Goal: Task Accomplishment & Management: Manage account settings

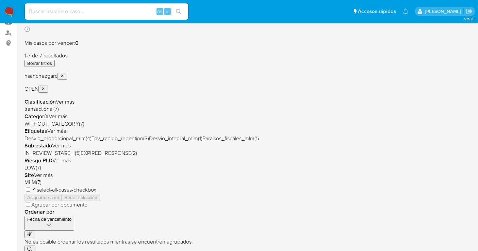
scroll to position [151, 0]
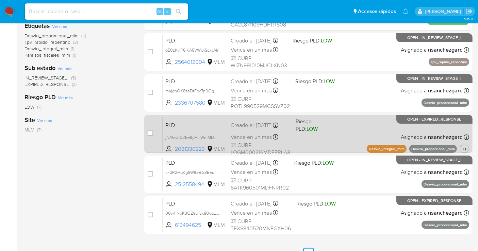
click at [153, 134] on div "case-item-checkbox No es posible asignar el caso" at bounding box center [155, 134] width 15 height 34
click at [150, 134] on input "checkbox" at bounding box center [150, 133] width 5 height 5
checkbox input "true"
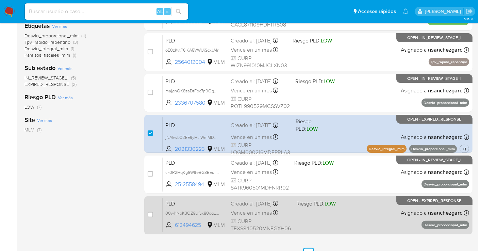
click at [149, 217] on div "case-item-checkbox" at bounding box center [150, 215] width 5 height 7
click at [150, 214] on input "checkbox" at bounding box center [150, 214] width 5 height 5
checkbox input "true"
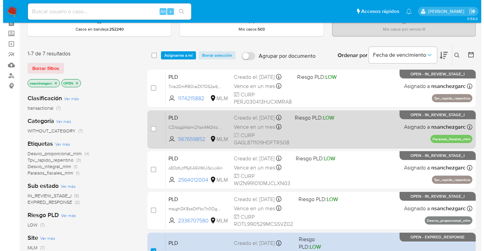
scroll to position [0, 0]
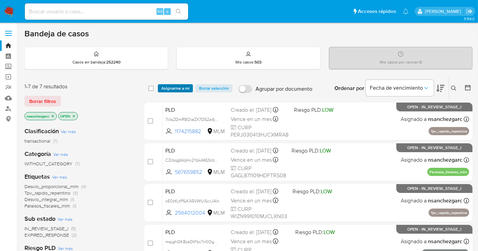
click at [182, 89] on span "Asignarme a mí" at bounding box center [175, 88] width 28 height 7
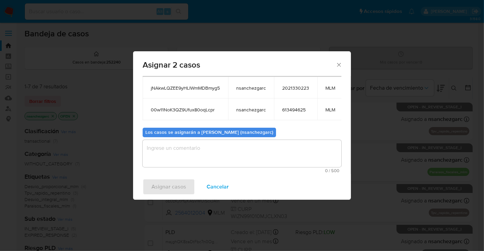
scroll to position [45, 0]
click at [178, 146] on textarea "assign-modal" at bounding box center [242, 153] width 199 height 27
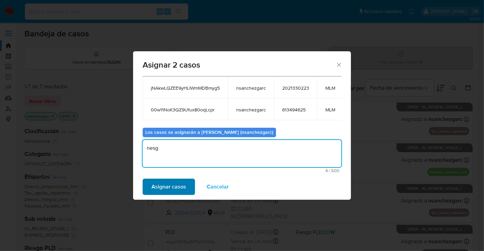
type textarea "nesg"
click at [159, 186] on span "Asignar casos" at bounding box center [168, 187] width 35 height 15
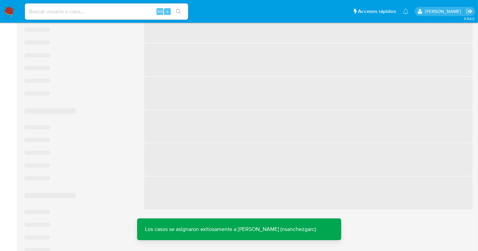
scroll to position [187, 0]
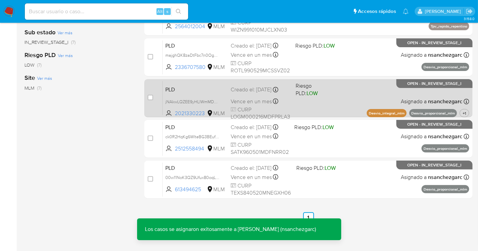
click at [251, 94] on div "Creado el: 12/08/2025 Creado el: 12/08/2025 02:03:09" at bounding box center [261, 89] width 60 height 7
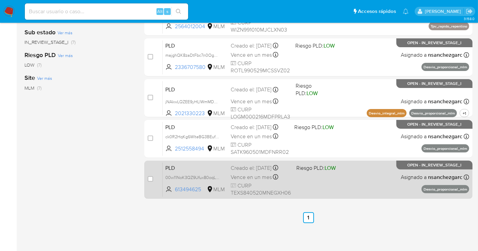
click at [264, 174] on span "Vence en un mes" at bounding box center [251, 177] width 41 height 7
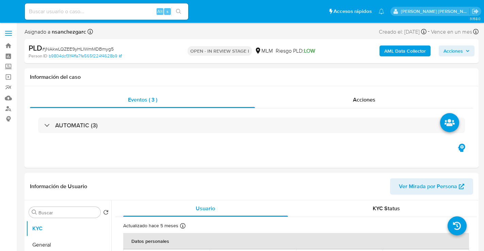
select select "10"
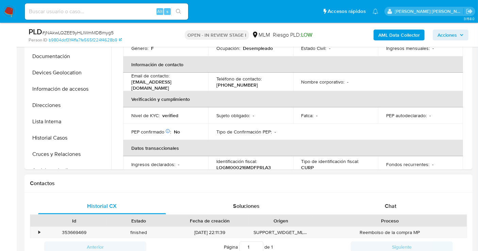
scroll to position [227, 0]
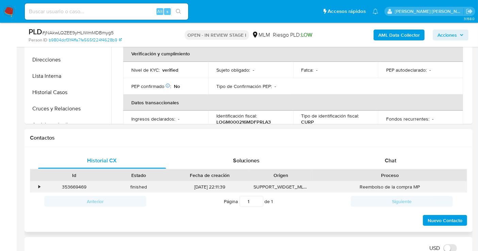
click at [38, 186] on div "•" at bounding box center [39, 187] width 2 height 6
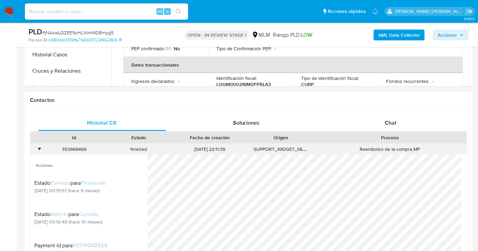
scroll to position [1, 0]
click at [40, 149] on div "•" at bounding box center [39, 149] width 2 height 6
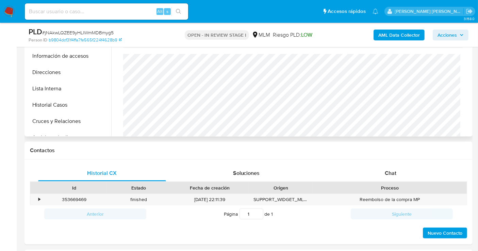
scroll to position [227, 0]
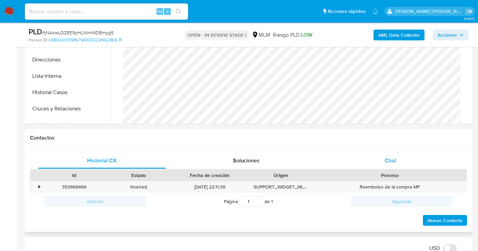
click at [398, 164] on div "Chat" at bounding box center [391, 161] width 128 height 16
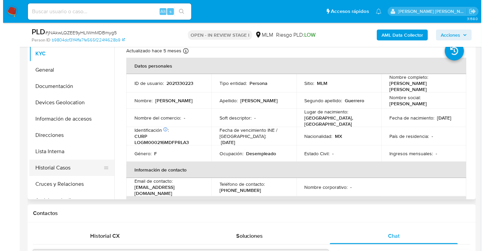
scroll to position [38, 0]
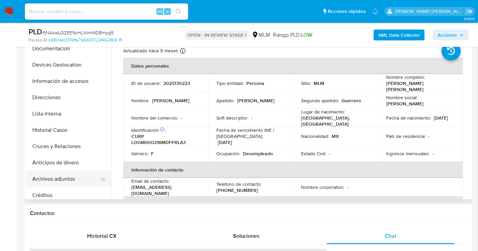
click at [63, 176] on button "Archivos adjuntos" at bounding box center [66, 179] width 80 height 16
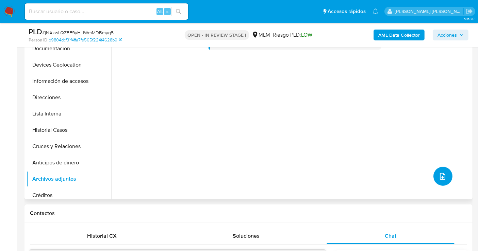
click at [441, 177] on icon "upload-file" at bounding box center [442, 176] width 8 height 8
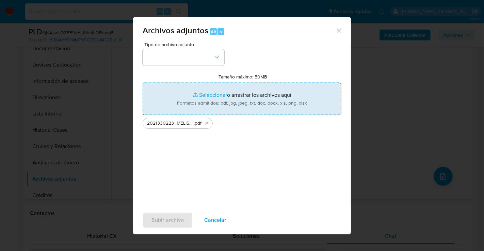
type input "C:\fakepath\2021330223_MELISSA SHARIN LOPEZ GUERRERO_AGO25.xlsx"
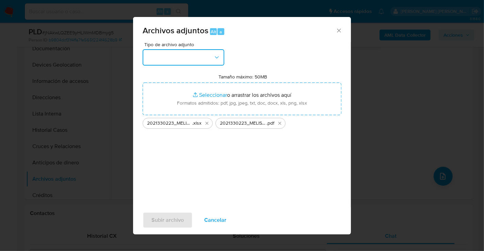
click at [182, 59] on button "button" at bounding box center [184, 57] width 82 height 16
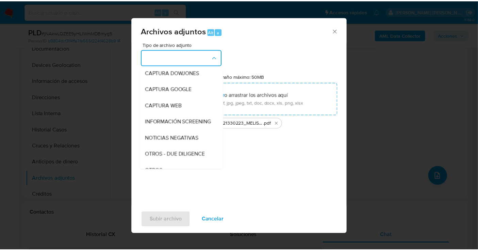
scroll to position [35, 0]
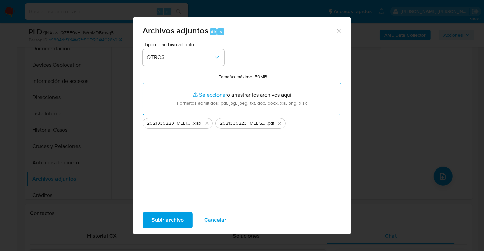
click at [160, 225] on span "Subir archivo" at bounding box center [167, 220] width 32 height 15
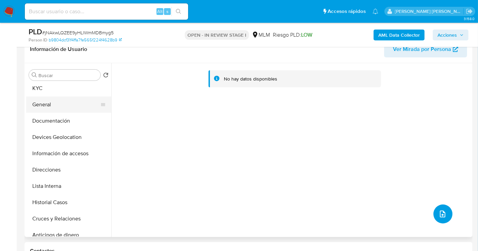
scroll to position [0, 0]
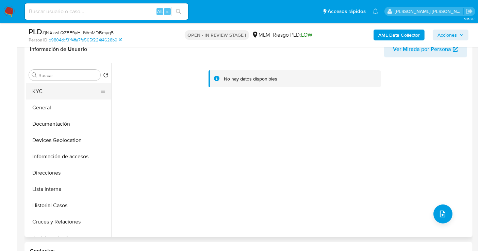
click at [44, 91] on button "KYC" at bounding box center [66, 91] width 80 height 16
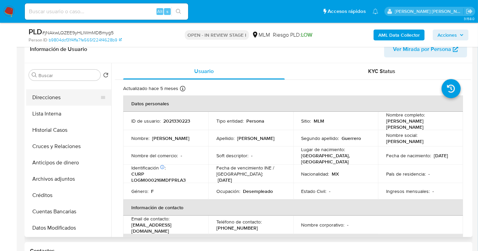
scroll to position [113, 0]
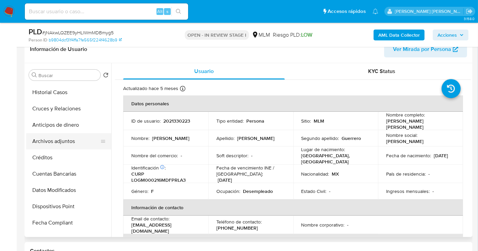
click at [68, 143] on button "Archivos adjuntos" at bounding box center [66, 141] width 80 height 16
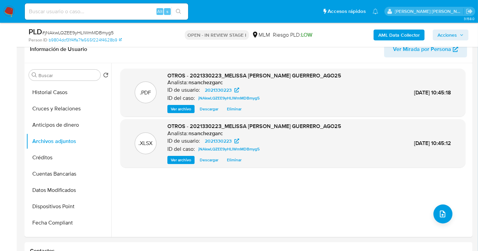
click at [444, 36] on span "Acciones" at bounding box center [446, 35] width 19 height 11
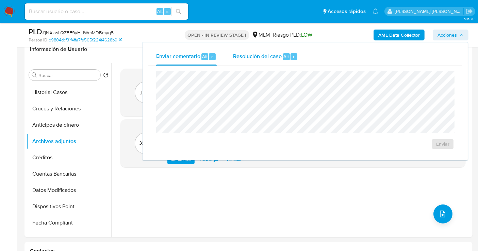
click at [260, 55] on span "Resolución del caso" at bounding box center [257, 56] width 49 height 8
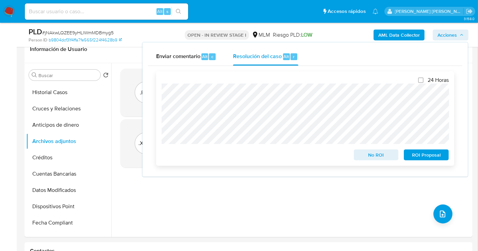
click at [425, 159] on span "ROI Proposal" at bounding box center [425, 155] width 35 height 10
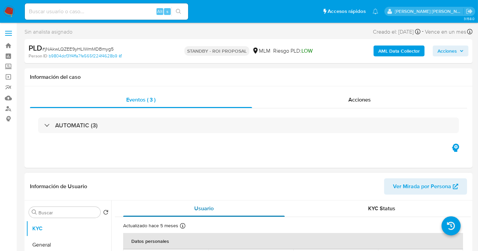
select select "10"
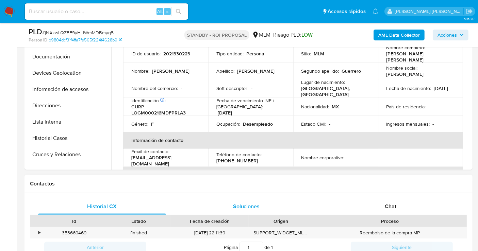
scroll to position [189, 0]
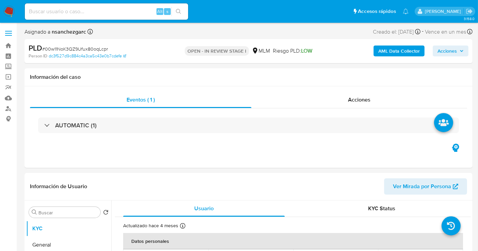
select select "10"
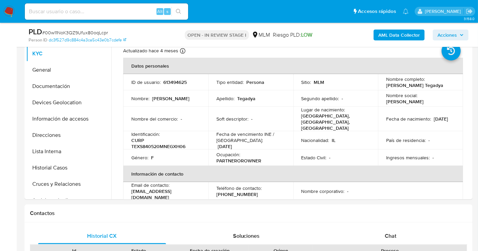
scroll to position [151, 0]
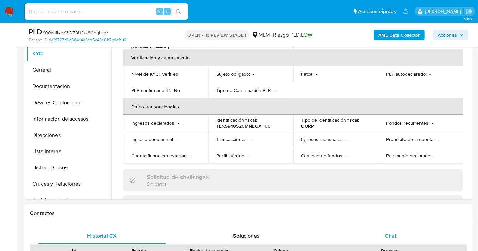
click at [390, 239] on div "Chat" at bounding box center [391, 236] width 128 height 16
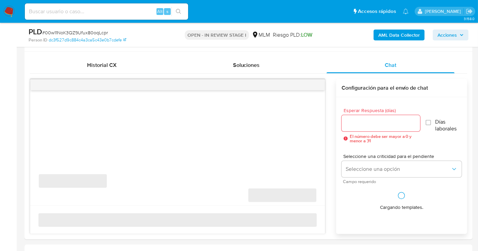
scroll to position [340, 0]
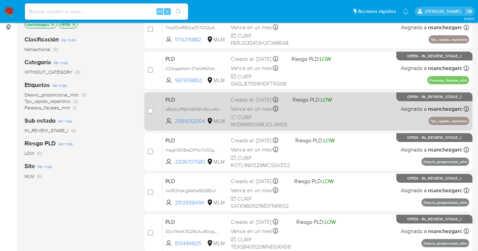
scroll to position [162, 0]
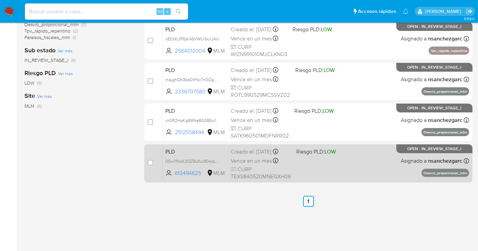
click at [263, 154] on div "Creado el: 12/08/2025 Creado el: 12/08/2025 02:02:45" at bounding box center [261, 151] width 60 height 7
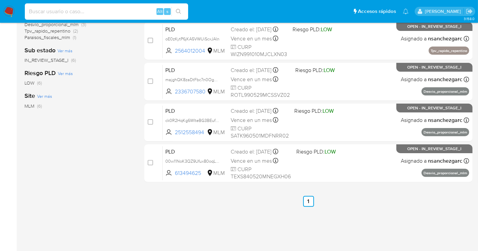
click at [73, 14] on input at bounding box center [106, 11] width 163 height 9
paste input "608085906"
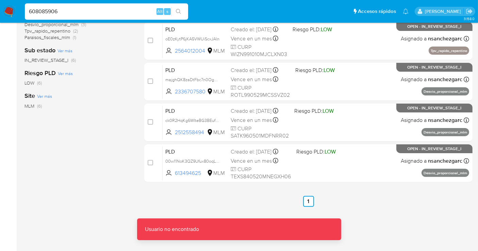
click at [73, 14] on input "608085906" at bounding box center [106, 11] width 163 height 9
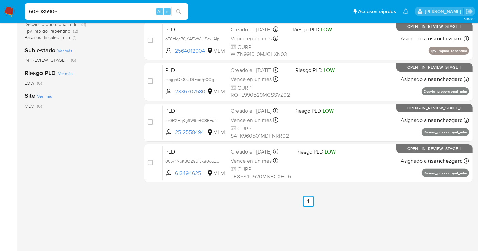
type input "608085906"
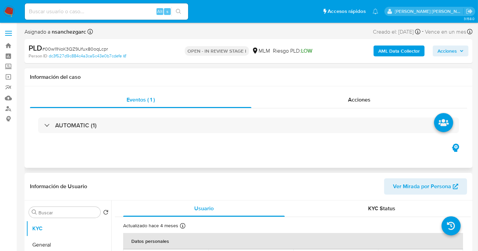
select select "10"
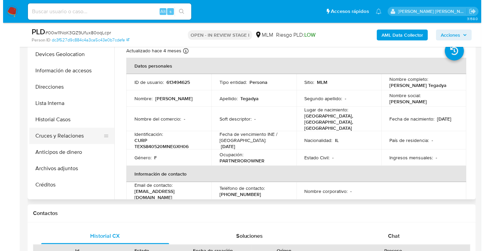
scroll to position [76, 0]
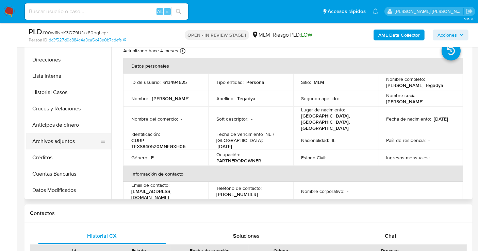
click at [64, 139] on button "Archivos adjuntos" at bounding box center [66, 141] width 80 height 16
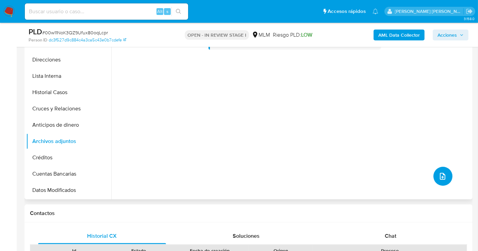
click at [438, 172] on icon "upload-file" at bounding box center [442, 176] width 8 height 8
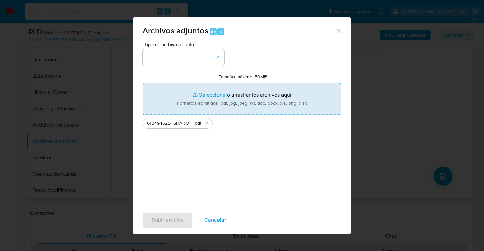
type input "C:\fakepath\613494625_SHARON SHIWAREK TEGADYA_AGO25.xlsx"
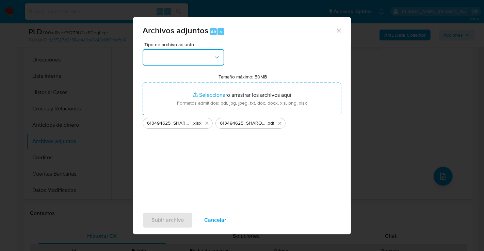
click at [172, 57] on button "button" at bounding box center [184, 57] width 82 height 16
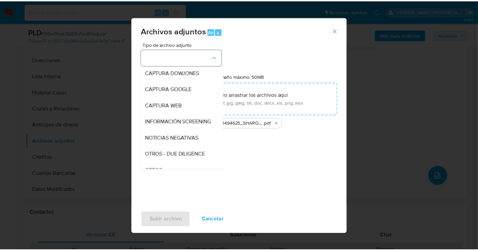
scroll to position [35, 0]
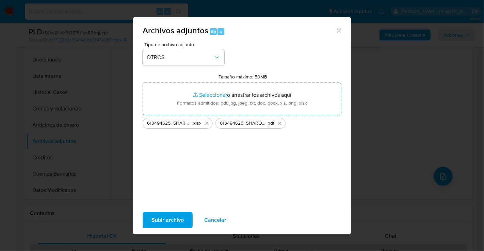
click at [168, 217] on span "Subir archivo" at bounding box center [167, 220] width 32 height 15
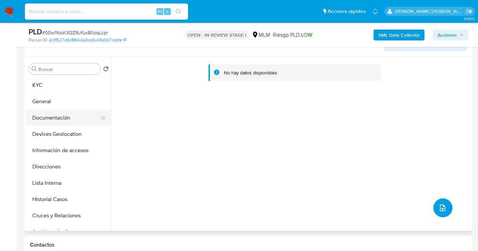
scroll to position [76, 0]
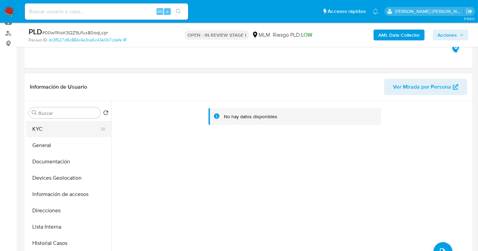
click at [46, 130] on button "KYC" at bounding box center [66, 129] width 80 height 16
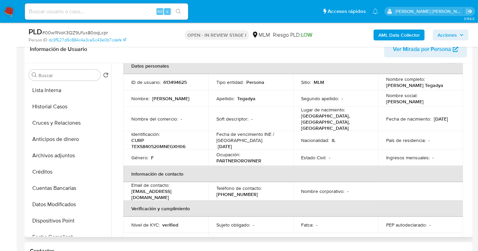
scroll to position [98, 0]
click at [52, 152] on button "Archivos adjuntos" at bounding box center [66, 157] width 80 height 16
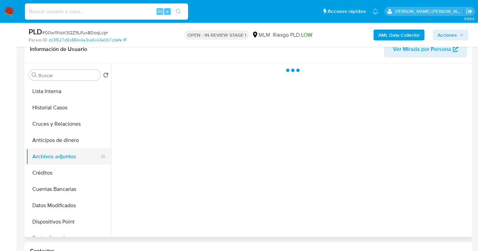
scroll to position [0, 0]
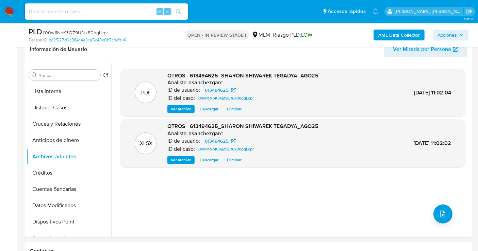
click at [439, 35] on span "Acciones" at bounding box center [446, 35] width 19 height 11
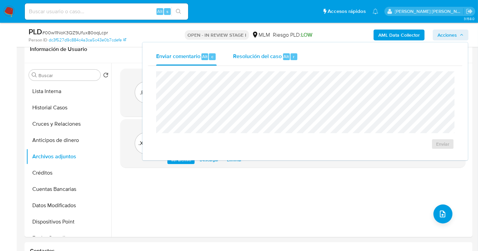
click at [268, 57] on span "Resolución del caso" at bounding box center [257, 56] width 49 height 8
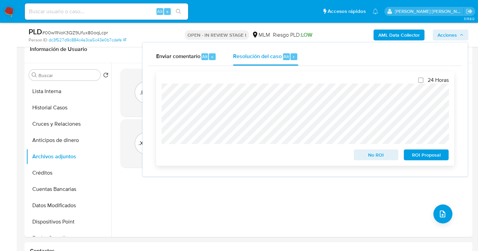
click at [368, 156] on span "No ROI" at bounding box center [375, 155] width 35 height 10
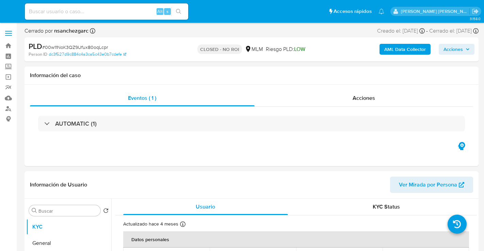
select select "10"
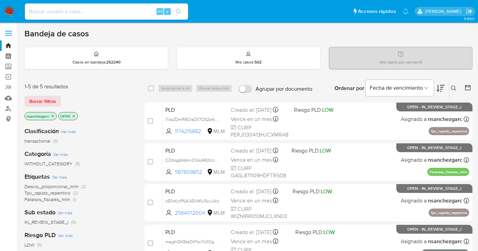
click at [454, 84] on button at bounding box center [454, 88] width 11 height 8
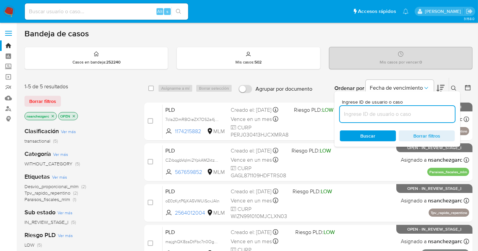
click at [369, 111] on input at bounding box center [397, 114] width 115 height 9
type input "155143166"
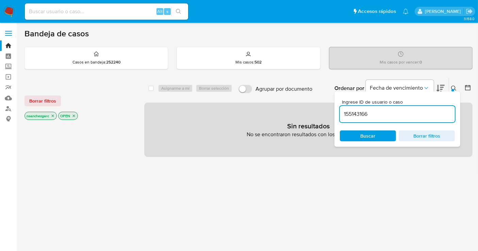
click at [54, 116] on icon "close-filter" at bounding box center [53, 116] width 2 height 2
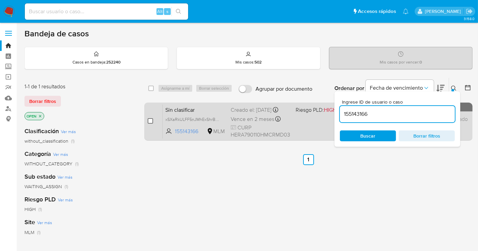
click at [151, 121] on input "checkbox" at bounding box center [150, 120] width 5 height 5
checkbox input "true"
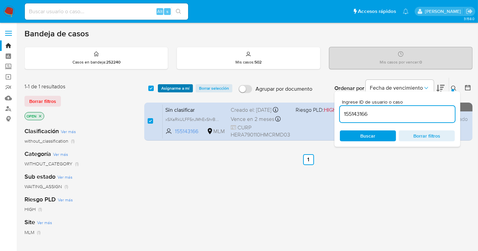
click at [171, 88] on span "Asignarme a mí" at bounding box center [175, 88] width 28 height 7
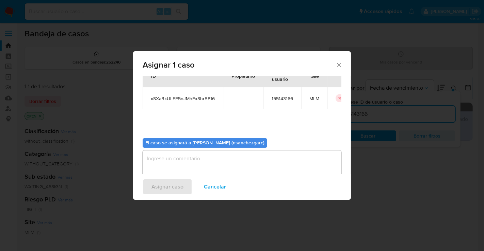
scroll to position [35, 0]
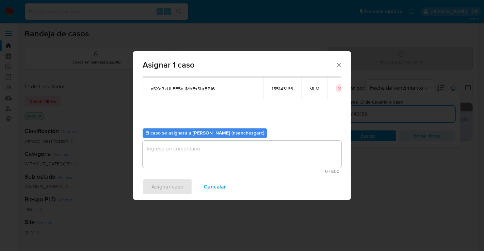
click at [170, 148] on textarea "assign-modal" at bounding box center [242, 154] width 199 height 27
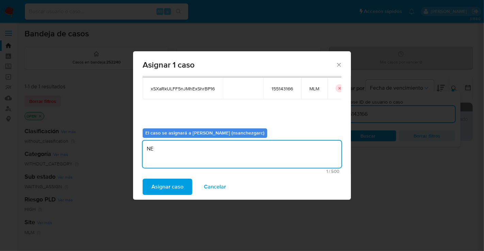
type textarea "N"
type textarea "nesg"
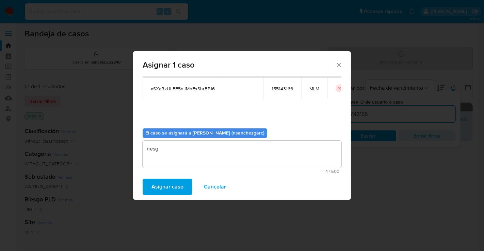
click at [176, 185] on span "Asignar caso" at bounding box center [167, 187] width 32 height 15
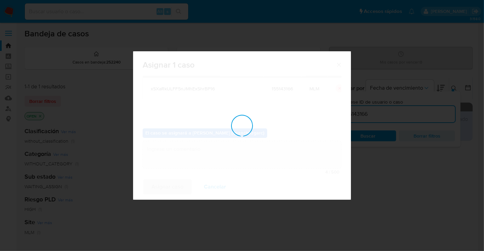
checkbox input "false"
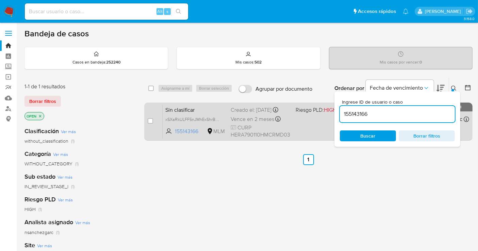
click at [251, 114] on div "Creado el: [DATE] Creado el: [DATE] 21:06:03" at bounding box center [261, 109] width 60 height 7
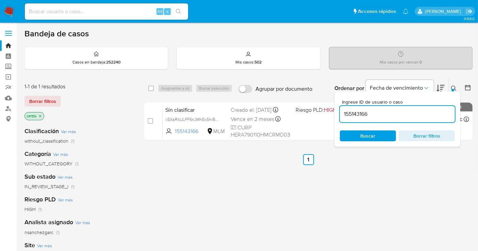
click at [350, 113] on input "155143166" at bounding box center [397, 114] width 115 height 9
paste input "029381160"
type input "1029381160"
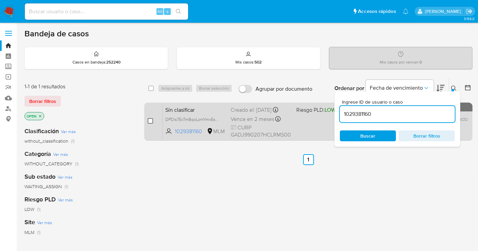
click at [151, 120] on input "checkbox" at bounding box center [150, 120] width 5 height 5
checkbox input "true"
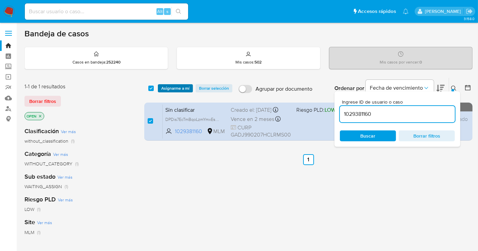
click at [172, 85] on span "Asignarme a mí" at bounding box center [175, 88] width 28 height 7
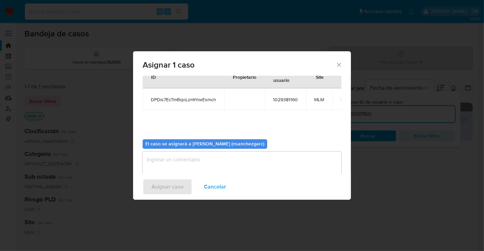
scroll to position [35, 0]
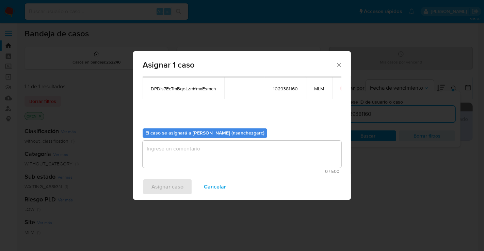
click at [161, 150] on textarea "assign-modal" at bounding box center [242, 154] width 199 height 27
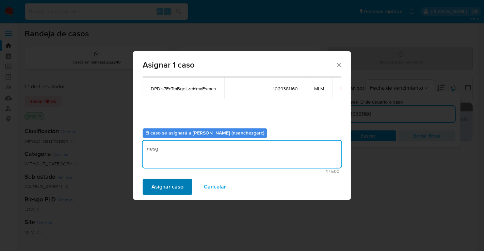
type textarea "nesg"
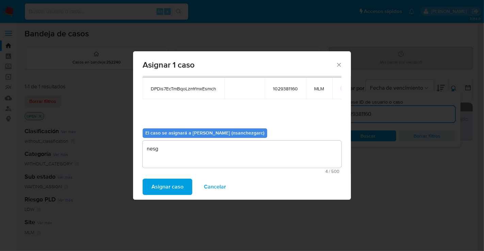
click at [164, 192] on span "Asignar caso" at bounding box center [167, 187] width 32 height 15
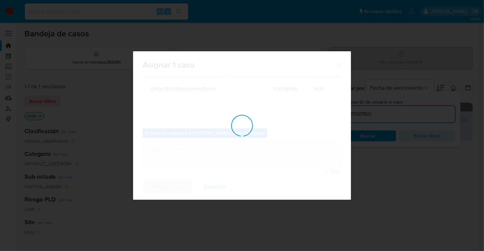
checkbox input "false"
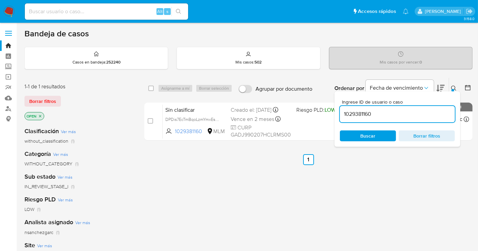
click at [448, 87] on div "Ordenar por Fecha de vencimiento" at bounding box center [389, 88] width 120 height 21
click at [452, 87] on icon at bounding box center [453, 88] width 5 height 5
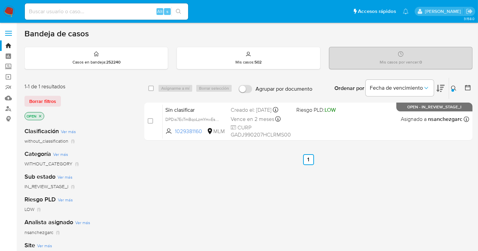
click at [452, 87] on icon at bounding box center [453, 88] width 5 height 5
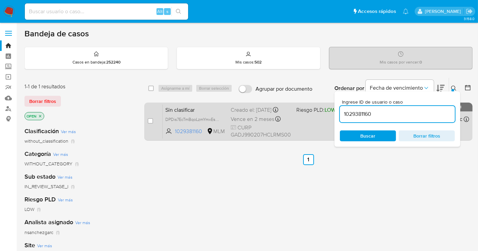
click at [187, 113] on span "Sin clasificar" at bounding box center [195, 109] width 60 height 9
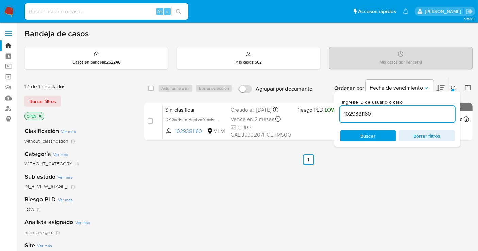
click at [348, 117] on input "1029381160" at bounding box center [397, 114] width 115 height 9
paste input "507470929"
type input "507470929"
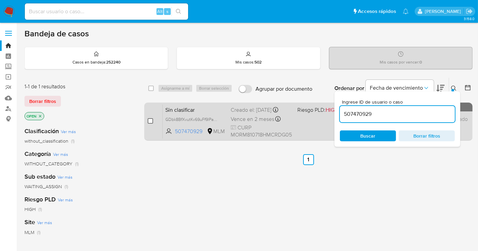
click at [150, 119] on input "checkbox" at bounding box center [150, 120] width 5 height 5
checkbox input "true"
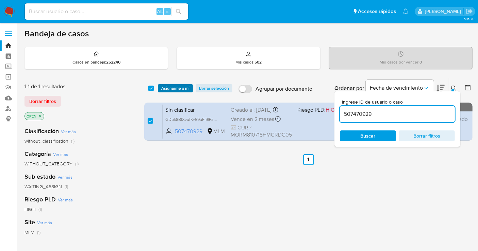
click at [169, 86] on span "Asignarme a mí" at bounding box center [175, 88] width 28 height 7
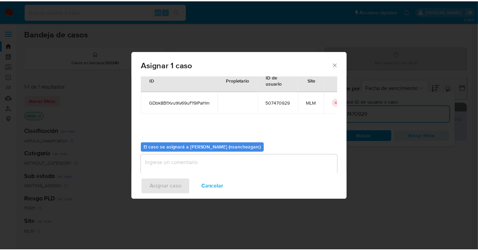
scroll to position [35, 0]
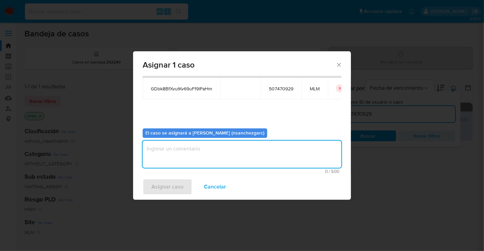
click at [176, 151] on textarea "assign-modal" at bounding box center [242, 154] width 199 height 27
type textarea "nesg"
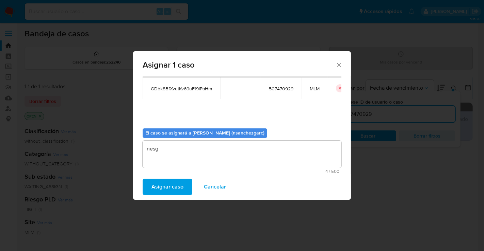
click at [162, 188] on span "Asignar caso" at bounding box center [167, 187] width 32 height 15
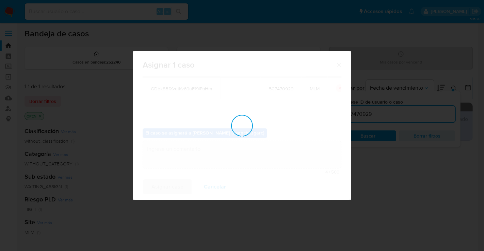
checkbox input "false"
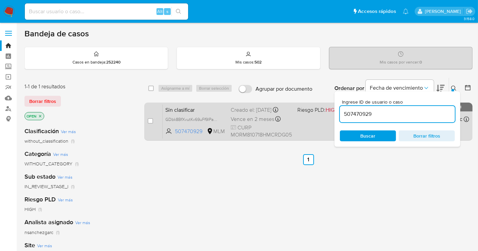
click at [237, 122] on span "Vence en 2 meses" at bounding box center [253, 119] width 44 height 7
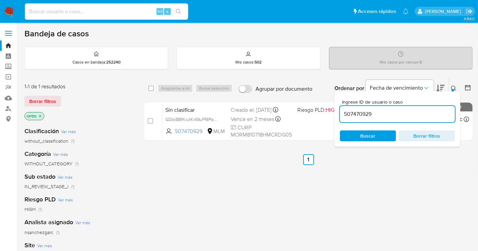
click at [55, 13] on input at bounding box center [106, 11] width 163 height 9
paste input "155067109"
type input "155067109"
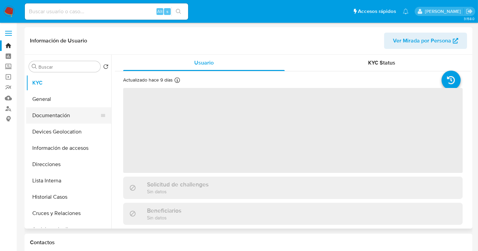
scroll to position [38, 0]
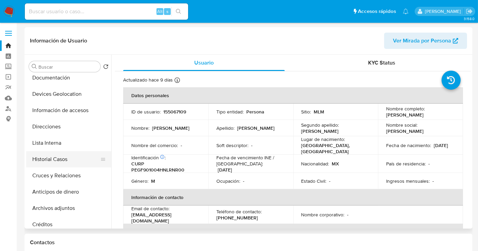
select select "10"
click at [60, 160] on button "Historial Casos" at bounding box center [66, 159] width 80 height 16
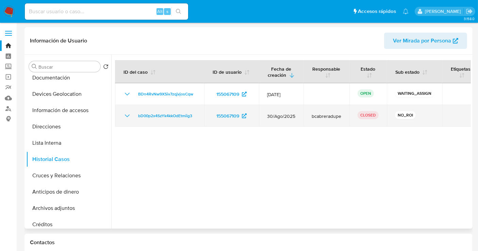
click at [127, 115] on icon "Mostrar/Ocultar" at bounding box center [127, 116] width 8 height 8
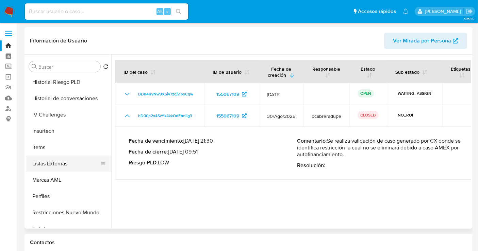
scroll to position [287, 0]
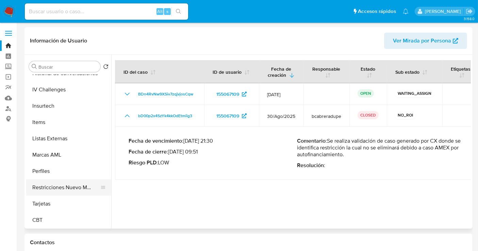
click at [74, 189] on button "Restricciones Nuevo Mundo" at bounding box center [66, 188] width 80 height 16
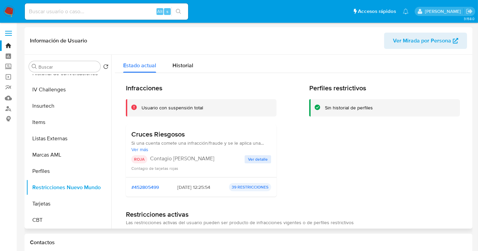
click at [257, 159] on span "Ver detalle" at bounding box center [258, 159] width 20 height 7
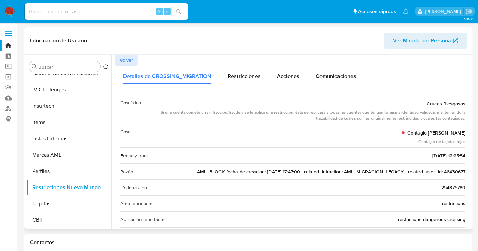
click at [451, 171] on span "AML_BLOCK fecha de creación: 15/06/2022 17:47:00 - related_infraction: AML_MIGR…" at bounding box center [331, 171] width 268 height 7
click at [66, 83] on button "IV Challenges" at bounding box center [66, 90] width 80 height 16
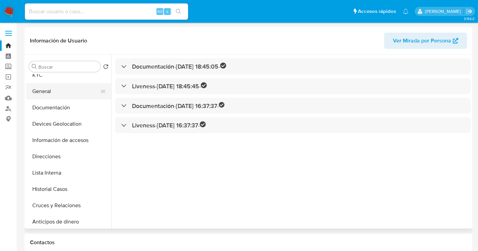
scroll to position [0, 0]
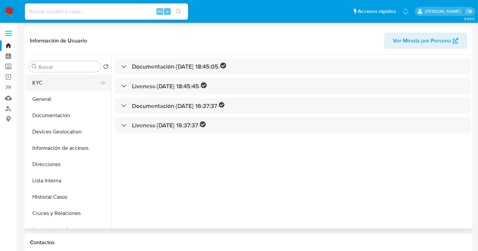
click at [40, 85] on button "KYC" at bounding box center [66, 83] width 80 height 16
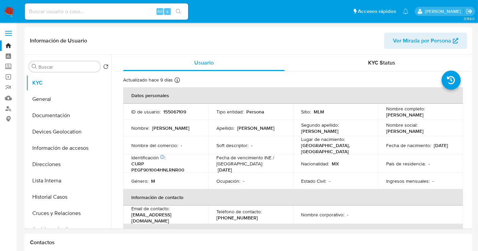
click at [11, 13] on img at bounding box center [9, 12] width 12 height 12
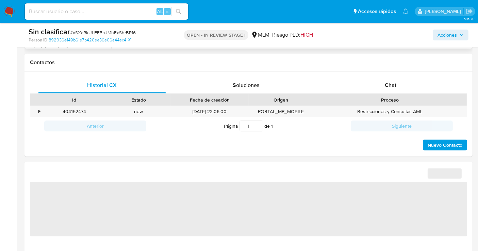
scroll to position [340, 0]
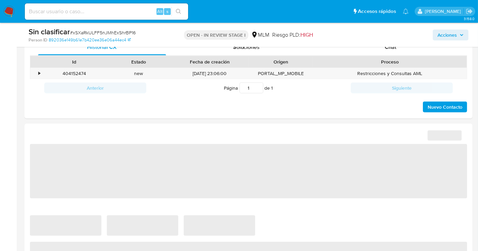
select select "10"
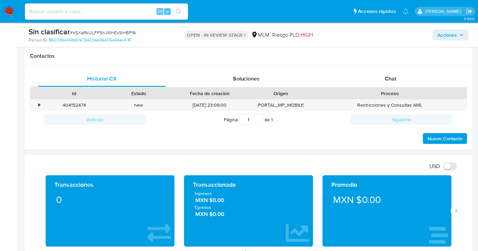
scroll to position [264, 0]
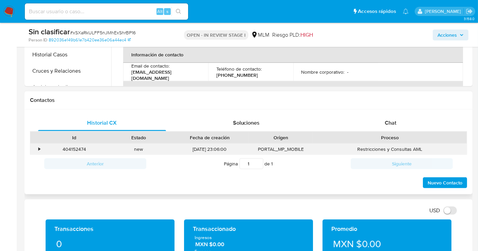
click at [37, 147] on div "•" at bounding box center [36, 149] width 12 height 11
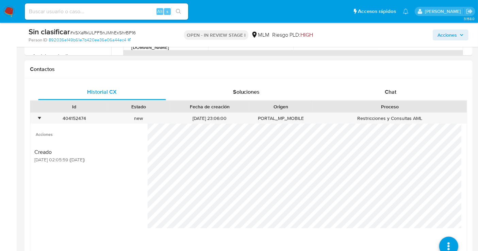
scroll to position [340, 0]
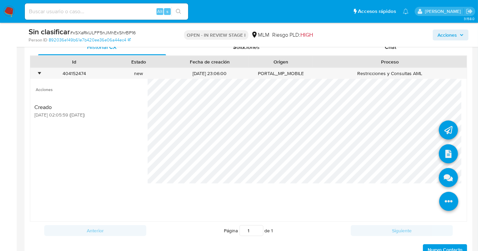
click at [441, 194] on icon at bounding box center [448, 201] width 19 height 19
click at [446, 150] on icon at bounding box center [448, 154] width 19 height 19
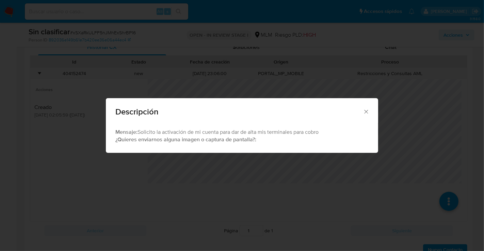
click at [363, 111] on icon "Cerrar" at bounding box center [366, 111] width 7 height 7
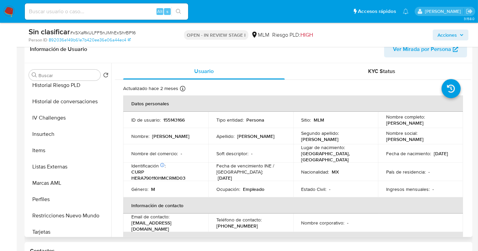
scroll to position [287, 0]
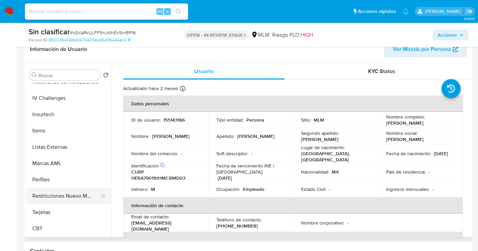
click at [60, 194] on button "Restricciones Nuevo Mundo" at bounding box center [66, 196] width 80 height 16
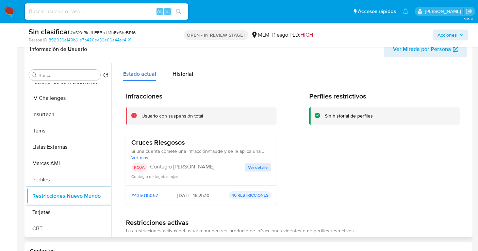
click at [253, 168] on span "Ver detalle" at bounding box center [258, 167] width 20 height 7
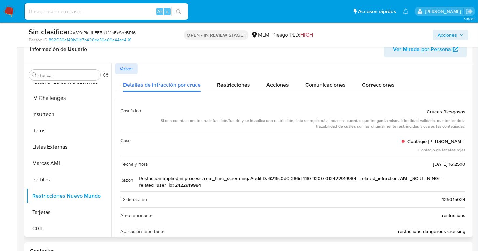
click at [186, 184] on span "Restriction applied in process: real_time_screening. AuditID: 6216c0d0-286d-11f…" at bounding box center [302, 182] width 327 height 14
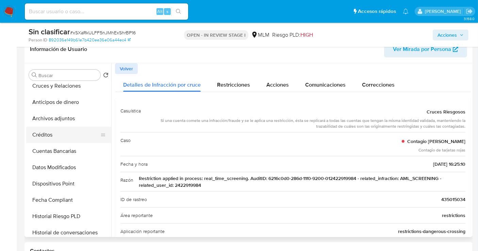
scroll to position [98, 0]
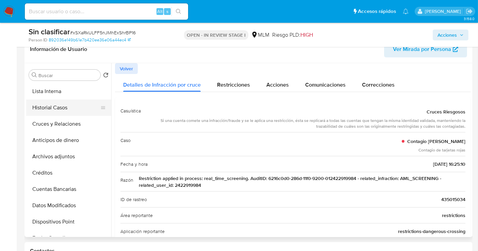
click at [55, 110] on button "Historial Casos" at bounding box center [66, 108] width 80 height 16
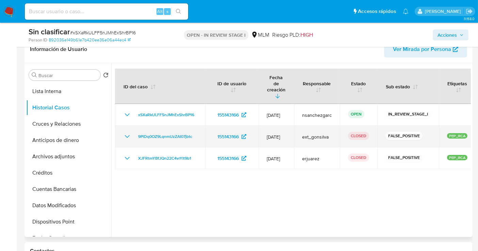
click at [126, 133] on icon "Mostrar/Ocultar" at bounding box center [127, 137] width 8 height 8
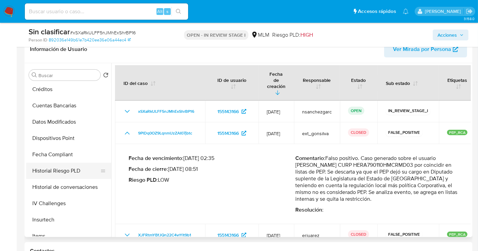
scroll to position [287, 0]
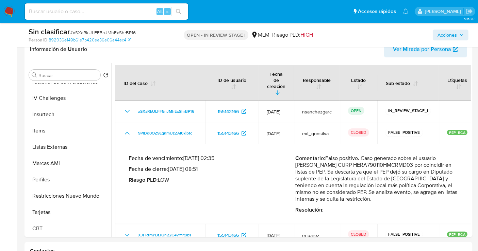
click at [447, 36] on span "Acciones" at bounding box center [446, 35] width 19 height 11
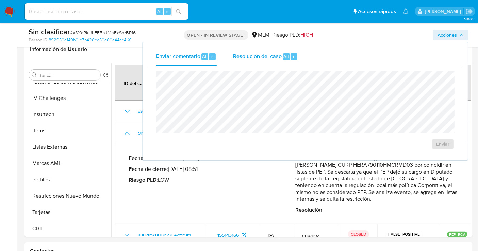
click at [247, 58] on span "Resolución del caso" at bounding box center [257, 56] width 49 height 8
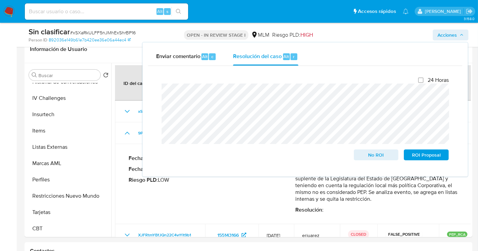
click at [155, 93] on div "Cierre de caso 24 Horas No ROI ROI Proposal" at bounding box center [305, 118] width 314 height 105
click at [375, 156] on span "No ROI" at bounding box center [375, 155] width 35 height 10
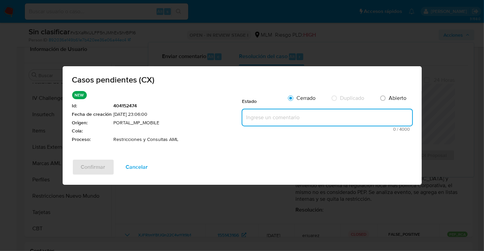
click at [254, 119] on textarea at bounding box center [327, 118] width 170 height 16
paste textarea "Se realiza validación de caso generado por CX donde se identifica restricción l…"
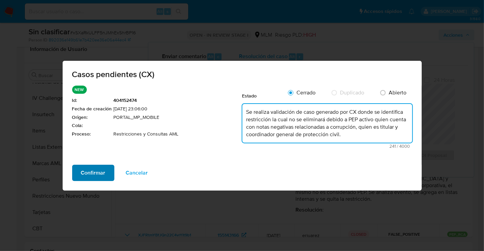
type textarea "Se realiza validación de caso generado por CX donde se identifica restricción l…"
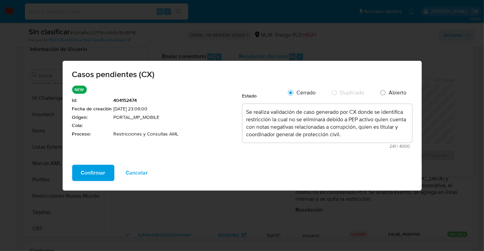
click at [85, 173] on span "Confirmar" at bounding box center [93, 173] width 24 height 15
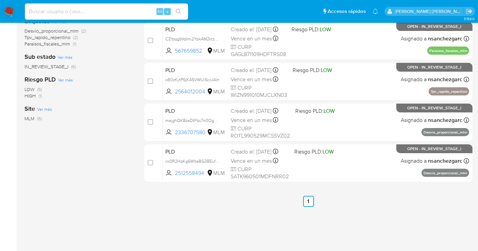
scroll to position [11, 0]
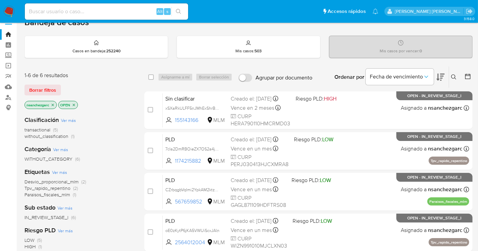
click at [99, 13] on input at bounding box center [106, 11] width 163 height 9
paste input "2422919984"
type input "2422919984"
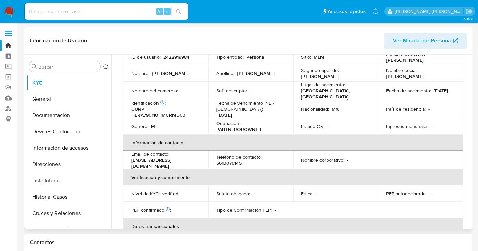
select select "10"
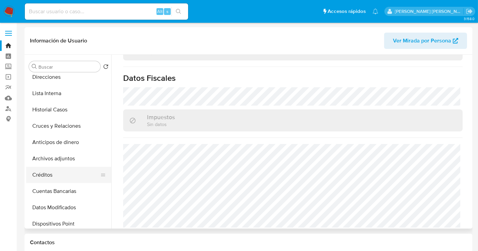
scroll to position [76, 0]
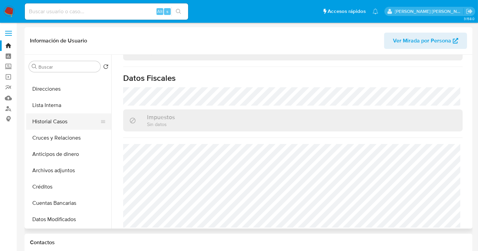
click at [50, 117] on button "Historial Casos" at bounding box center [66, 122] width 80 height 16
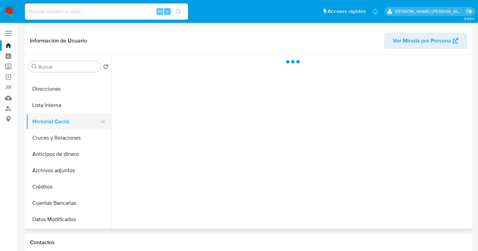
scroll to position [0, 0]
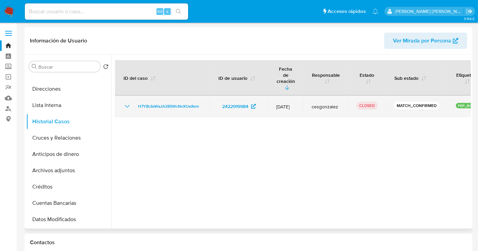
click at [127, 102] on icon "Mostrar/Ocultar" at bounding box center [127, 106] width 8 height 8
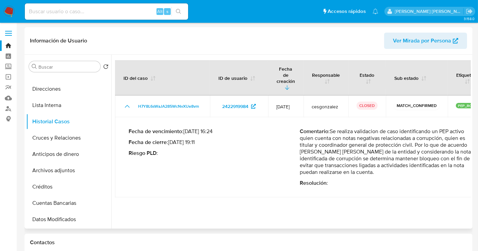
drag, startPoint x: 338, startPoint y: 120, endPoint x: 357, endPoint y: 162, distance: 46.4
click at [357, 162] on p "Comentario : Se realiza validacion de caso identificando un PEP activo quien cu…" at bounding box center [385, 152] width 171 height 48
drag, startPoint x: 335, startPoint y: 120, endPoint x: 365, endPoint y: 163, distance: 52.3
click at [365, 163] on p "Comentario : Se realiza validacion de caso identificando un PEP activo quien cu…" at bounding box center [385, 152] width 171 height 48
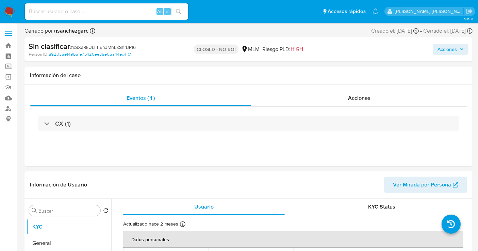
select select "10"
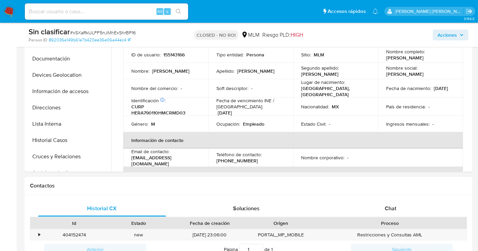
scroll to position [189, 0]
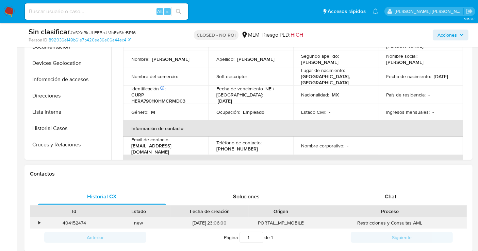
click at [37, 222] on div "•" at bounding box center [36, 223] width 12 height 11
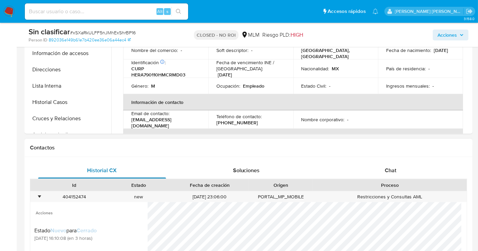
scroll to position [227, 0]
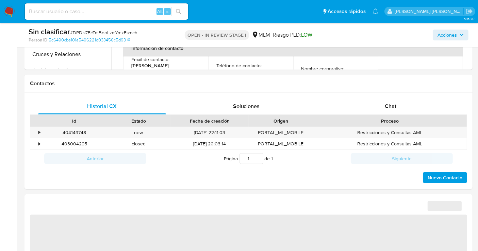
scroll to position [264, 0]
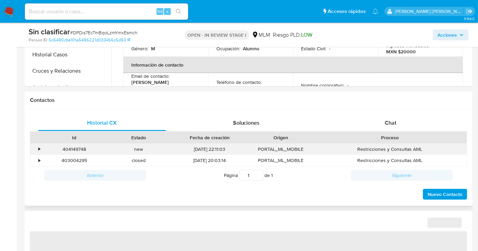
select select "10"
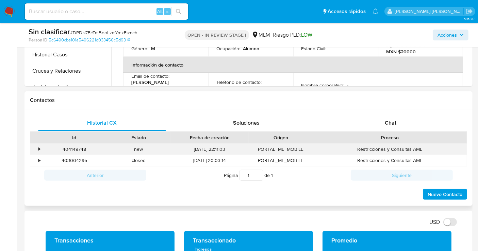
click at [41, 148] on div "•" at bounding box center [36, 149] width 12 height 11
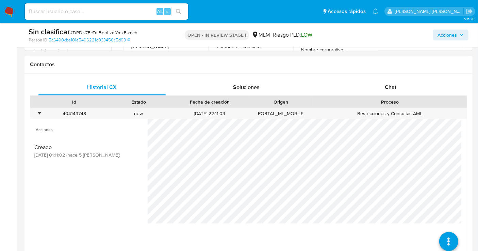
scroll to position [340, 0]
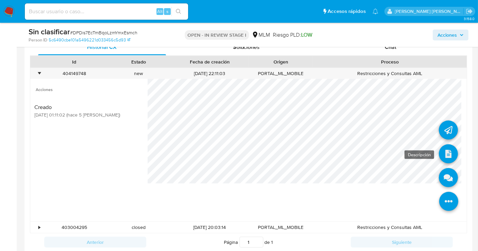
click at [443, 154] on icon at bounding box center [448, 154] width 19 height 19
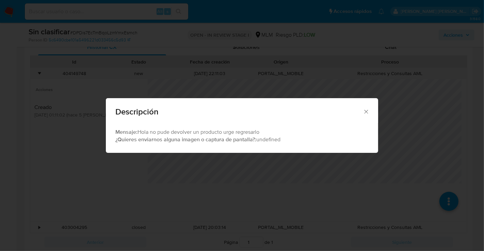
click at [365, 110] on icon "Cerrar" at bounding box center [366, 111] width 7 height 7
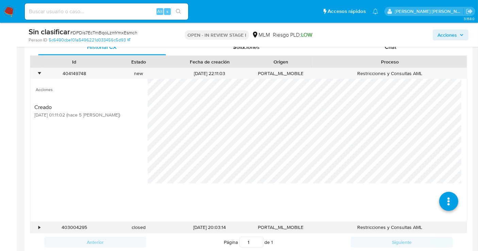
click at [37, 228] on div "•" at bounding box center [36, 227] width 12 height 11
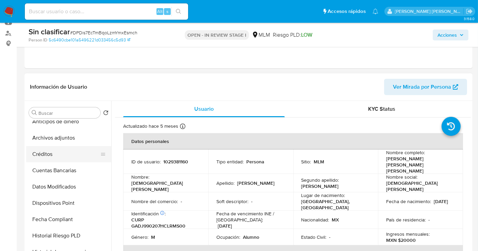
scroll to position [189, 0]
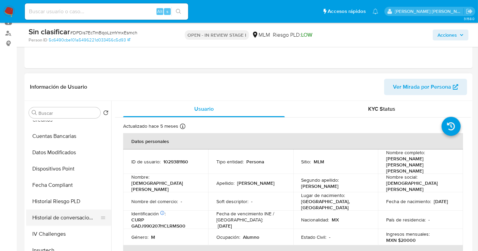
click at [72, 216] on button "Historial de conversaciones" at bounding box center [66, 218] width 80 height 16
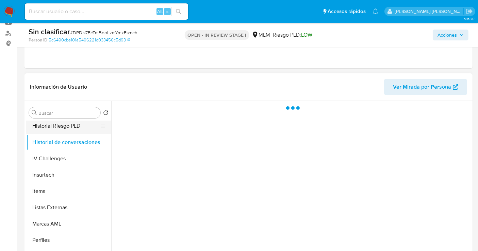
scroll to position [287, 0]
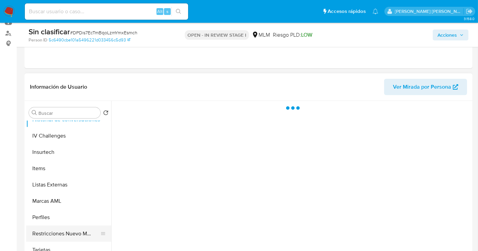
click at [67, 232] on button "Restricciones Nuevo Mundo" at bounding box center [66, 234] width 80 height 16
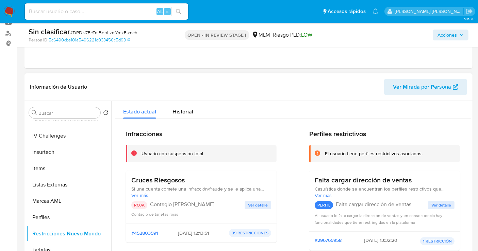
click at [261, 201] on div "Cruces Riesgosos Si una cuenta comete una infracción/fraude y se le aplica una …" at bounding box center [201, 196] width 140 height 41
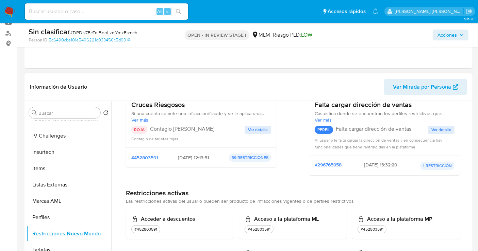
scroll to position [38, 0]
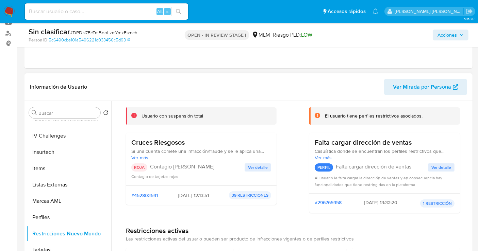
click at [257, 171] on div "ROJA Contagio Tarjetas Rojas Ver detalle Contagio de tarjetas rojas" at bounding box center [201, 172] width 140 height 16
click at [262, 167] on span "Ver detalle" at bounding box center [258, 167] width 20 height 7
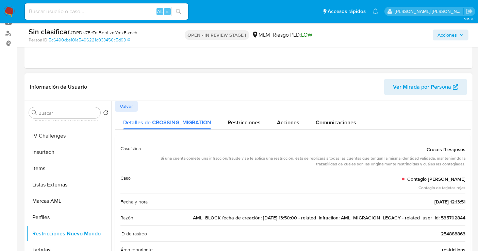
click at [453, 217] on span "AML_BLOCK fecha de creación: 30/10/2020 13:50:00 - related_infraction: AML_MIGR…" at bounding box center [329, 218] width 272 height 7
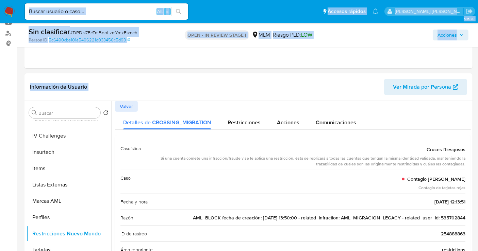
drag, startPoint x: 220, startPoint y: 39, endPoint x: 206, endPoint y: 10, distance: 31.8
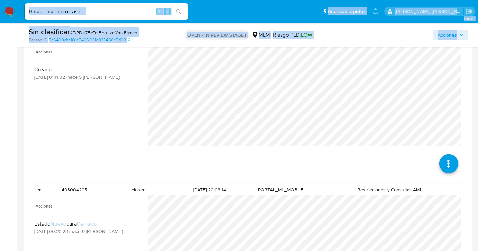
scroll to position [302, 0]
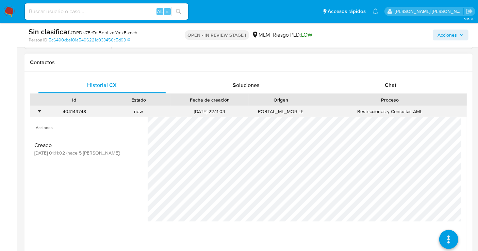
click at [36, 109] on div "•" at bounding box center [36, 111] width 12 height 11
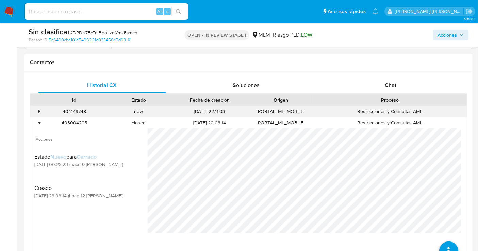
click at [38, 110] on div "•" at bounding box center [39, 111] width 2 height 6
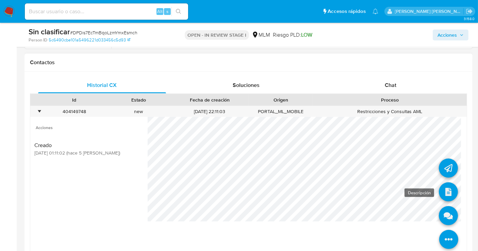
click at [441, 194] on icon at bounding box center [448, 192] width 19 height 19
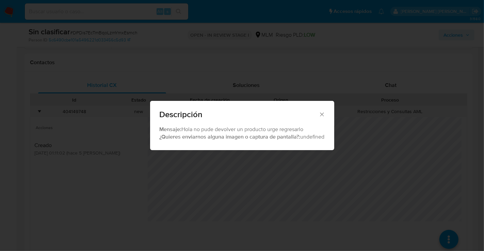
click at [321, 112] on icon "Cerrar" at bounding box center [321, 114] width 7 height 7
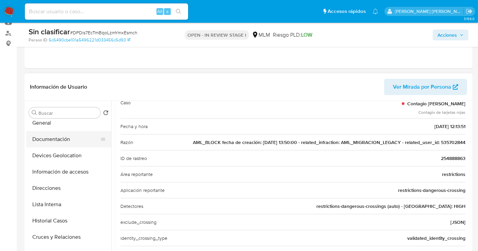
scroll to position [0, 0]
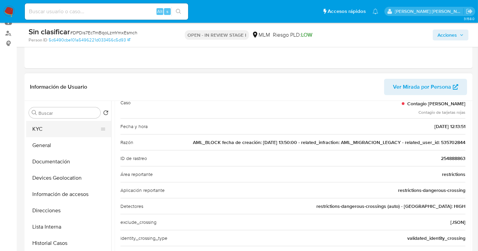
click at [40, 130] on button "KYC" at bounding box center [66, 129] width 80 height 16
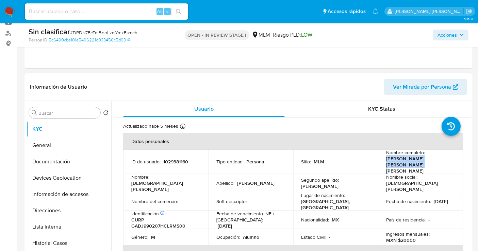
drag, startPoint x: 411, startPoint y: 166, endPoint x: 382, endPoint y: 160, distance: 29.5
click at [382, 160] on td "Nombre completo : Jesus Daniel Garcia Dominguez" at bounding box center [420, 162] width 85 height 24
copy p "Jesus Daniel Garcia Dominguez"
click at [49, 16] on input at bounding box center [106, 11] width 163 height 9
paste input "159468144"
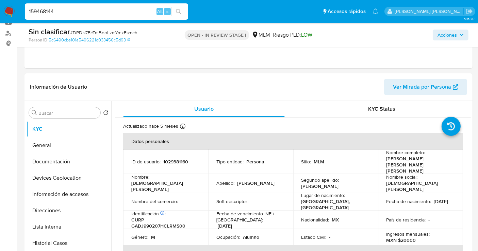
type input "159468144"
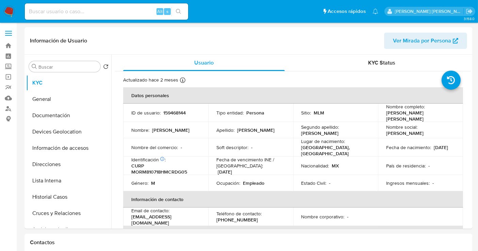
select select "10"
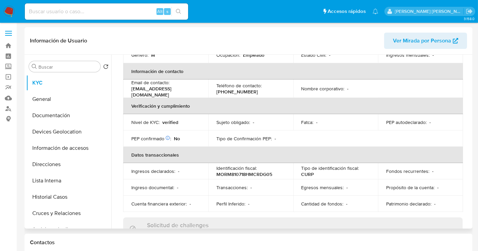
scroll to position [151, 0]
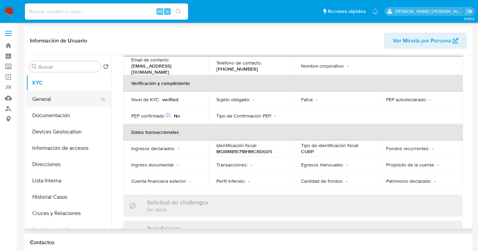
click at [38, 98] on button "General" at bounding box center [66, 99] width 80 height 16
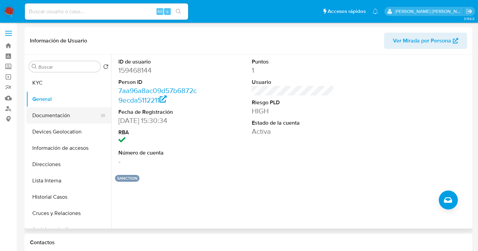
click at [58, 123] on button "Documentación" at bounding box center [66, 115] width 80 height 16
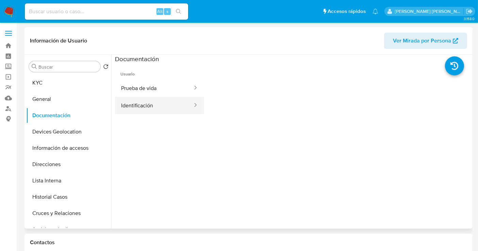
click at [134, 106] on button "Identificación" at bounding box center [154, 105] width 78 height 17
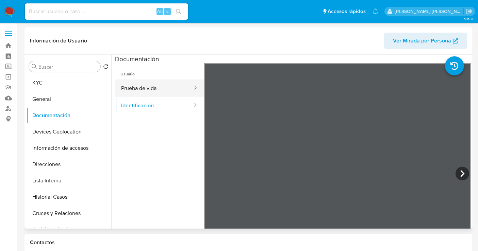
click at [134, 85] on button "Prueba de vida" at bounding box center [154, 88] width 78 height 17
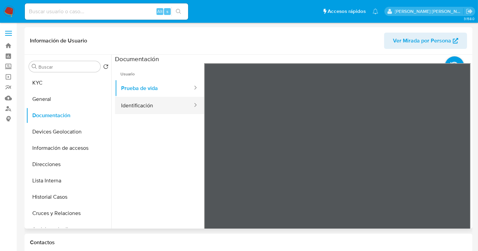
click at [130, 103] on button "Identificación" at bounding box center [154, 105] width 78 height 17
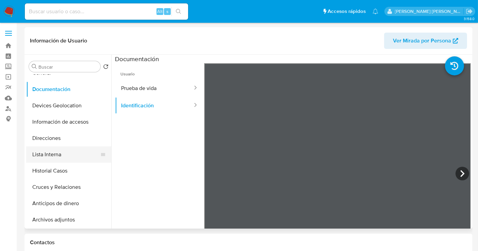
scroll to position [38, 0]
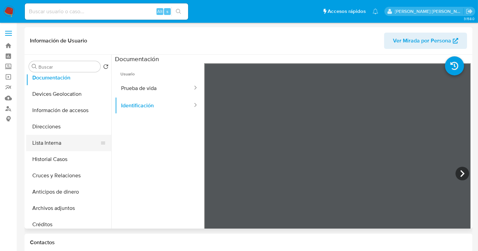
click at [46, 143] on button "Lista Interna" at bounding box center [66, 143] width 80 height 16
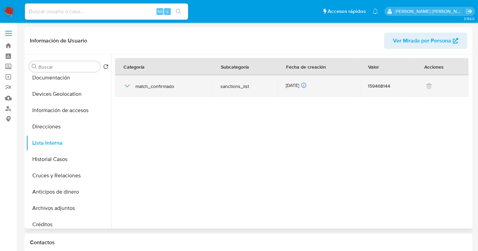
click at [127, 85] on icon "button" at bounding box center [127, 86] width 8 height 8
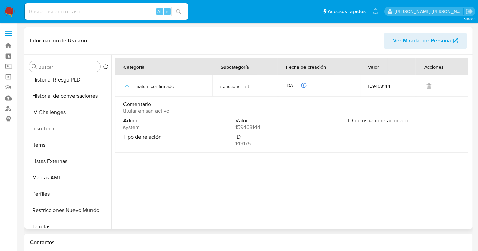
scroll to position [287, 0]
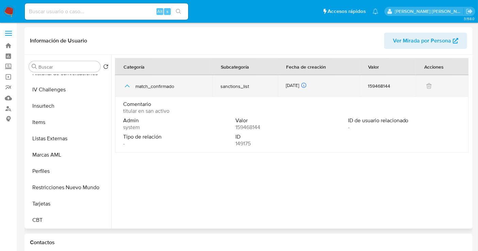
click at [128, 85] on icon "button" at bounding box center [127, 86] width 8 height 8
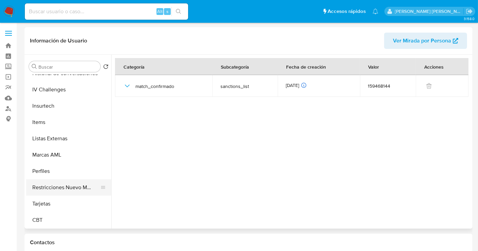
click at [57, 183] on button "Restricciones Nuevo Mundo" at bounding box center [66, 188] width 80 height 16
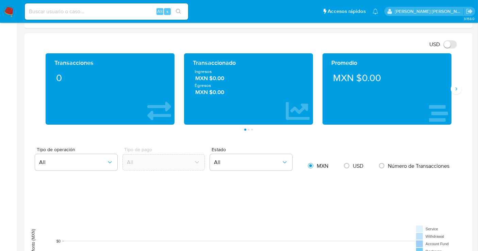
scroll to position [340, 0]
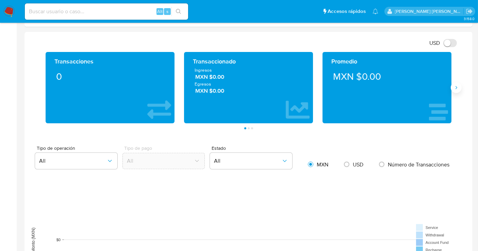
click at [456, 85] on icon "Siguiente" at bounding box center [455, 87] width 5 height 5
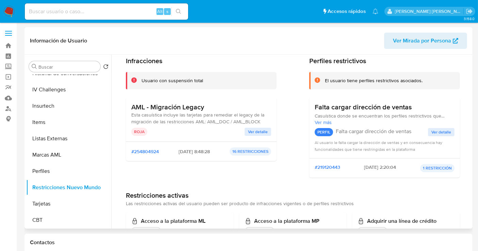
scroll to position [38, 0]
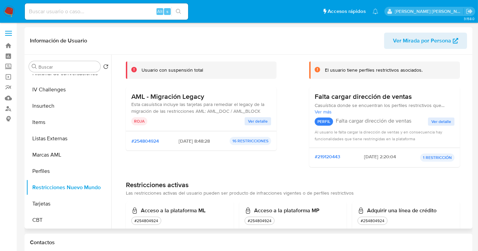
click at [250, 120] on span "Ver detalle" at bounding box center [258, 121] width 20 height 7
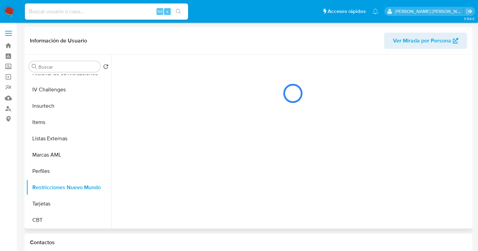
scroll to position [0, 0]
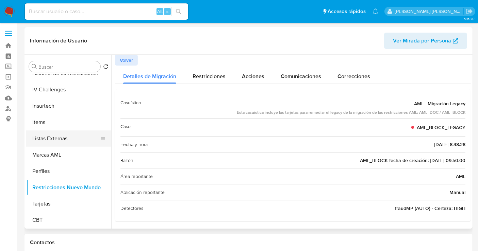
click at [58, 144] on button "Listas Externas" at bounding box center [66, 139] width 80 height 16
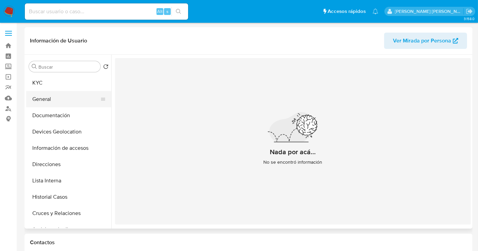
click at [63, 97] on button "General" at bounding box center [66, 99] width 80 height 16
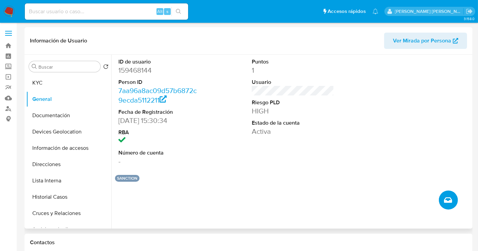
click at [441, 197] on button "Crear caso manual" at bounding box center [448, 200] width 19 height 19
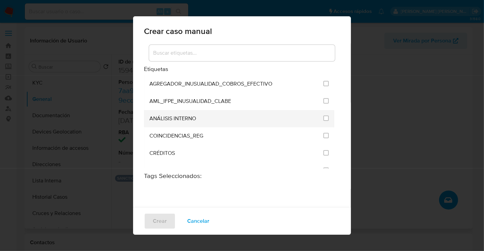
click at [166, 117] on span "ANÁLISIS INTERNO" at bounding box center [172, 118] width 47 height 7
click at [323, 120] on input "1888" at bounding box center [325, 118] width 5 height 5
checkbox input "true"
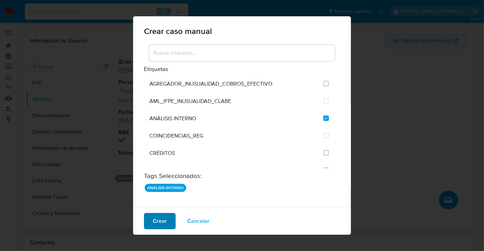
click at [165, 221] on span "Crear" at bounding box center [160, 221] width 14 height 15
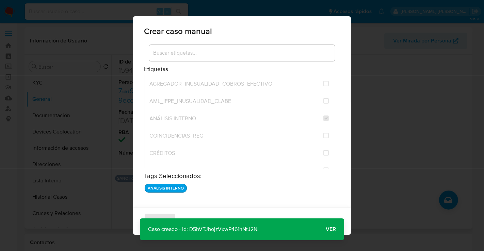
click at [333, 230] on span "Ver" at bounding box center [330, 230] width 10 height 0
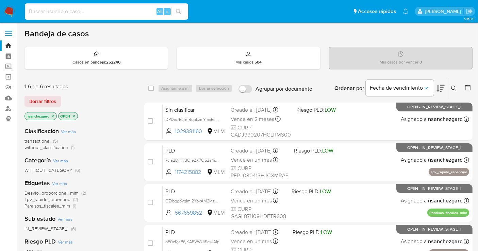
click at [41, 9] on input at bounding box center [106, 11] width 163 height 9
paste input "535702844"
type input "535702844"
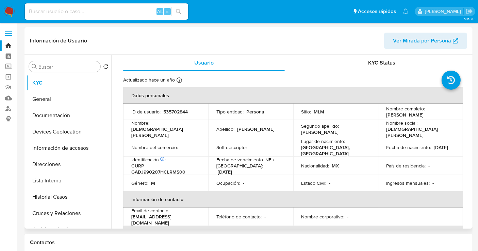
select select "10"
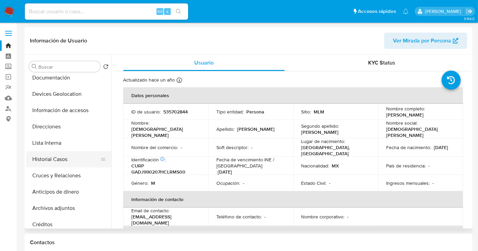
click at [48, 159] on button "Historial Casos" at bounding box center [66, 159] width 80 height 16
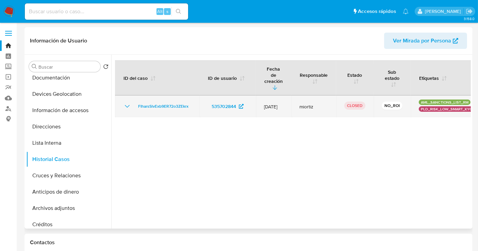
click at [127, 102] on icon "Mostrar/Ocultar" at bounding box center [127, 106] width 8 height 8
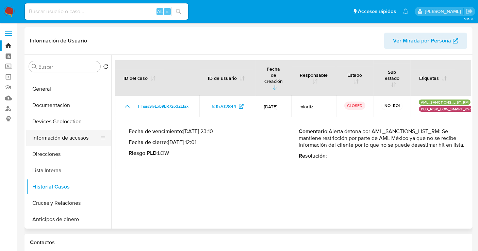
scroll to position [0, 0]
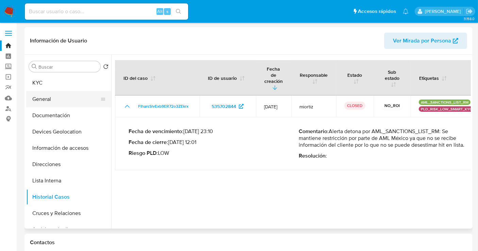
click at [49, 104] on button "General" at bounding box center [66, 99] width 80 height 16
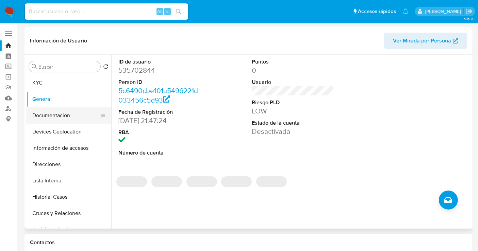
click at [46, 115] on button "Documentación" at bounding box center [66, 115] width 80 height 16
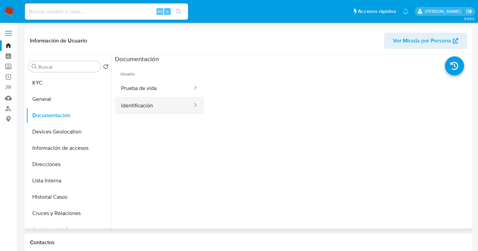
click at [137, 107] on button "Identificación" at bounding box center [154, 105] width 78 height 17
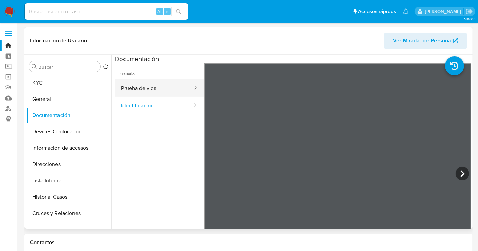
click at [141, 88] on button "Prueba de vida" at bounding box center [154, 88] width 78 height 17
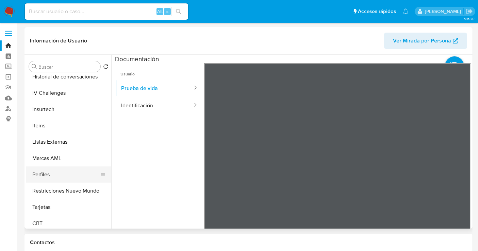
scroll to position [287, 0]
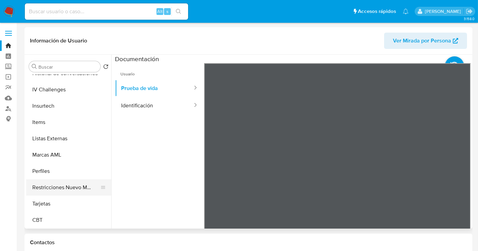
click at [59, 185] on button "Restricciones Nuevo Mundo" at bounding box center [66, 188] width 80 height 16
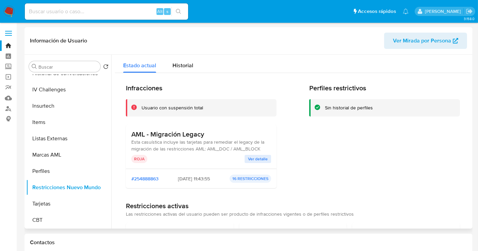
click at [255, 158] on span "Ver detalle" at bounding box center [258, 159] width 20 height 7
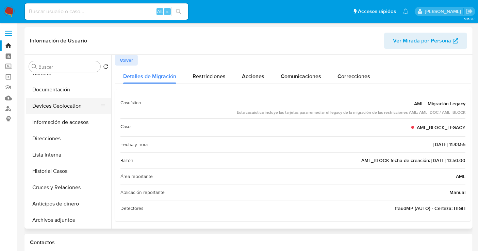
scroll to position [38, 0]
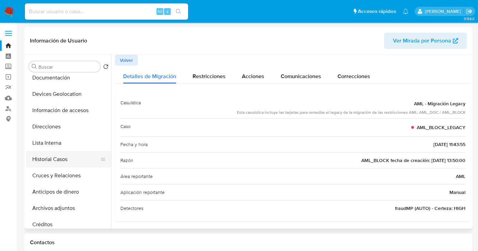
click at [47, 163] on button "Historial Casos" at bounding box center [66, 159] width 80 height 16
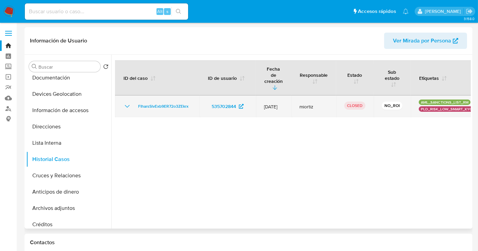
click at [126, 102] on icon "Mostrar/Ocultar" at bounding box center [127, 106] width 8 height 8
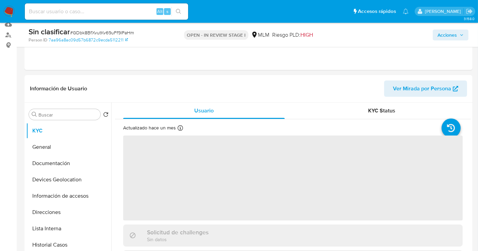
scroll to position [151, 0]
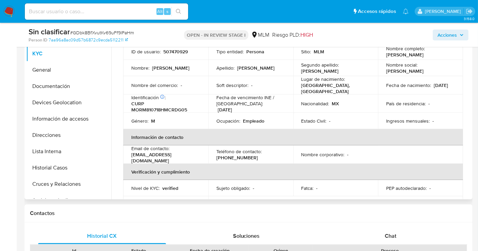
select select "10"
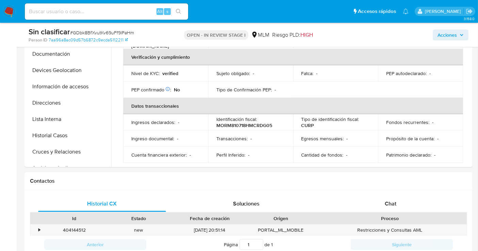
scroll to position [227, 0]
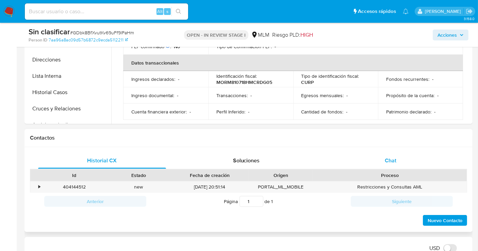
click at [398, 166] on div "Chat" at bounding box center [391, 161] width 128 height 16
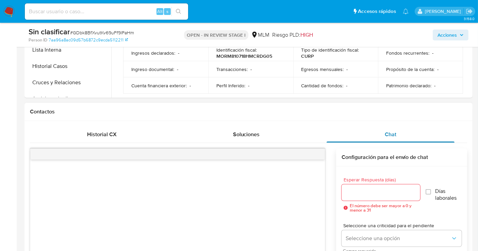
scroll to position [264, 0]
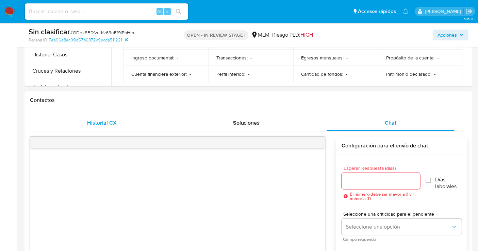
click at [98, 120] on span "Historial CX" at bounding box center [102, 123] width 30 height 8
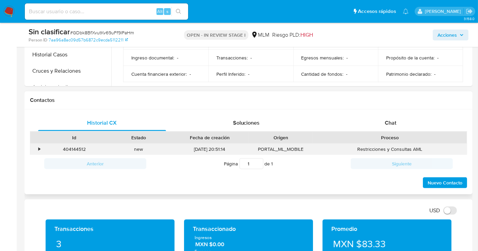
click at [38, 148] on div "•" at bounding box center [39, 149] width 2 height 6
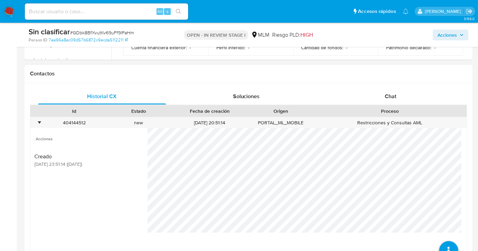
scroll to position [302, 0]
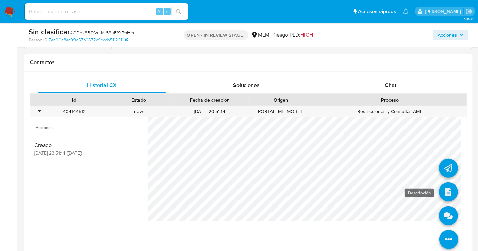
click at [439, 190] on icon at bounding box center [448, 192] width 19 height 19
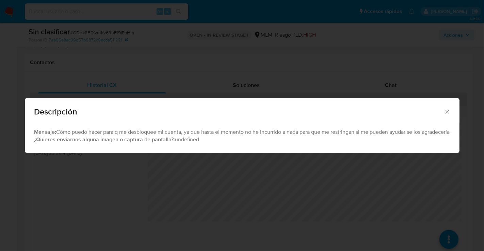
click at [452, 102] on div "Descripción" at bounding box center [242, 110] width 434 height 25
click at [449, 111] on icon "Cerrar" at bounding box center [447, 111] width 7 height 7
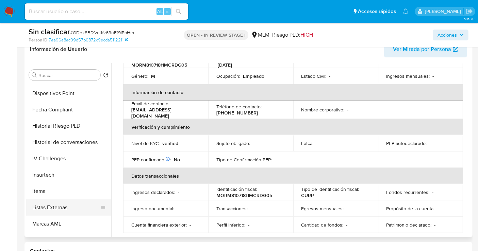
scroll to position [287, 0]
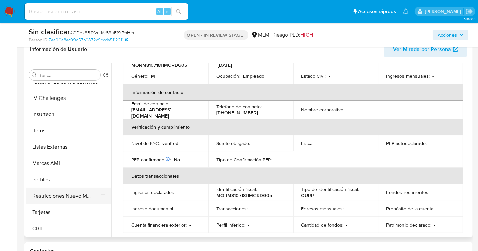
click at [50, 195] on button "Restricciones Nuevo Mundo" at bounding box center [66, 196] width 80 height 16
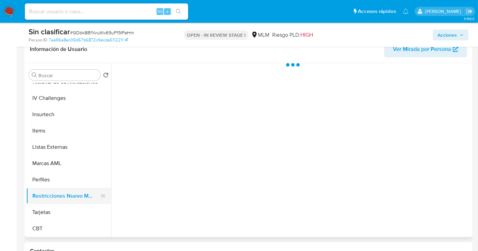
scroll to position [0, 0]
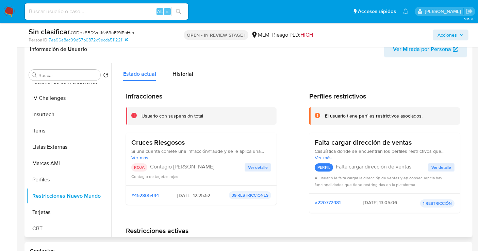
click at [258, 168] on span "Ver detalle" at bounding box center [258, 167] width 20 height 7
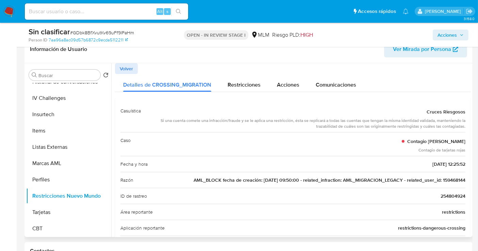
click at [446, 180] on span "AML_BLOCK fecha de creación: [DATE] 09:50:00 - related_infraction: AML_MIGRACIO…" at bounding box center [330, 180] width 272 height 7
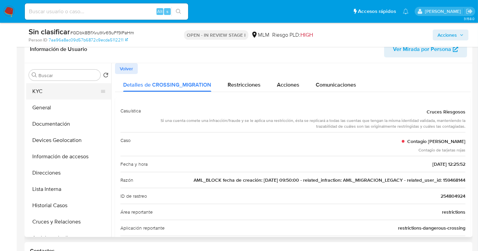
click at [39, 88] on button "KYC" at bounding box center [66, 91] width 80 height 16
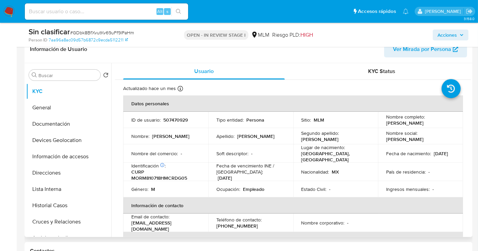
drag, startPoint x: 443, startPoint y: 122, endPoint x: 379, endPoint y: 122, distance: 63.9
click at [379, 122] on td "Nombre completo : [PERSON_NAME]" at bounding box center [420, 120] width 85 height 16
copy p "[PERSON_NAME]"
click at [176, 118] on p "507470929" at bounding box center [175, 120] width 24 height 6
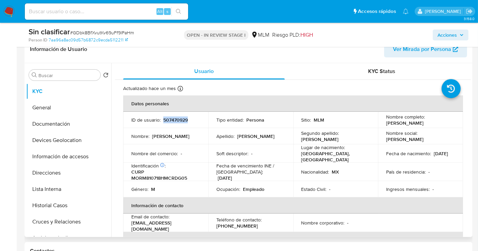
copy p "507470929"
drag, startPoint x: 439, startPoint y: 124, endPoint x: 381, endPoint y: 126, distance: 58.5
click at [381, 126] on td "Nombre completo : [PERSON_NAME]" at bounding box center [420, 120] width 85 height 16
copy p "[PERSON_NAME]"
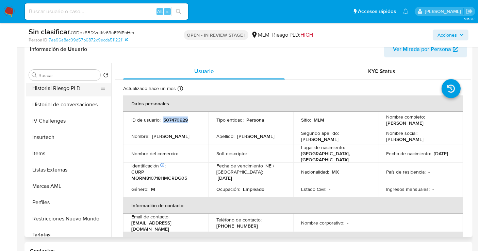
scroll to position [287, 0]
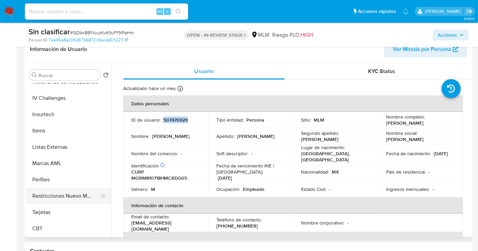
click at [72, 190] on button "Restricciones Nuevo Mundo" at bounding box center [66, 196] width 80 height 16
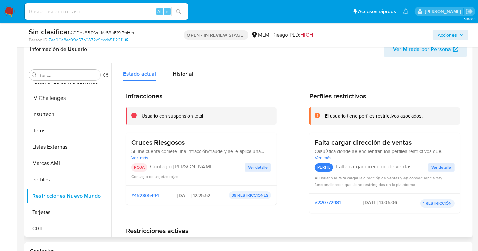
click at [252, 165] on span "Ver detalle" at bounding box center [258, 167] width 20 height 7
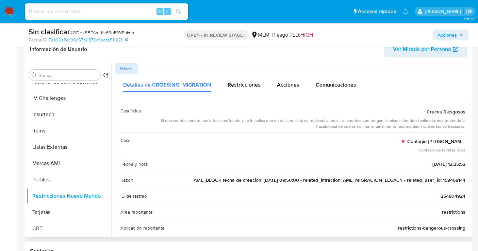
click at [441, 180] on span "AML_BLOCK fecha de creación: [DATE] 09:50:00 - related_infraction: AML_MIGRACIO…" at bounding box center [330, 180] width 272 height 7
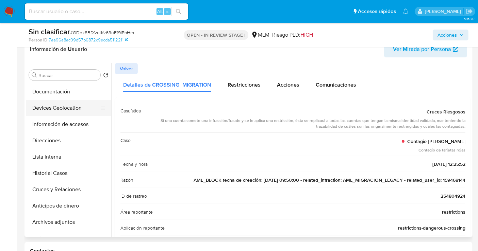
scroll to position [0, 0]
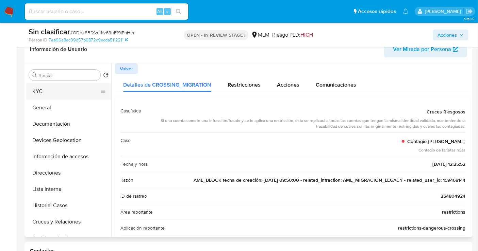
click at [44, 89] on button "KYC" at bounding box center [66, 91] width 80 height 16
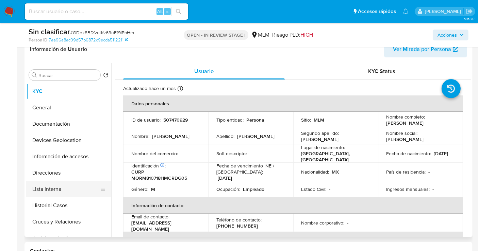
click at [46, 187] on button "Lista Interna" at bounding box center [66, 189] width 80 height 16
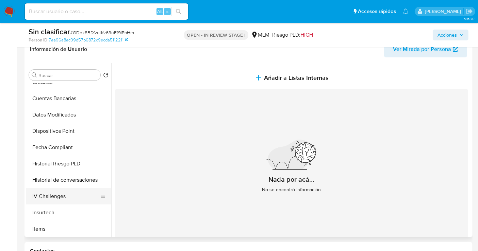
scroll to position [264, 0]
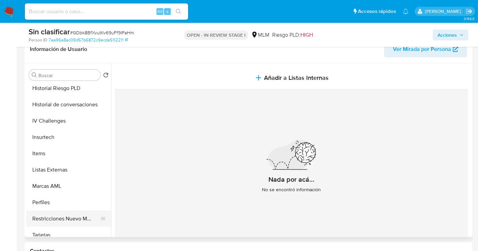
click at [71, 217] on button "Restricciones Nuevo Mundo" at bounding box center [66, 219] width 80 height 16
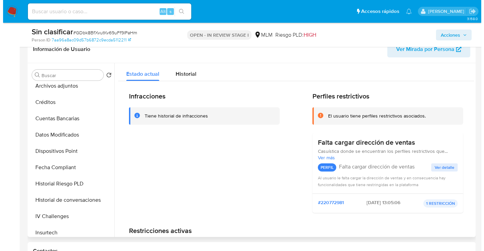
scroll to position [151, 0]
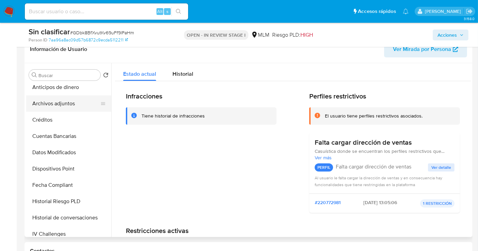
click at [60, 106] on button "Archivos adjuntos" at bounding box center [66, 104] width 80 height 16
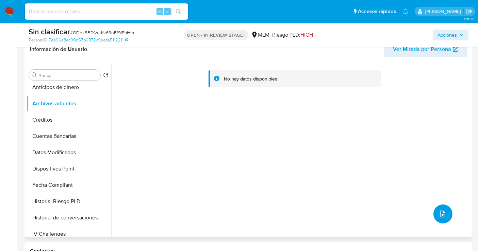
click at [438, 213] on icon "upload-file" at bounding box center [442, 214] width 8 height 8
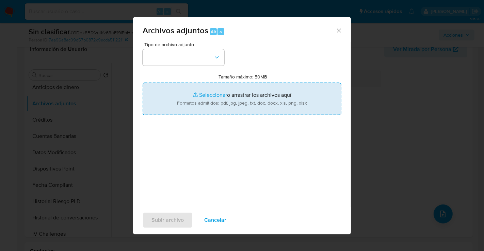
type input "C:\fakepath\507470929_MIGUEL [PERSON_NAME] RODRIGUEZ_SEP25.pdf"
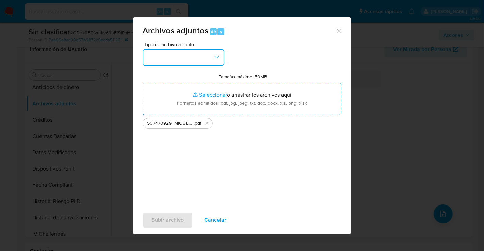
click at [169, 58] on button "button" at bounding box center [184, 57] width 82 height 16
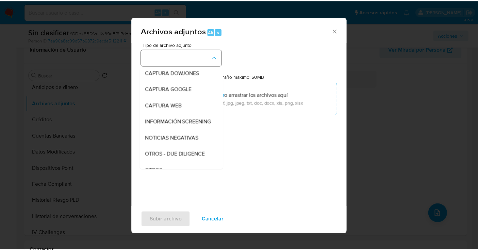
scroll to position [35, 0]
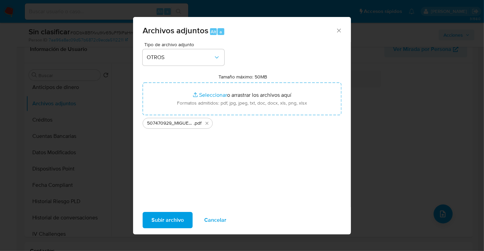
click at [170, 222] on span "Subir archivo" at bounding box center [167, 220] width 32 height 15
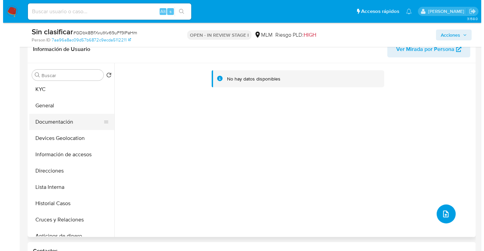
scroll to position [0, 0]
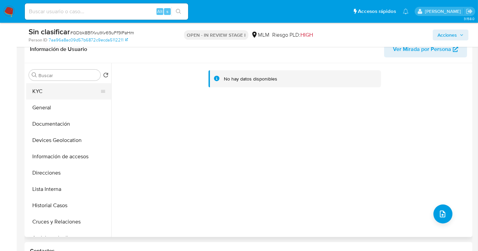
click at [65, 97] on button "KYC" at bounding box center [66, 91] width 80 height 16
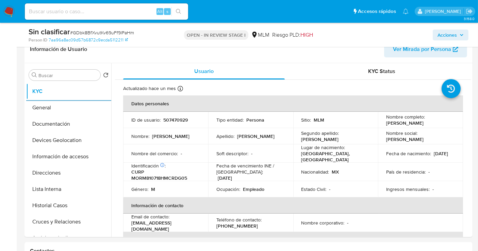
click at [452, 33] on span "Acciones" at bounding box center [446, 35] width 19 height 11
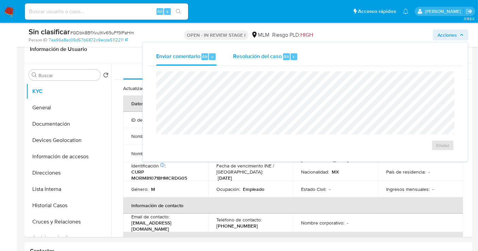
click at [264, 56] on span "Resolución del caso" at bounding box center [257, 56] width 49 height 8
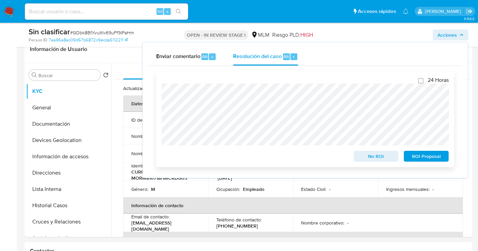
click at [363, 158] on span "No ROI" at bounding box center [375, 157] width 35 height 10
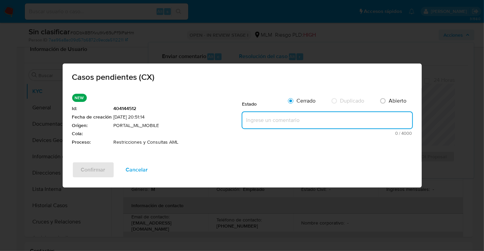
click at [287, 120] on textarea at bounding box center [327, 120] width 170 height 16
paste textarea "SE REALIZA VALIDACIÓN DE CASO GENERADO POR CX DONDE NO SE IDENTIFICA ALERTAS RE…"
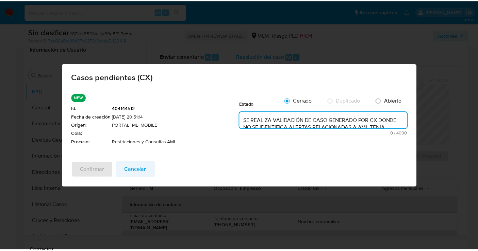
scroll to position [39, 0]
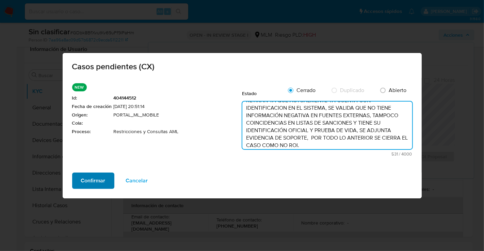
type textarea "SE REALIZA VALIDACIÓN DE CASO GENERADO POR CX DONDE NO SE IDENTIFICA ALERTAS RE…"
click at [108, 180] on button "Confirmar" at bounding box center [93, 181] width 42 height 16
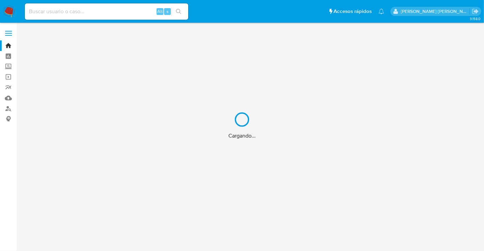
click at [66, 10] on div "Cargando..." at bounding box center [242, 125] width 484 height 251
click at [53, 13] on div "Cargando..." at bounding box center [242, 125] width 484 height 251
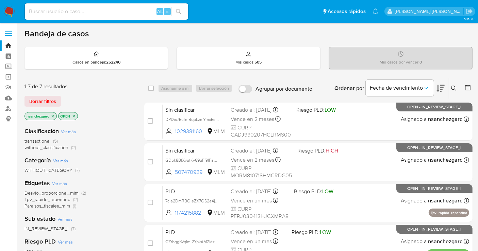
click at [50, 14] on input at bounding box center [106, 11] width 163 height 9
paste input "159468144"
type input "159468144"
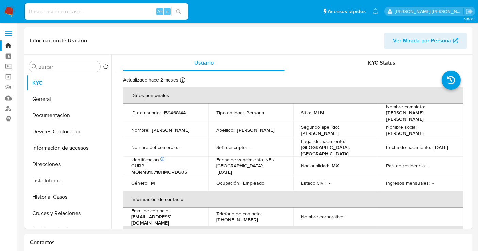
select select "10"
click at [54, 193] on button "Historial Casos" at bounding box center [66, 197] width 80 height 16
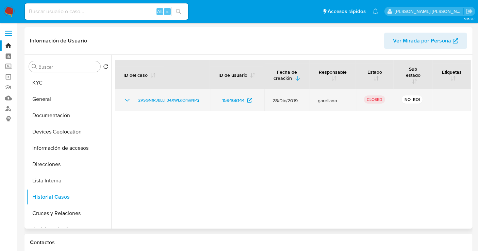
click at [125, 99] on icon "Mostrar/Ocultar" at bounding box center [127, 100] width 5 height 3
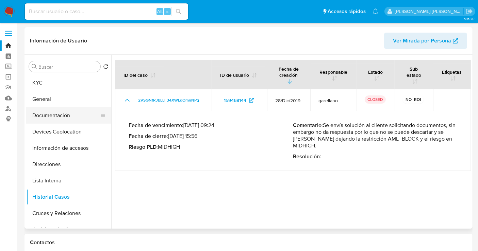
click at [50, 114] on button "Documentación" at bounding box center [66, 115] width 80 height 16
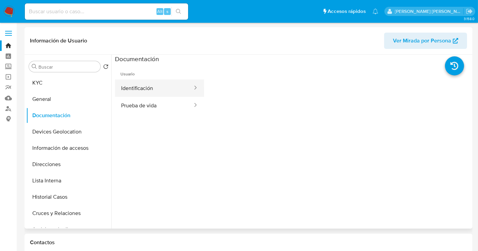
click at [175, 86] on button "Identificación" at bounding box center [154, 88] width 78 height 17
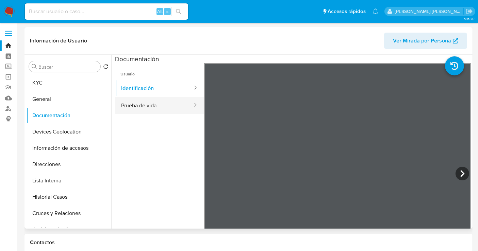
click at [150, 103] on button "Prueba de vida" at bounding box center [154, 105] width 78 height 17
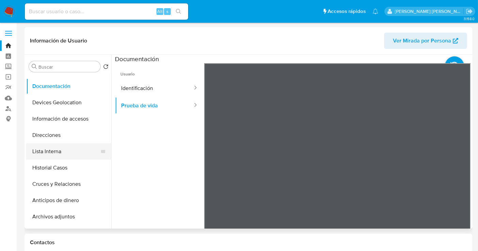
scroll to position [76, 0]
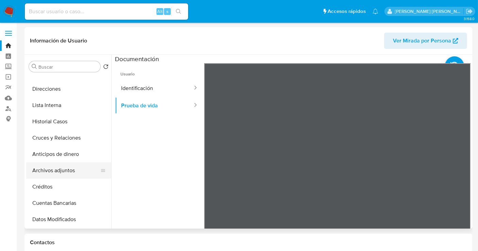
click at [44, 171] on button "Archivos adjuntos" at bounding box center [66, 171] width 80 height 16
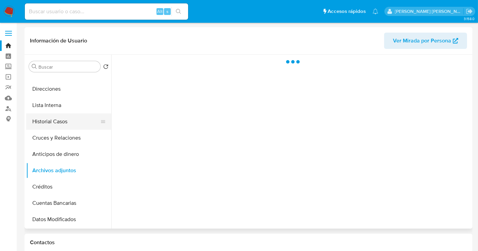
click at [47, 116] on button "Historial Casos" at bounding box center [66, 122] width 80 height 16
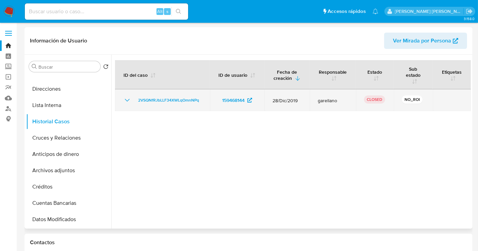
click at [127, 100] on icon "Mostrar/Ocultar" at bounding box center [127, 100] width 8 height 8
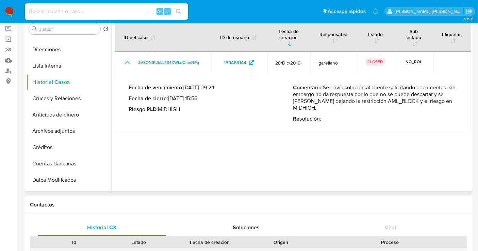
scroll to position [61, 0]
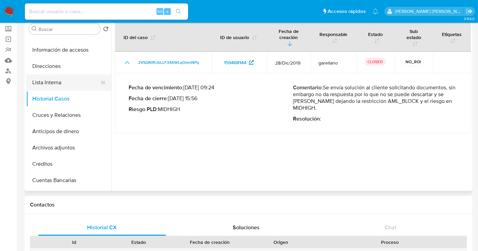
click at [50, 85] on button "Lista Interna" at bounding box center [66, 82] width 80 height 16
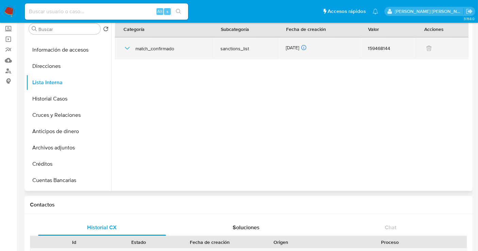
click at [130, 49] on icon "button" at bounding box center [127, 48] width 8 height 8
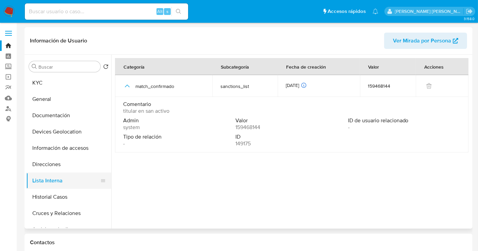
scroll to position [76, 0]
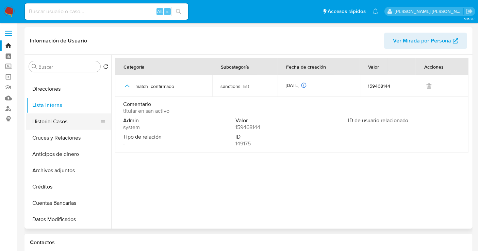
click at [53, 123] on button "Historial Casos" at bounding box center [66, 122] width 80 height 16
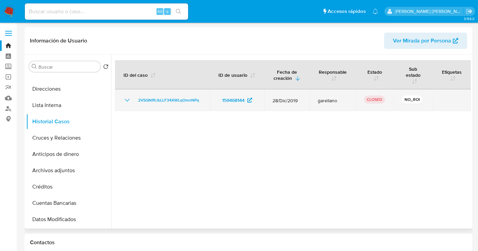
click at [128, 101] on icon "Mostrar/Ocultar" at bounding box center [127, 100] width 8 height 8
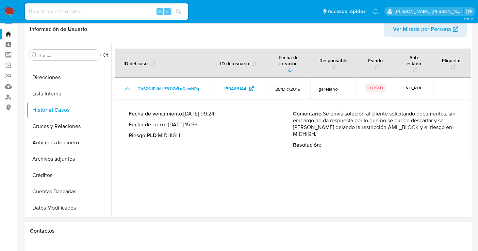
scroll to position [0, 0]
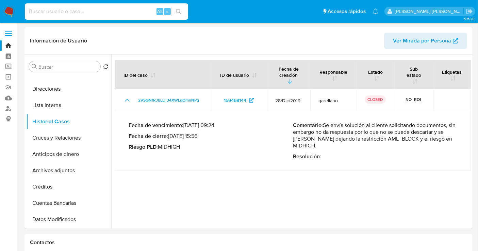
click at [71, 10] on input at bounding box center [106, 11] width 163 height 9
paste input "46430677"
type input "46430677"
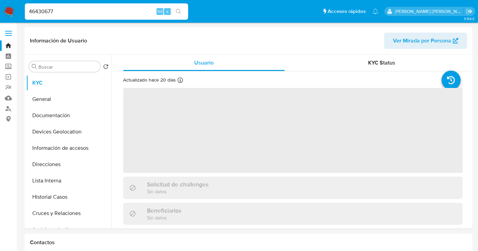
select select "10"
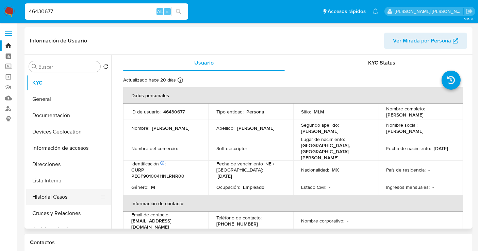
click at [56, 199] on button "Historial Casos" at bounding box center [66, 197] width 80 height 16
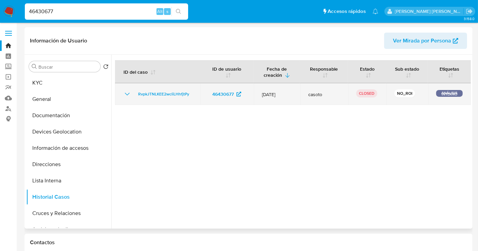
click at [125, 94] on icon "Mostrar/Ocultar" at bounding box center [127, 94] width 8 height 8
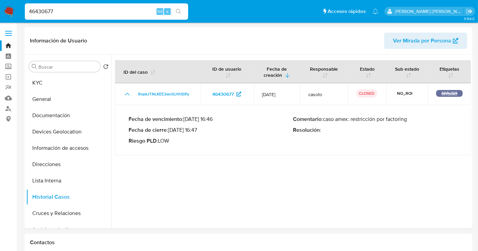
click at [41, 13] on input "46430677" at bounding box center [106, 11] width 163 height 9
paste input "533718195"
type input "533718195"
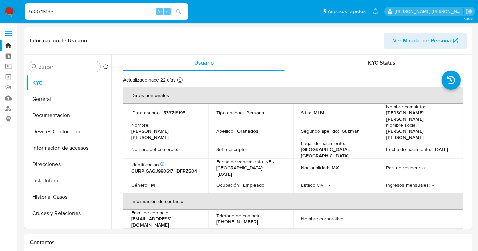
select select "10"
click at [52, 201] on button "Historial Casos" at bounding box center [66, 197] width 80 height 16
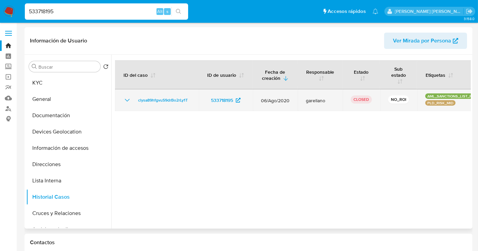
click at [130, 98] on icon "Mostrar/Ocultar" at bounding box center [127, 100] width 8 height 8
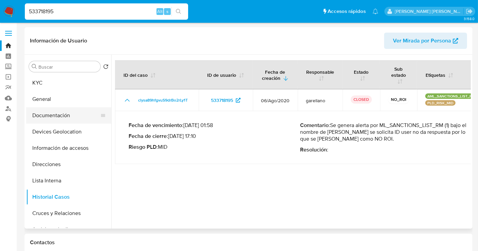
click at [47, 122] on button "Documentación" at bounding box center [66, 115] width 80 height 16
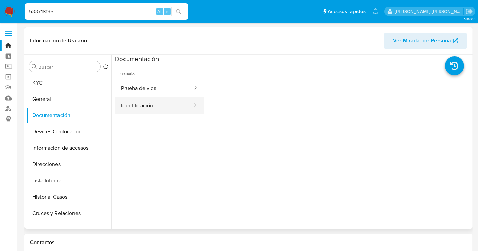
click at [138, 105] on button "Identificación" at bounding box center [154, 105] width 78 height 17
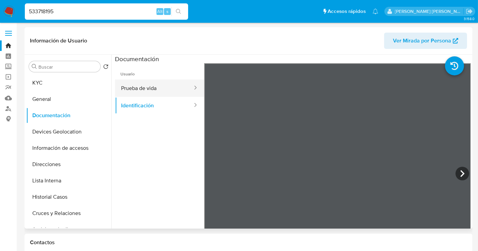
click at [147, 88] on button "Prueba de vida" at bounding box center [154, 88] width 78 height 17
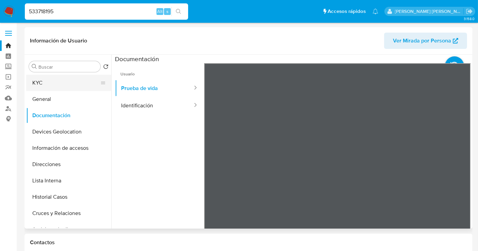
click at [50, 84] on button "KYC" at bounding box center [66, 83] width 80 height 16
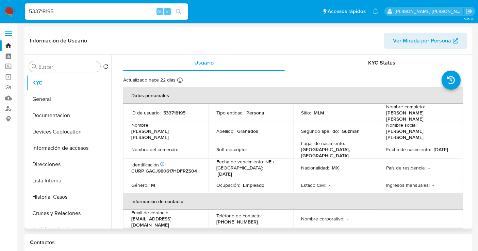
click at [177, 113] on p "533718195" at bounding box center [174, 113] width 22 height 6
copy p "533718195"
click at [55, 114] on button "Documentación" at bounding box center [66, 115] width 80 height 16
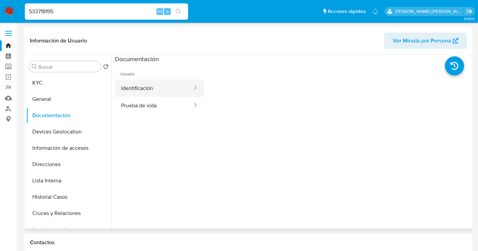
click at [137, 91] on button "Identificación" at bounding box center [154, 88] width 78 height 17
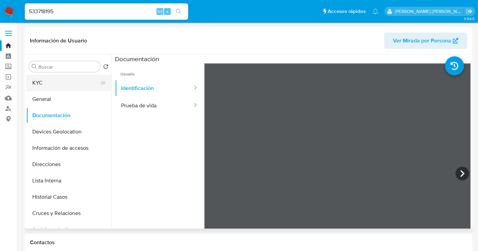
click at [46, 82] on button "KYC" at bounding box center [66, 83] width 80 height 16
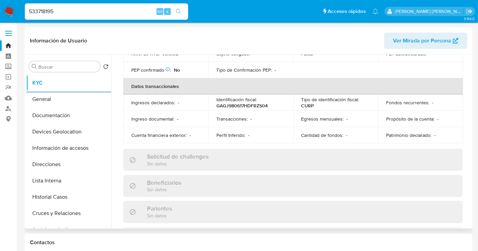
scroll to position [189, 0]
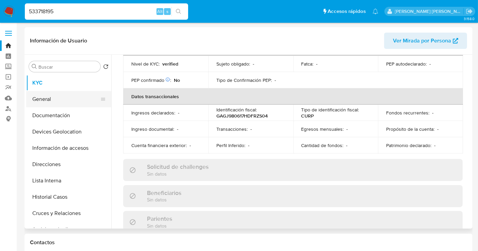
click at [39, 104] on button "General" at bounding box center [66, 99] width 80 height 16
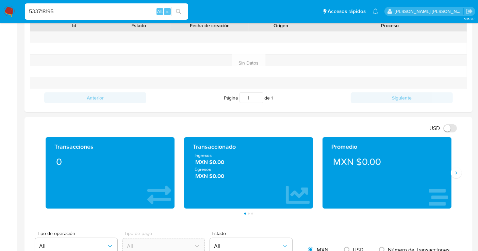
scroll to position [302, 0]
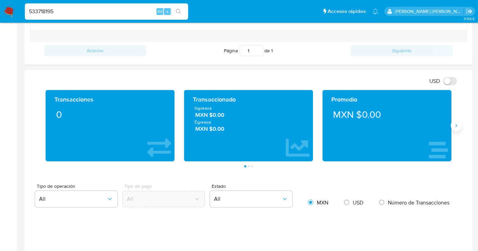
click at [458, 121] on button "Siguiente" at bounding box center [456, 125] width 11 height 11
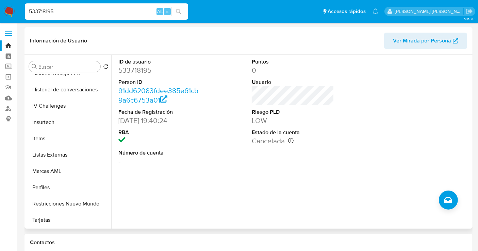
scroll to position [287, 0]
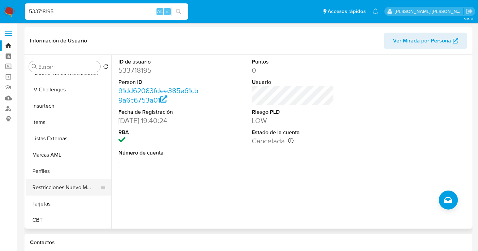
click at [54, 187] on button "Restricciones Nuevo Mundo" at bounding box center [66, 188] width 80 height 16
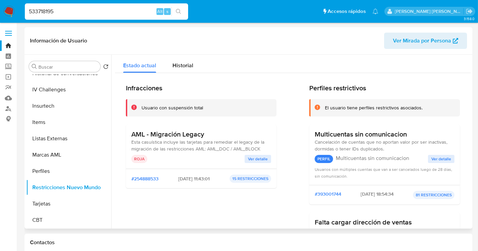
click at [254, 156] on span "Ver detalle" at bounding box center [258, 159] width 20 height 7
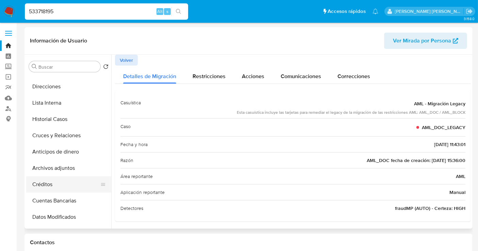
scroll to position [60, 0]
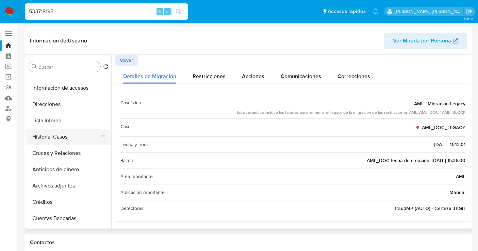
click at [48, 136] on button "Historial Casos" at bounding box center [66, 137] width 80 height 16
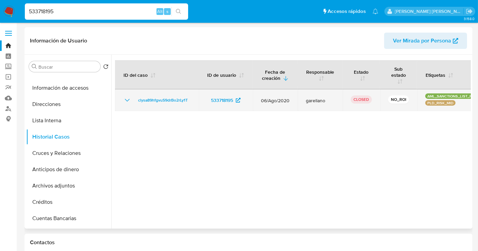
click at [126, 98] on icon "Mostrar/Ocultar" at bounding box center [127, 100] width 8 height 8
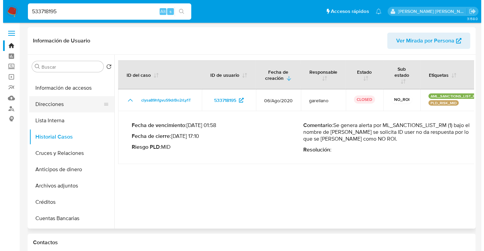
scroll to position [0, 0]
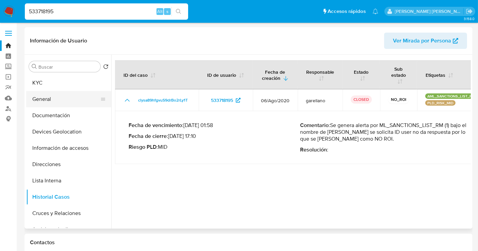
click at [58, 99] on button "General" at bounding box center [66, 99] width 80 height 16
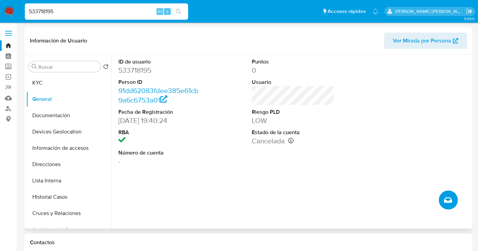
click at [450, 198] on icon "Crear caso manual" at bounding box center [448, 200] width 8 height 5
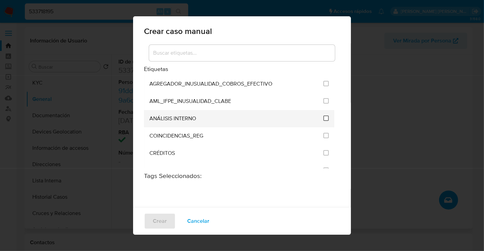
click at [323, 119] on input "1888" at bounding box center [325, 118] width 5 height 5
checkbox input "true"
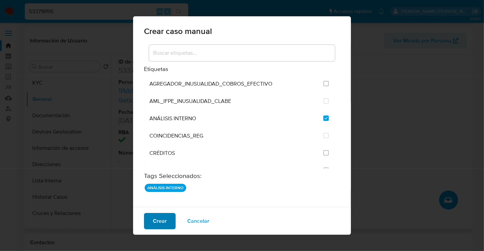
click at [164, 222] on span "Crear" at bounding box center [160, 221] width 14 height 15
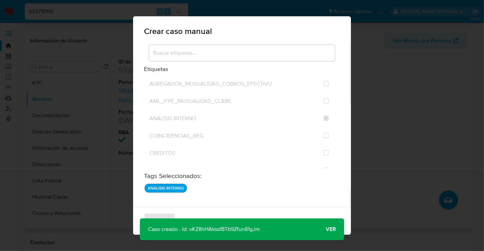
click at [329, 230] on span "Ver" at bounding box center [330, 230] width 10 height 0
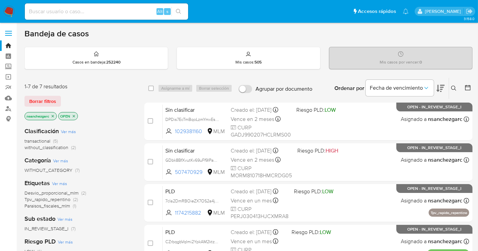
click at [454, 88] on icon at bounding box center [453, 88] width 5 height 5
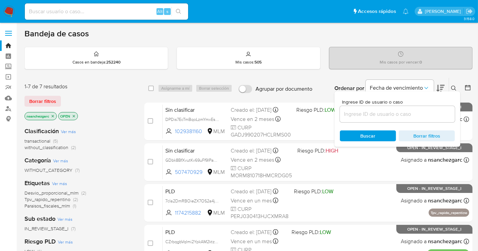
click at [372, 117] on input at bounding box center [397, 114] width 115 height 9
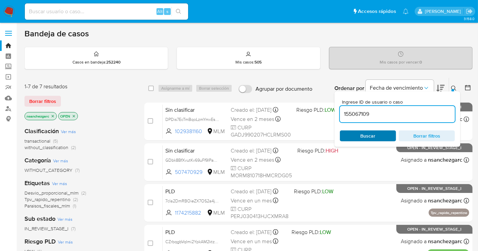
type input "155067109"
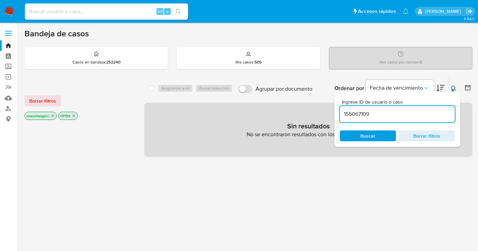
click at [53, 115] on icon "close-filter" at bounding box center [53, 116] width 2 height 2
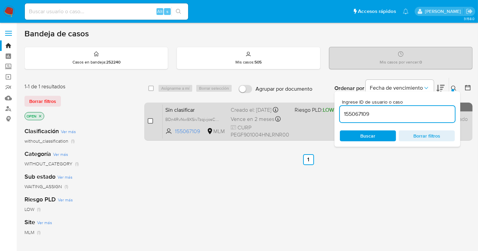
click at [152, 122] on input "checkbox" at bounding box center [150, 120] width 5 height 5
checkbox input "true"
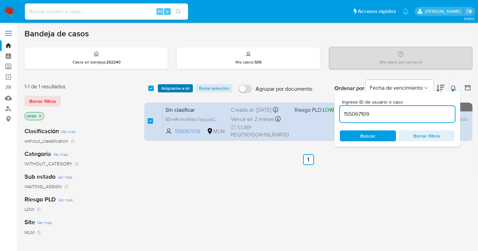
click at [164, 90] on span "Asignarme a mí" at bounding box center [175, 88] width 28 height 7
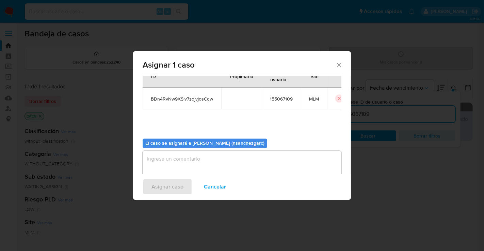
scroll to position [35, 0]
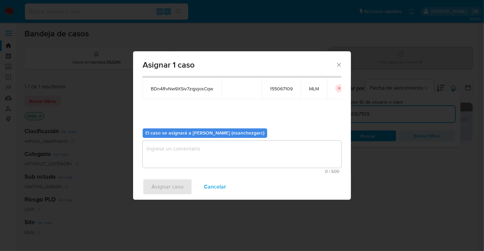
click at [156, 155] on textarea "assign-modal" at bounding box center [242, 154] width 199 height 27
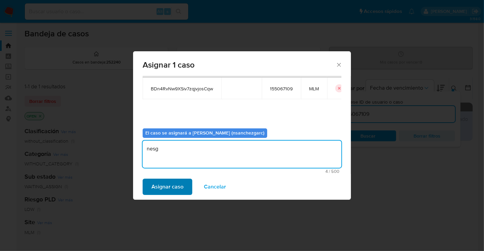
type textarea "nesg"
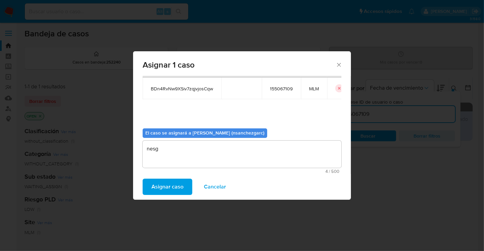
click at [160, 185] on span "Asignar caso" at bounding box center [167, 187] width 32 height 15
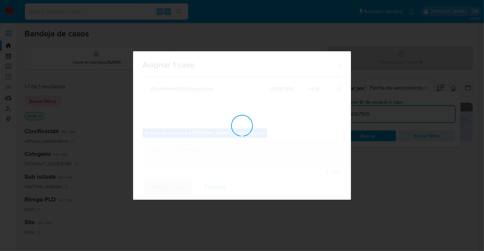
checkbox input "false"
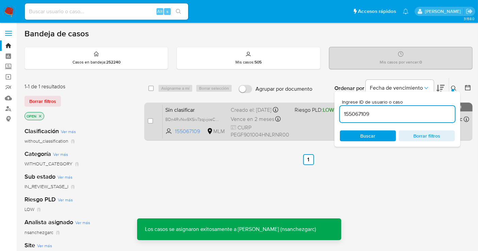
click at [234, 114] on div "Creado el: [DATE] Creado el: [DATE] 15:35:38" at bounding box center [260, 109] width 58 height 7
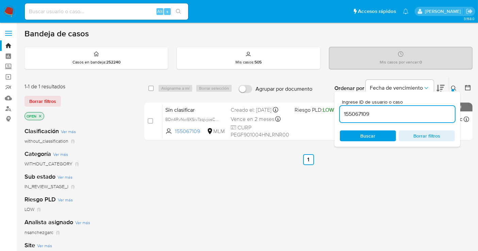
click at [354, 111] on input "155067109" at bounding box center [397, 114] width 115 height 9
paste input "000671862"
type input "1000671862"
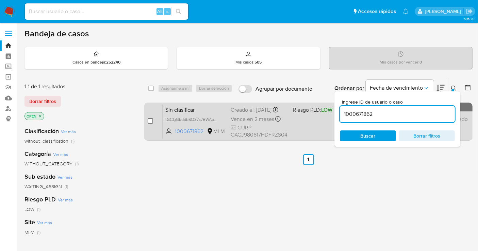
click at [151, 121] on input "checkbox" at bounding box center [150, 120] width 5 height 5
checkbox input "true"
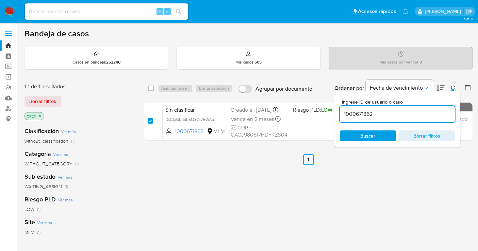
checkbox input "true"
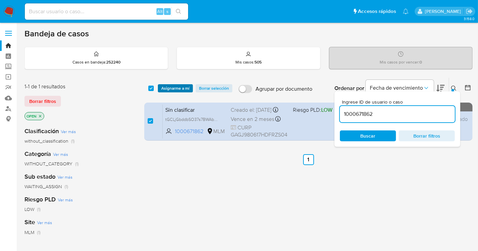
click at [175, 86] on span "Asignarme a mí" at bounding box center [175, 88] width 28 height 7
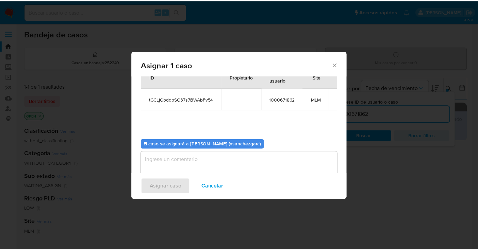
scroll to position [35, 0]
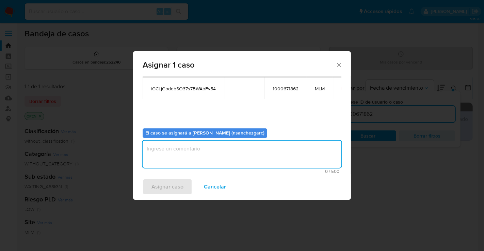
click at [164, 147] on textarea "assign-modal" at bounding box center [242, 154] width 199 height 27
type textarea "nesg"
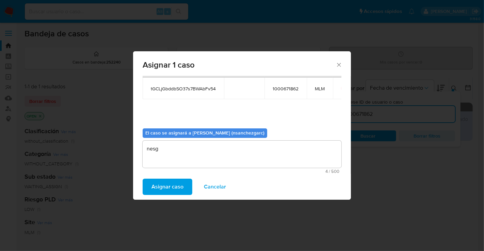
click at [168, 190] on span "Asignar caso" at bounding box center [167, 187] width 32 height 15
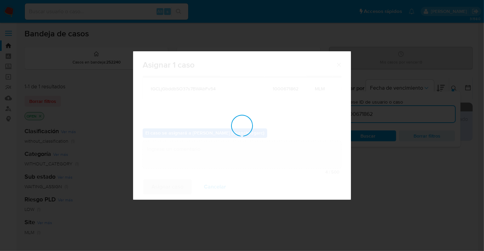
checkbox input "false"
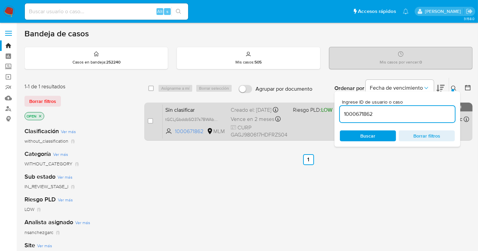
click at [245, 114] on div "Creado el: [DATE] Creado el: [DATE] 14:19:43" at bounding box center [259, 109] width 57 height 7
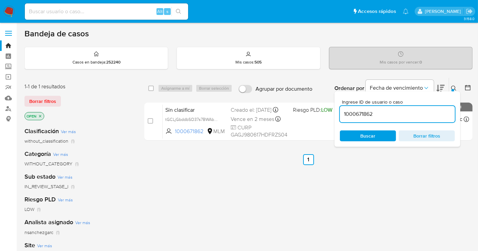
click at [9, 14] on img at bounding box center [9, 12] width 12 height 12
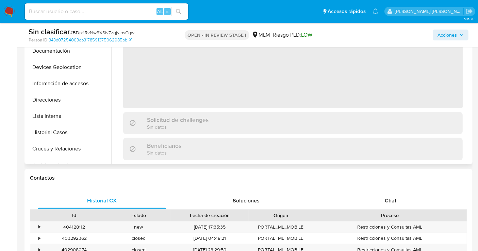
scroll to position [302, 0]
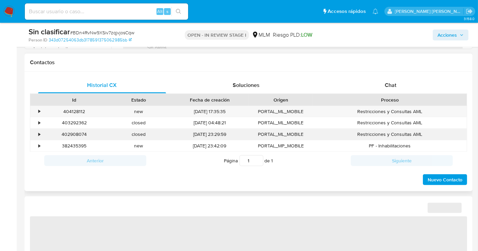
select select "10"
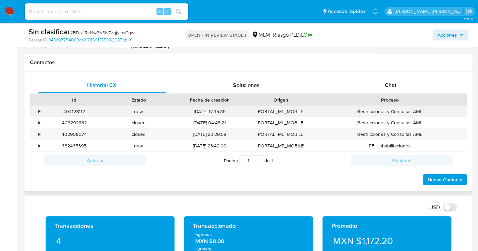
click at [38, 111] on div "•" at bounding box center [39, 111] width 2 height 6
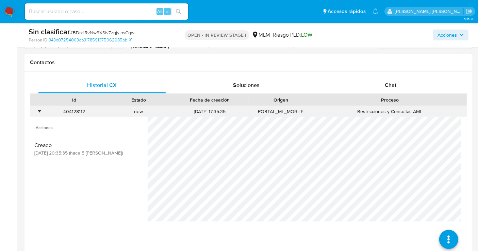
click at [38, 111] on div "•" at bounding box center [39, 111] width 2 height 6
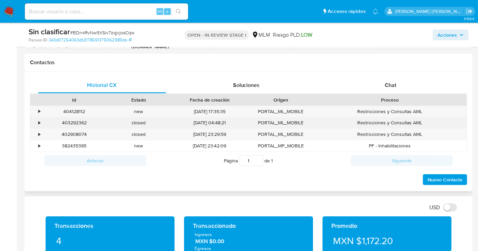
click at [39, 121] on div "•" at bounding box center [39, 123] width 2 height 6
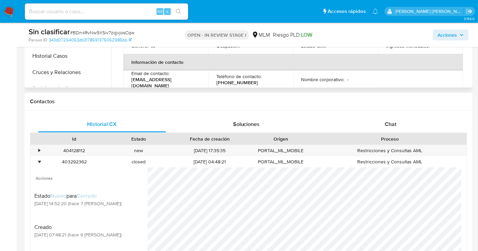
scroll to position [189, 0]
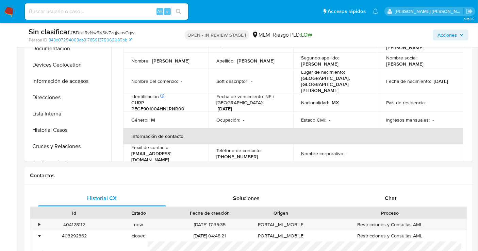
click at [459, 36] on span "Acciones" at bounding box center [450, 35] width 26 height 10
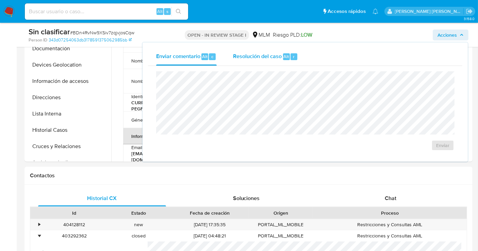
click at [246, 57] on span "Resolución del caso" at bounding box center [257, 56] width 49 height 8
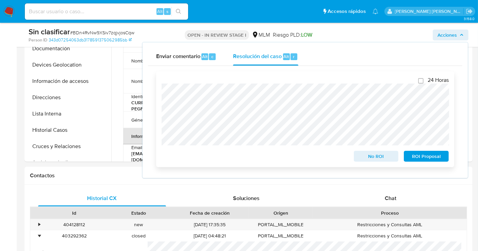
click at [375, 158] on span "No ROI" at bounding box center [375, 157] width 35 height 10
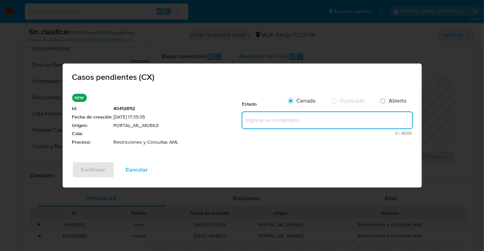
click at [253, 123] on textarea at bounding box center [327, 120] width 170 height 16
paste textarea "Se realiza validación de caso generado por CX donde se identifica restricción l…"
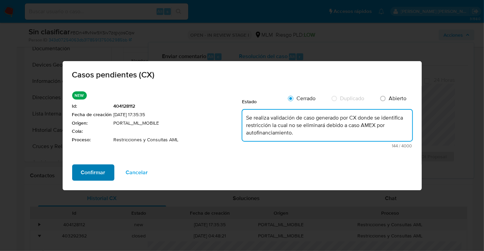
type textarea "Se realiza validación de caso generado por CX donde se identifica restricción l…"
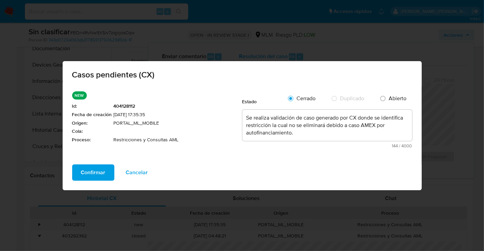
click at [87, 172] on span "Confirmar" at bounding box center [93, 172] width 24 height 15
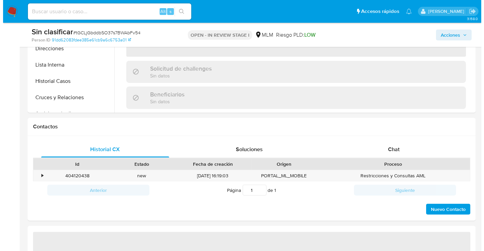
scroll to position [302, 0]
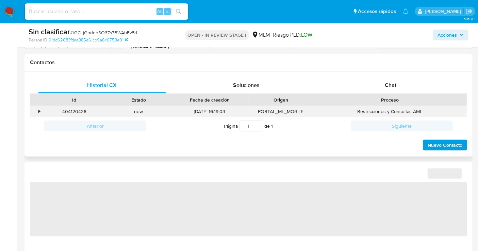
select select "10"
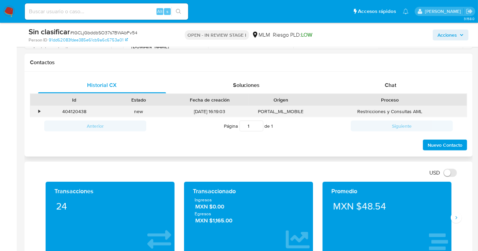
click at [37, 109] on div "•" at bounding box center [36, 111] width 12 height 11
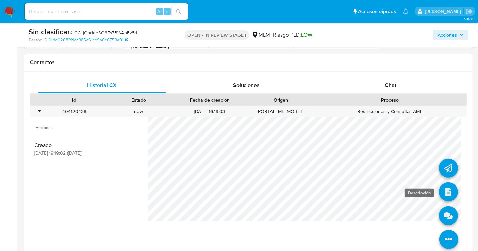
click at [449, 187] on icon at bounding box center [448, 192] width 19 height 19
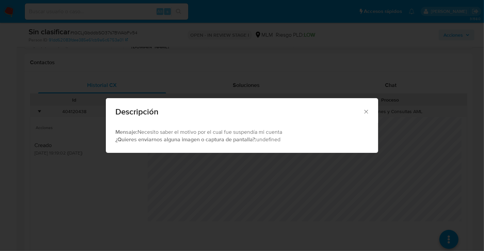
click at [365, 111] on icon "Cerrar" at bounding box center [366, 111] width 7 height 7
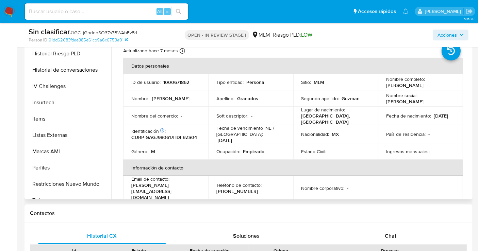
scroll to position [287, 0]
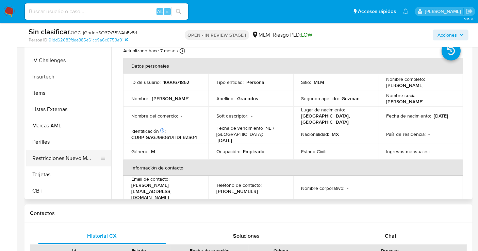
click at [66, 162] on button "Restricciones Nuevo Mundo" at bounding box center [66, 158] width 80 height 16
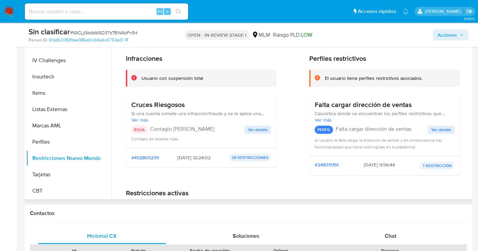
click at [258, 129] on span "Ver detalle" at bounding box center [258, 130] width 20 height 7
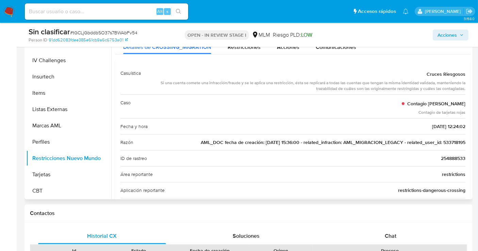
click at [448, 141] on span "AML_DOC fecha de creación: [DATE] 15:36:00 - related_infraction: AML_MIGRACION_…" at bounding box center [333, 142] width 265 height 7
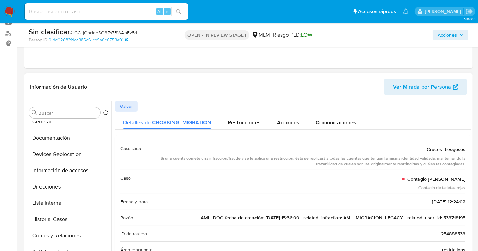
scroll to position [0, 0]
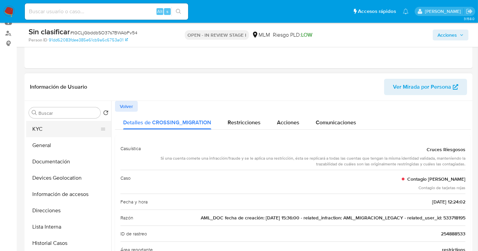
click at [47, 131] on button "KYC" at bounding box center [66, 129] width 80 height 16
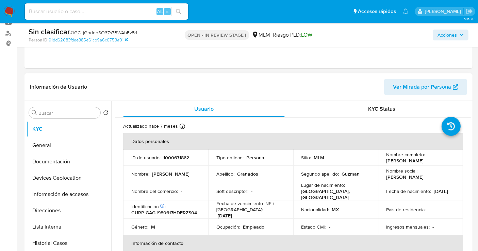
drag, startPoint x: 404, startPoint y: 166, endPoint x: 384, endPoint y: 161, distance: 21.4
click at [384, 161] on td "Nombre completo : [PERSON_NAME]" at bounding box center [420, 158] width 85 height 16
copy p "[PERSON_NAME]"
click at [172, 158] on p "1000671862" at bounding box center [176, 158] width 26 height 6
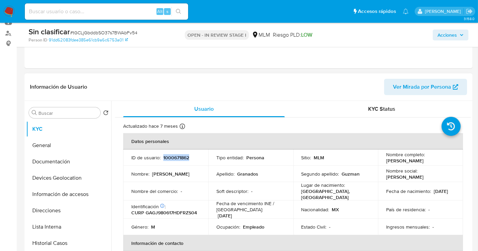
copy p "1000671862"
drag, startPoint x: 407, startPoint y: 165, endPoint x: 383, endPoint y: 173, distance: 25.9
click at [386, 160] on p "[PERSON_NAME]" at bounding box center [404, 161] width 37 height 6
copy p "[PERSON_NAME]"
click at [51, 160] on button "Documentación" at bounding box center [66, 162] width 80 height 16
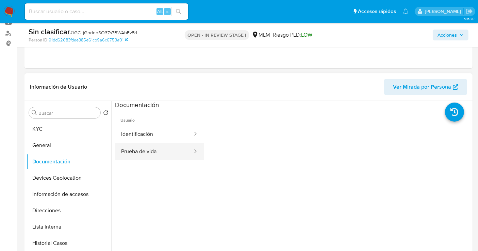
click at [136, 154] on button "Prueba de vida" at bounding box center [154, 151] width 78 height 17
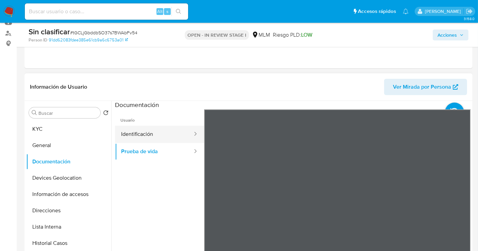
click at [137, 131] on button "Identificación" at bounding box center [154, 134] width 78 height 17
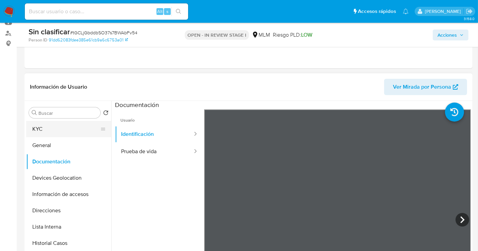
click at [43, 133] on button "KYC" at bounding box center [66, 129] width 80 height 16
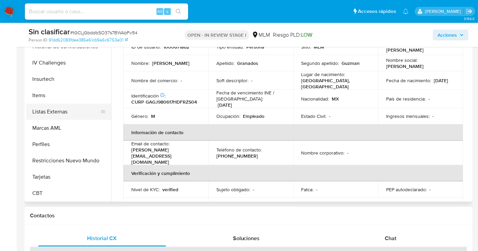
scroll to position [151, 0]
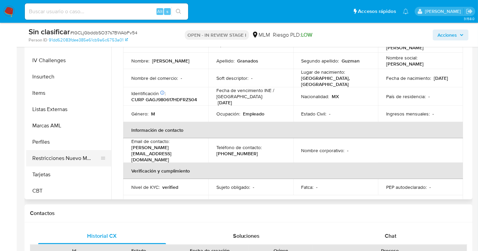
click at [70, 163] on button "Restricciones Nuevo Mundo" at bounding box center [66, 158] width 80 height 16
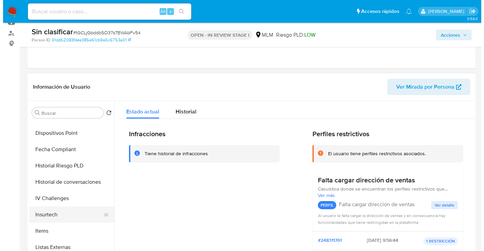
scroll to position [136, 0]
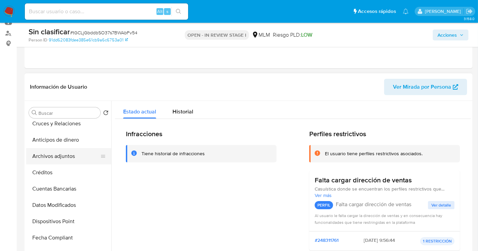
click at [61, 154] on button "Archivos adjuntos" at bounding box center [66, 156] width 80 height 16
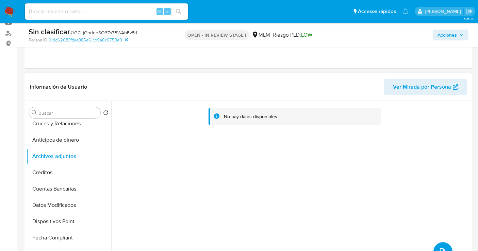
click at [439, 249] on icon "upload-file" at bounding box center [442, 252] width 8 height 8
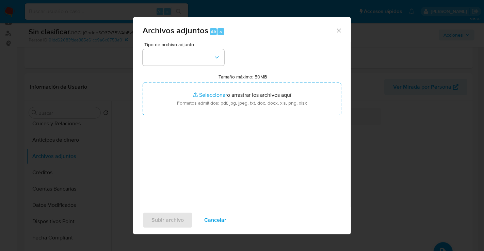
click at [274, 227] on div "Subir archivo Cancelar" at bounding box center [242, 220] width 218 height 26
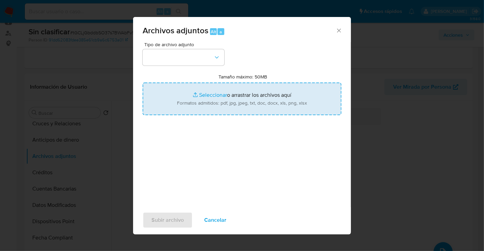
type input "C:\fakepath\1000671862_JOSHUA ULISES GRANADOS GUZMAN_SEP25.pdf"
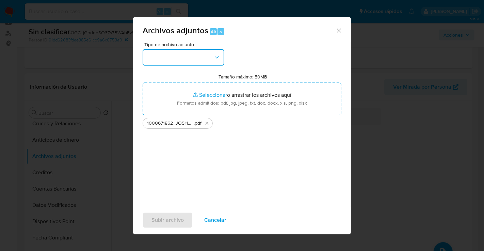
click at [197, 56] on button "button" at bounding box center [184, 57] width 82 height 16
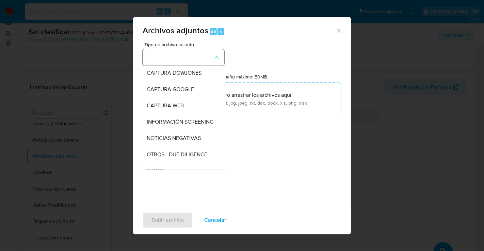
scroll to position [35, 0]
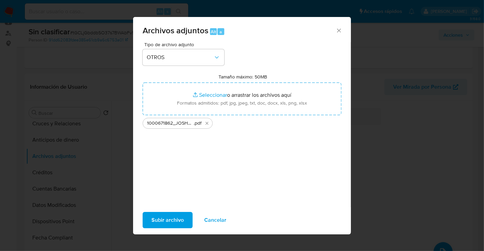
click at [171, 219] on span "Subir archivo" at bounding box center [167, 220] width 32 height 15
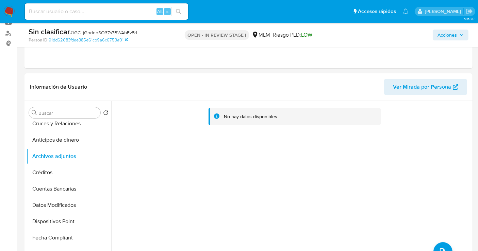
click at [447, 34] on span "Acciones" at bounding box center [446, 35] width 19 height 11
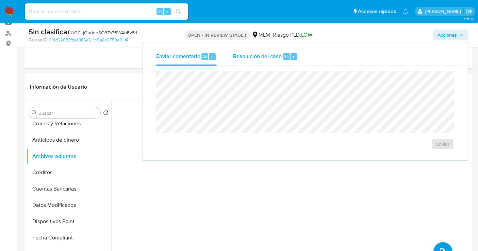
click at [249, 55] on span "Resolución del caso" at bounding box center [257, 56] width 49 height 8
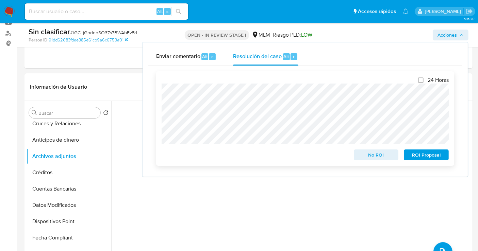
click at [370, 154] on span "No ROI" at bounding box center [375, 155] width 35 height 10
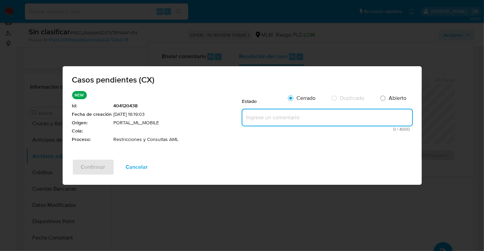
click at [267, 114] on textarea at bounding box center [327, 118] width 170 height 16
paste textarea "SE REALIZA VALIDACIÓN DE CASO GENERADO POR CX DONDE NO SE IDENTIFICA ALERTAS RE…"
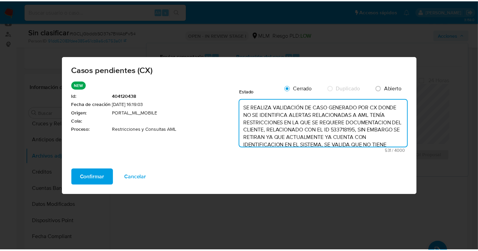
scroll to position [39, 0]
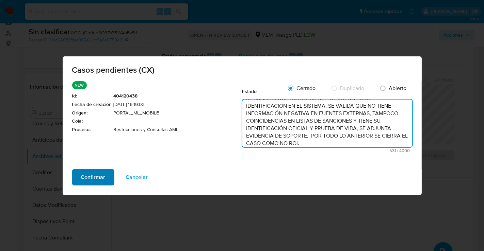
type textarea "SE REALIZA VALIDACIÓN DE CASO GENERADO POR CX DONDE NO SE IDENTIFICA ALERTAS RE…"
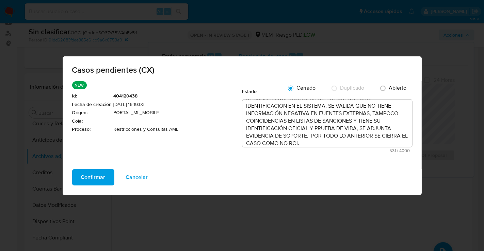
drag, startPoint x: 88, startPoint y: 174, endPoint x: 213, endPoint y: 213, distance: 130.3
click at [180, 207] on div "Casos pendientes (CX) NEW Id : 404120438 Fecha de creación 06/09/2025 16:19:03 …" at bounding box center [242, 125] width 484 height 251
click at [139, 177] on span "Cancelar" at bounding box center [137, 177] width 22 height 15
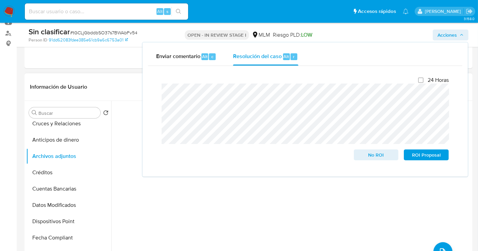
click at [179, 192] on div "No hay datos disponibles" at bounding box center [291, 188] width 360 height 174
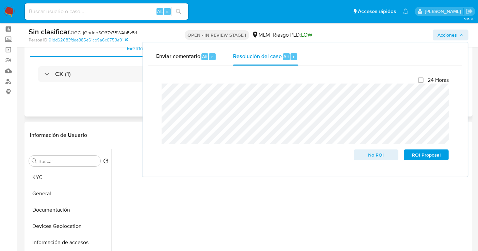
scroll to position [0, 0]
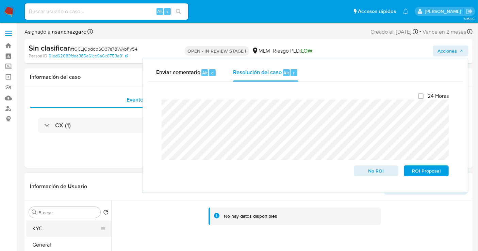
click at [46, 227] on button "KYC" at bounding box center [66, 229] width 80 height 16
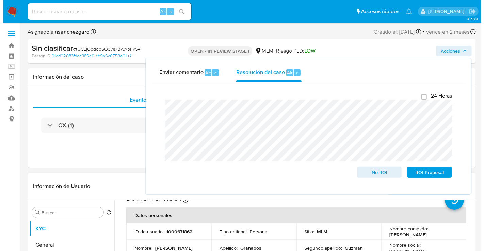
scroll to position [38, 0]
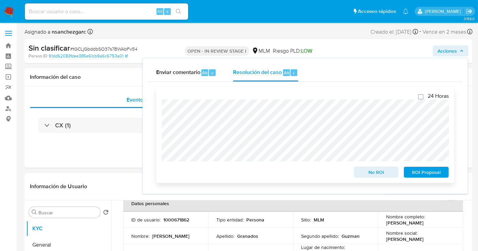
click at [377, 172] on span "No ROI" at bounding box center [375, 173] width 35 height 10
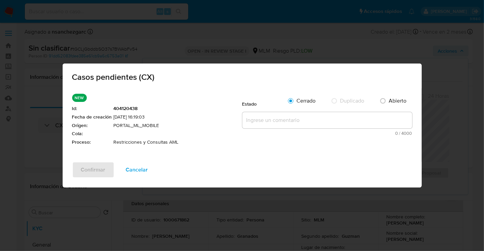
click at [251, 119] on textarea at bounding box center [327, 120] width 170 height 16
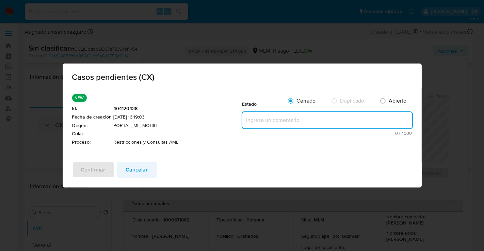
paste textarea "SE REALIZA VALIDACIÓN DE CASO GENERADO POR CX DONDE NO SE IDENTIFICA ALERTAS RE…"
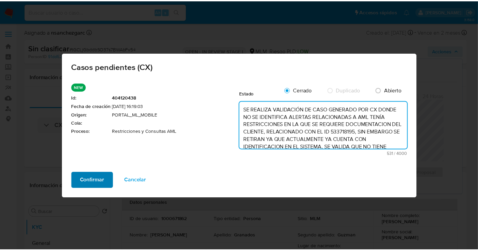
scroll to position [39, 0]
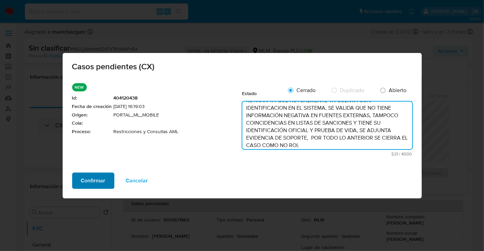
type textarea "SE REALIZA VALIDACIÓN DE CASO GENERADO POR CX DONDE NO SE IDENTIFICA ALERTAS RE…"
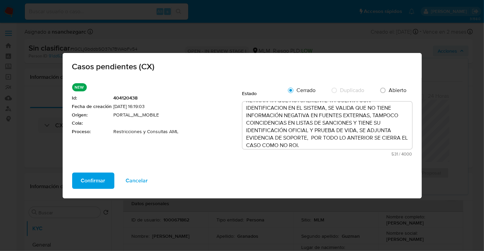
click at [83, 183] on span "Confirmar" at bounding box center [93, 180] width 24 height 15
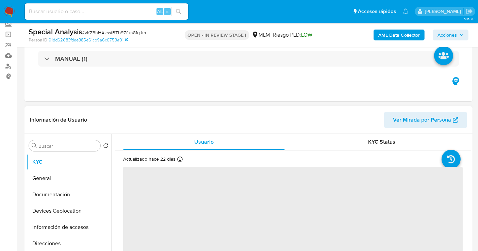
scroll to position [76, 0]
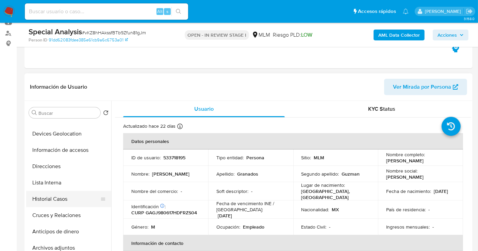
select select "10"
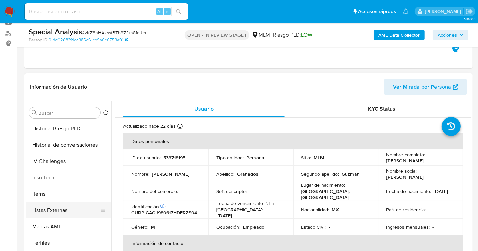
scroll to position [287, 0]
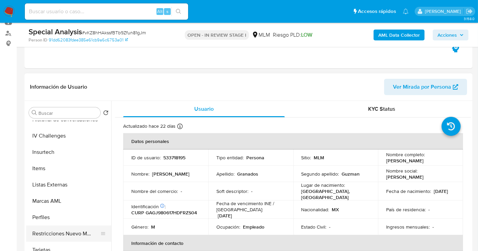
click at [64, 234] on button "Restricciones Nuevo Mundo" at bounding box center [66, 234] width 80 height 16
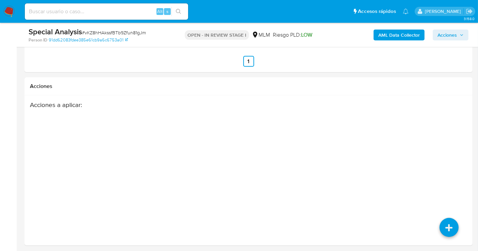
scroll to position [1099, 0]
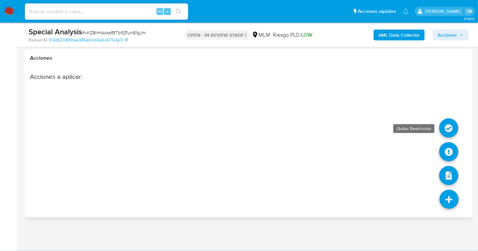
click at [446, 132] on icon at bounding box center [448, 128] width 19 height 19
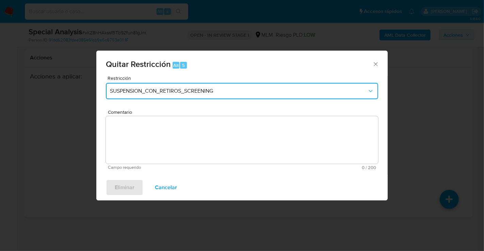
click at [155, 87] on button "SUSPENSION_CON_RETIROS_SCREENING" at bounding box center [242, 91] width 272 height 16
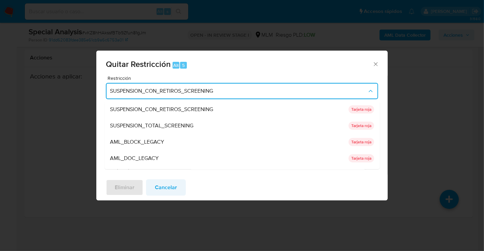
drag, startPoint x: 140, startPoint y: 157, endPoint x: 179, endPoint y: 185, distance: 48.0
click at [140, 157] on span "AML_DOC_LEGACY" at bounding box center [134, 158] width 49 height 7
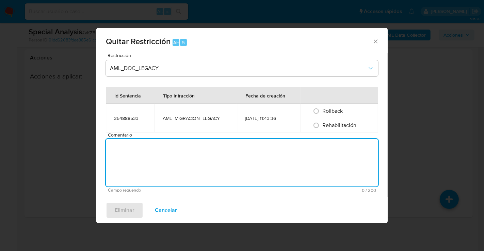
click at [162, 153] on textarea "Comentario" at bounding box center [242, 163] width 272 height 48
click at [318, 128] on input "Rehabilitación" at bounding box center [316, 125] width 11 height 11
radio input "true"
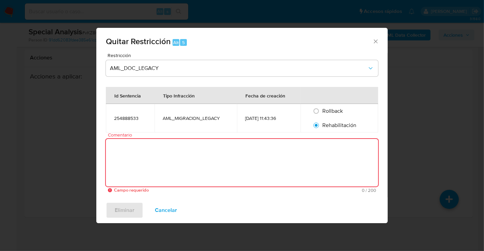
click at [145, 155] on textarea "Comentario" at bounding box center [242, 163] width 272 height 48
paste textarea "ACTUALMENTE YA CUENTA CON IDENTIFICACION EN EL SISTEMA, SE VALIDA QUE NO TIENE …"
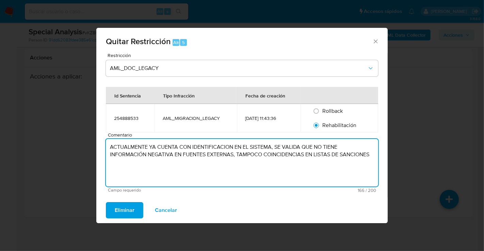
click at [111, 145] on textarea "ACTUALMENTE YA CUENTA CON IDENTIFICACION EN EL SISTEMA, SE VALIDA QUE NO TIENE …" at bounding box center [242, 163] width 272 height 48
paste textarea "TENÍA RESTRICCIONES"
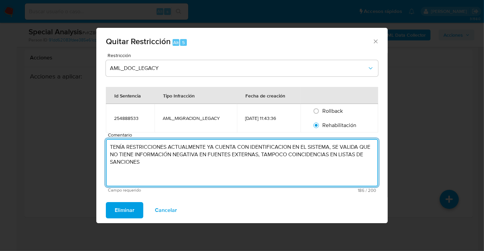
paste textarea "EN LA QUE SE R"
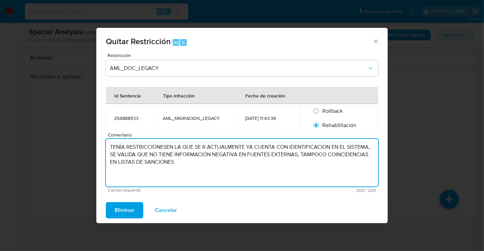
drag, startPoint x: 200, startPoint y: 147, endPoint x: 173, endPoint y: 147, distance: 26.5
click at [173, 147] on textarea "TENÍA RESTRICCIONESEN LA QUE SE R ACTUALMENTE YA CUENTA CON IDENTIFICACION EN E…" at bounding box center [242, 163] width 272 height 48
type textarea "TENÍA RESTRICCIONES ACTUALMENTE YA CUENTA CON IDENTIFICACION EN EL SISTEMA, SE …"
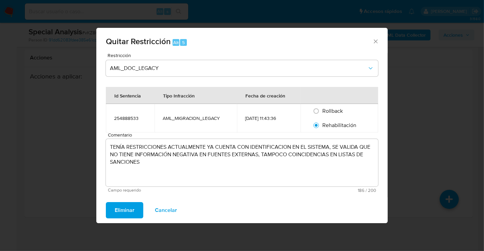
click at [124, 208] on span "Eliminar" at bounding box center [125, 210] width 20 height 15
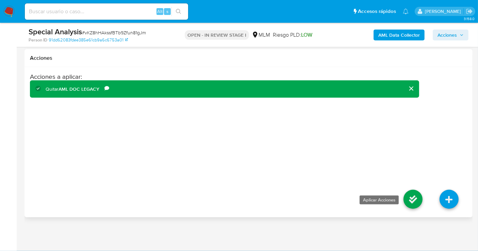
click at [414, 204] on icon at bounding box center [412, 199] width 19 height 19
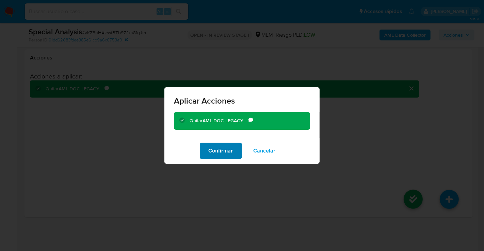
click at [230, 152] on span "Confirmar" at bounding box center [220, 151] width 24 height 15
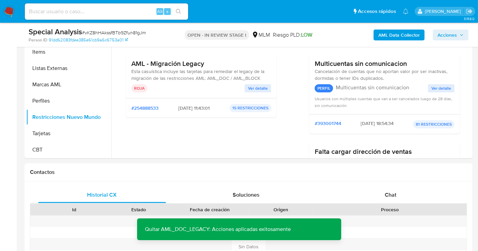
scroll to position [154, 0]
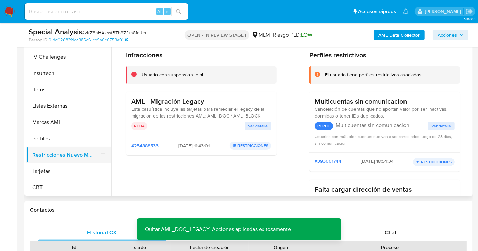
click at [68, 153] on button "Restricciones Nuevo Mundo" at bounding box center [66, 155] width 80 height 16
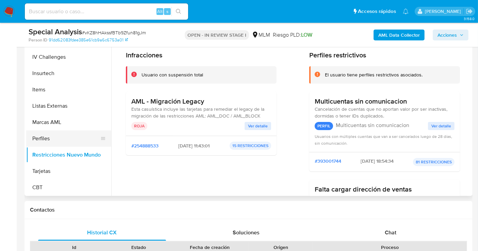
click at [35, 140] on button "Perfiles" at bounding box center [66, 139] width 80 height 16
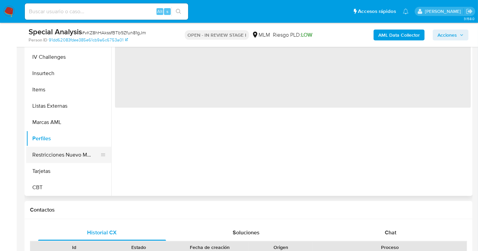
click at [47, 155] on button "Restricciones Nuevo Mundo" at bounding box center [66, 155] width 80 height 16
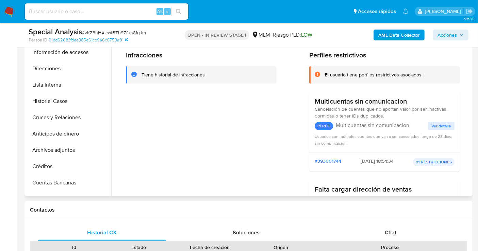
scroll to position [60, 0]
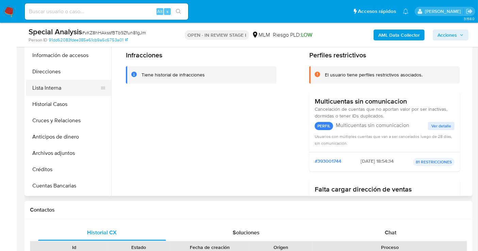
click at [46, 89] on button "Lista Interna" at bounding box center [66, 88] width 80 height 16
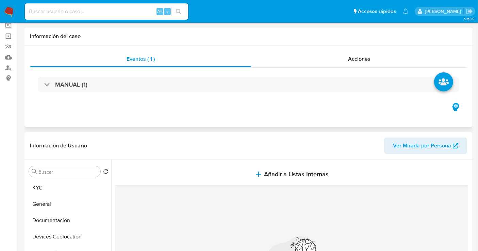
scroll to position [3, 0]
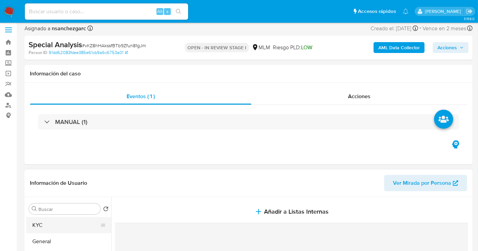
drag, startPoint x: 41, startPoint y: 223, endPoint x: 64, endPoint y: 223, distance: 23.1
click at [41, 223] on button "KYC" at bounding box center [66, 225] width 80 height 16
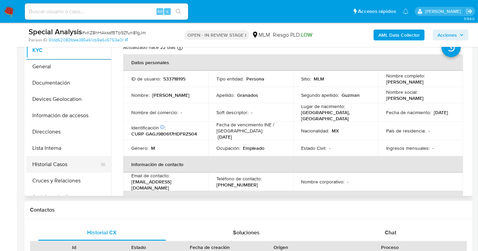
scroll to position [38, 0]
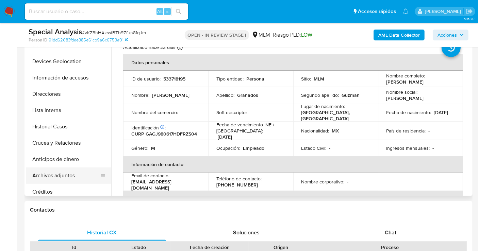
click at [57, 171] on button "Archivos adjuntos" at bounding box center [66, 176] width 80 height 16
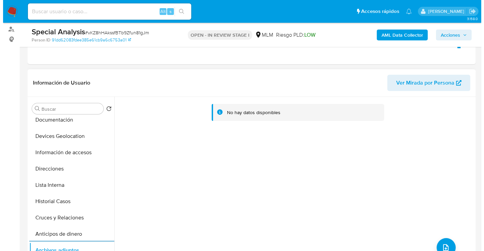
scroll to position [117, 0]
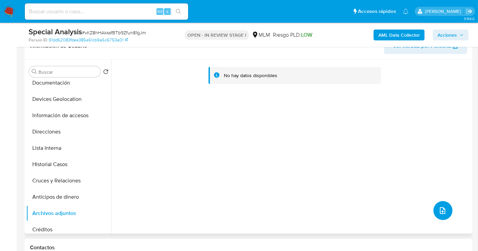
click at [438, 208] on icon "upload-file" at bounding box center [442, 211] width 8 height 8
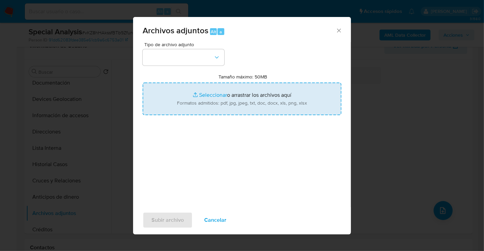
type input "C:\fakepath\1000671862_JOSHUA [PERSON_NAME] GUZMAN_SEP25.pdf"
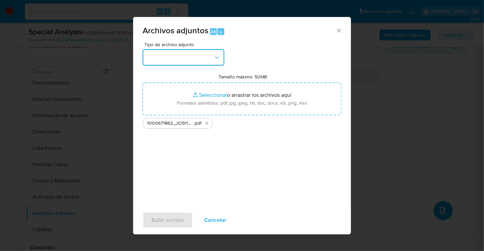
click at [184, 57] on button "button" at bounding box center [184, 57] width 82 height 16
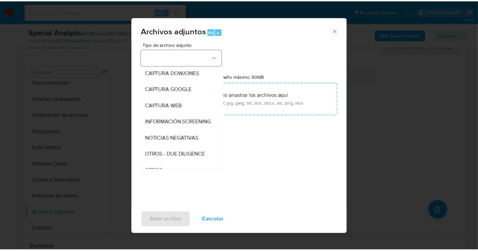
scroll to position [35, 0]
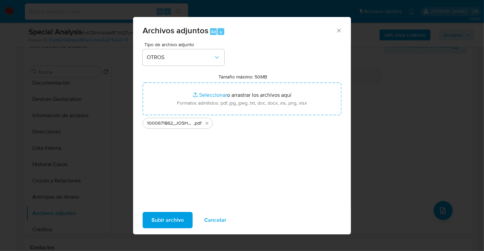
click at [174, 222] on span "Subir archivo" at bounding box center [167, 220] width 32 height 15
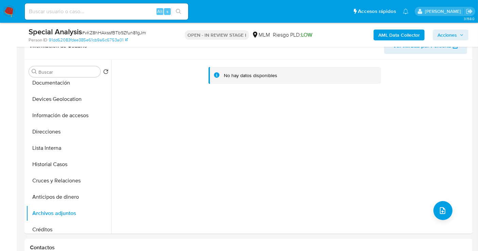
click at [451, 37] on span "Acciones" at bounding box center [446, 35] width 19 height 11
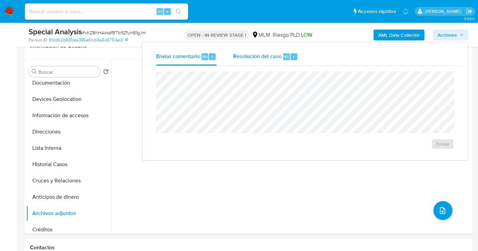
click at [259, 58] on span "Resolución del caso" at bounding box center [257, 56] width 49 height 8
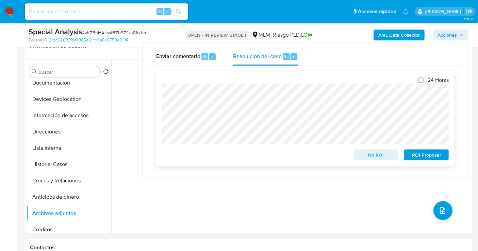
click at [372, 156] on span "No ROI" at bounding box center [375, 155] width 35 height 10
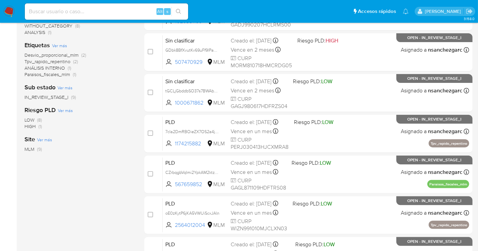
scroll to position [189, 0]
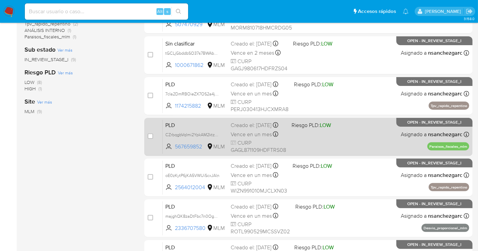
click at [246, 129] on div "Creado el: [DATE] Creado el: [DATE] 02:11:33" at bounding box center [258, 125] width 55 height 7
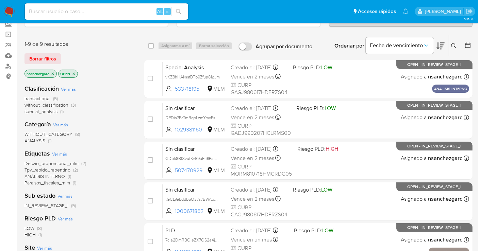
scroll to position [38, 0]
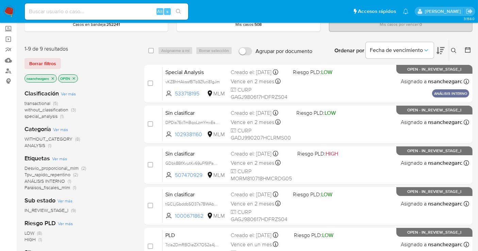
click at [12, 10] on img at bounding box center [9, 12] width 12 height 12
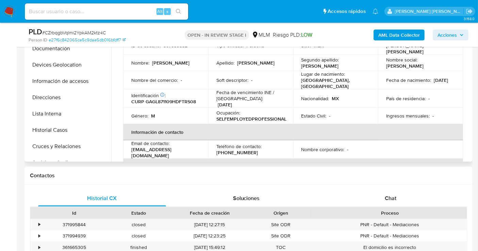
select select "10"
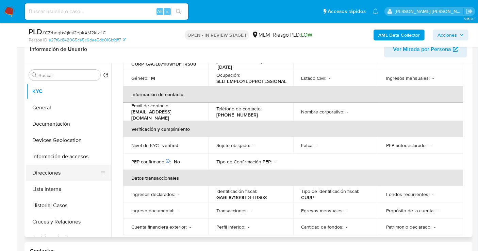
scroll to position [76, 0]
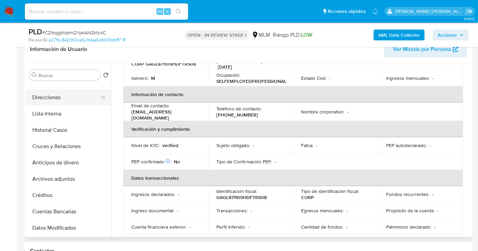
click at [60, 178] on button "Archivos adjuntos" at bounding box center [68, 179] width 85 height 16
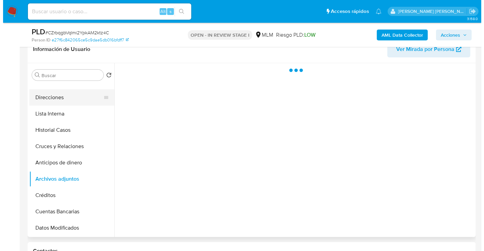
scroll to position [0, 0]
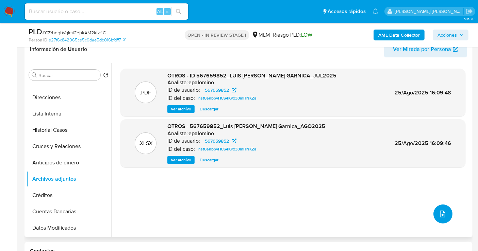
click at [440, 218] on button "upload-file" at bounding box center [442, 214] width 19 height 19
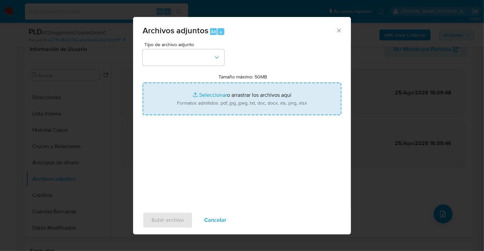
type input "C:\fakepath\567659852_LUIS [PERSON_NAME] GARNICA_AGO25.pdf"
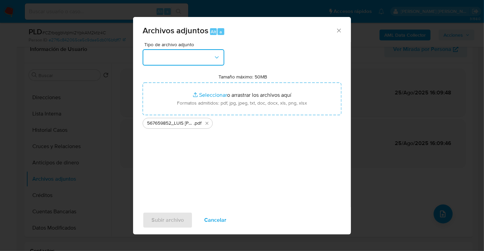
click at [179, 57] on button "button" at bounding box center [184, 57] width 82 height 16
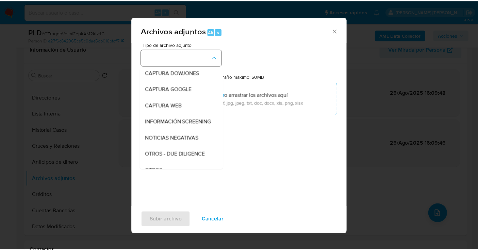
scroll to position [35, 0]
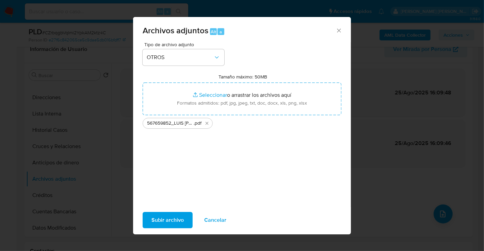
click at [174, 219] on span "Subir archivo" at bounding box center [167, 220] width 32 height 15
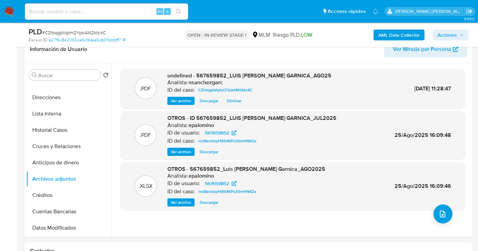
click at [446, 30] on span "Acciones" at bounding box center [446, 35] width 19 height 11
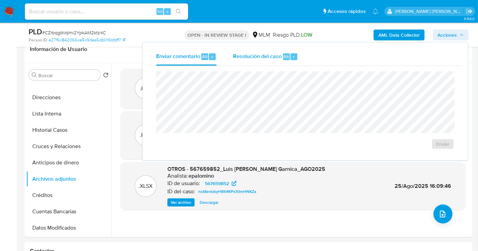
click at [266, 55] on span "Resolución del caso" at bounding box center [257, 56] width 49 height 8
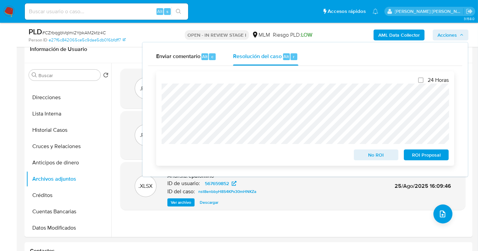
click at [366, 154] on span "No ROI" at bounding box center [375, 155] width 35 height 10
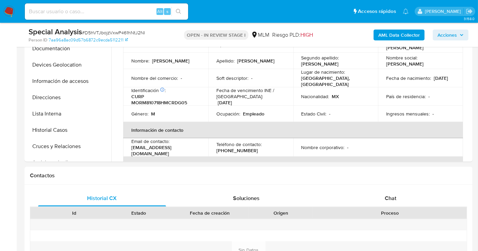
select select "10"
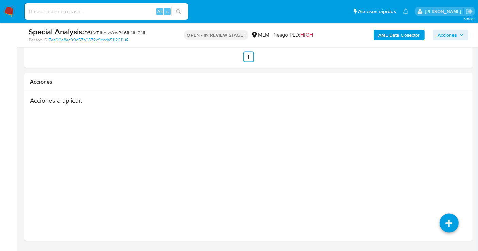
scroll to position [1079, 0]
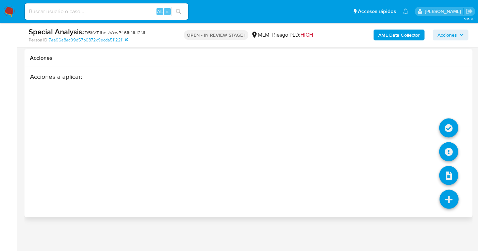
click at [450, 202] on icon at bounding box center [448, 199] width 19 height 19
click at [448, 130] on icon at bounding box center [448, 128] width 19 height 19
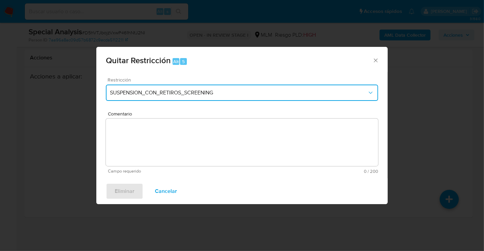
click at [180, 94] on span "SUSPENSION_CON_RETIROS_SCREENING" at bounding box center [238, 92] width 257 height 7
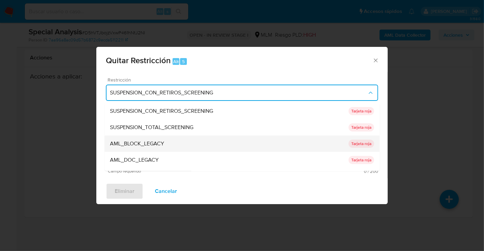
click at [151, 146] on span "AML_BLOCK_LEGACY" at bounding box center [137, 143] width 54 height 7
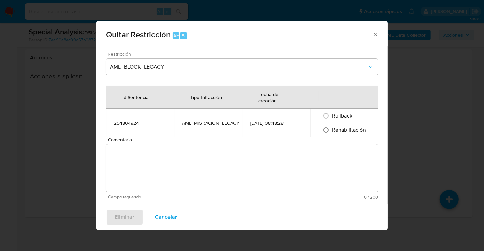
click at [321, 133] on input "Rehabilitación" at bounding box center [325, 130] width 11 height 11
radio input "true"
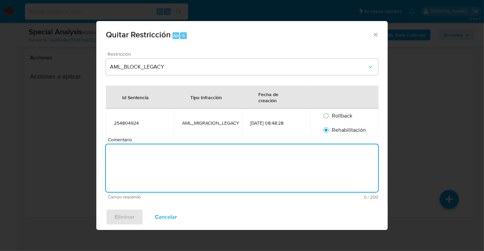
click at [234, 167] on textarea "Comentario" at bounding box center [242, 169] width 272 height 48
paste textarea "SE RETIRAN YA QUE ACTUALMENTE YA CUENTA CON IDENTIFICACION EN EL SISTEMA, SE VA…"
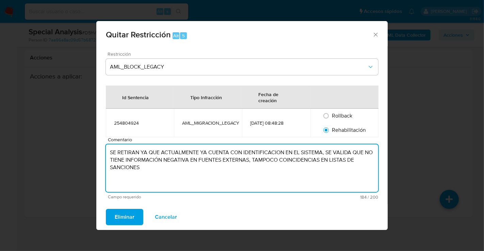
click at [140, 152] on textarea "SE RETIRAN YA QUE ACTUALMENTE YA CUENTA CON IDENTIFICACION EN EL SISTEMA, SE VA…" at bounding box center [242, 169] width 272 height 48
type textarea "SE RETIRA RESTRICCION YA QUE ACTUALMENTE YA CUENTA CON IDENTIFICACION EN EL SIS…"
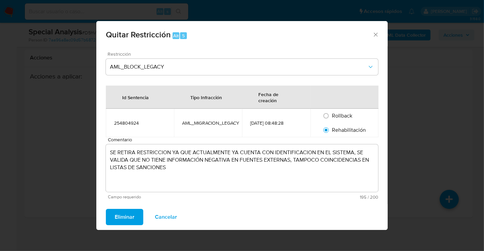
click at [136, 217] on button "Eliminar" at bounding box center [124, 217] width 37 height 16
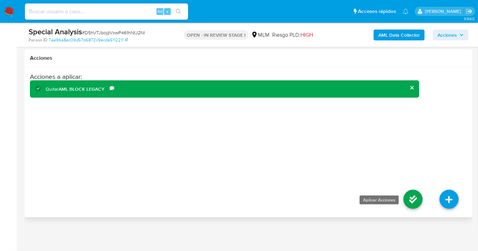
click at [413, 201] on icon at bounding box center [412, 199] width 19 height 19
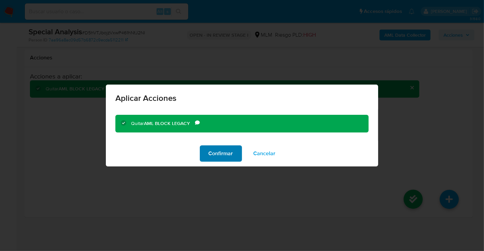
click at [217, 155] on span "Confirmar" at bounding box center [220, 153] width 24 height 15
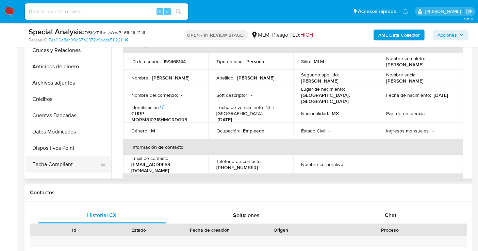
scroll to position [264, 0]
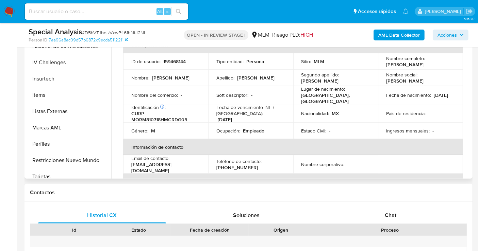
click at [73, 157] on button "Restricciones Nuevo Mundo" at bounding box center [68, 160] width 85 height 16
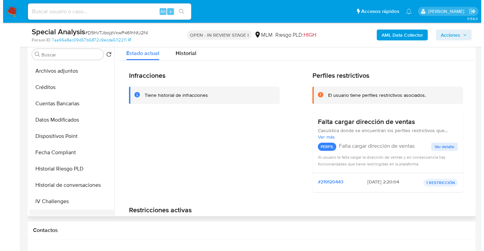
scroll to position [151, 0]
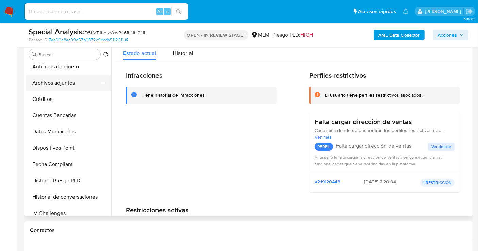
click at [61, 85] on button "Archivos adjuntos" at bounding box center [66, 83] width 80 height 16
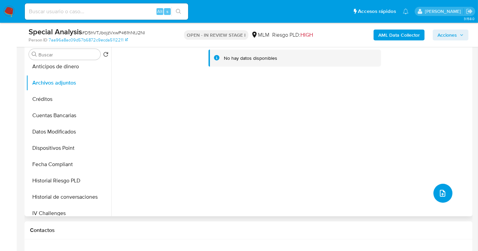
click at [434, 195] on button "upload-file" at bounding box center [442, 193] width 19 height 19
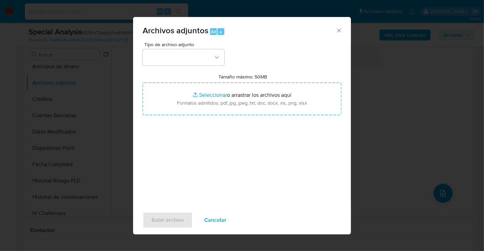
click at [262, 227] on div "Subir archivo Cancelar" at bounding box center [242, 220] width 218 height 26
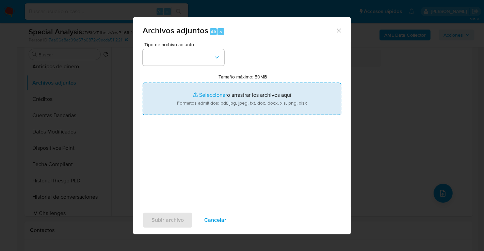
type input "C:\fakepath\507470929_MIGUEL MORALES RODRIGUEZ_SEP25.pdf"
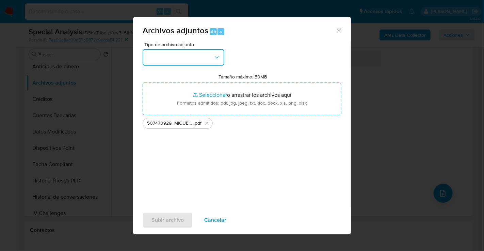
click at [185, 62] on button "button" at bounding box center [184, 57] width 82 height 16
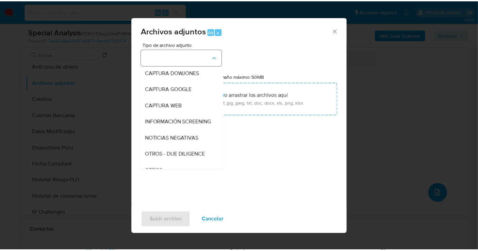
scroll to position [35, 0]
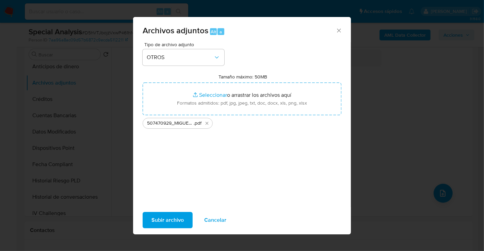
click at [173, 221] on span "Subir archivo" at bounding box center [167, 220] width 32 height 15
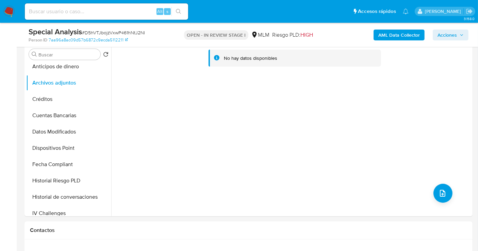
click at [445, 34] on span "Acciones" at bounding box center [446, 35] width 19 height 11
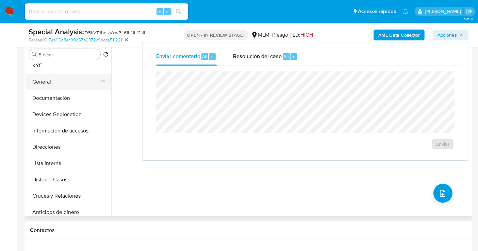
scroll to position [0, 0]
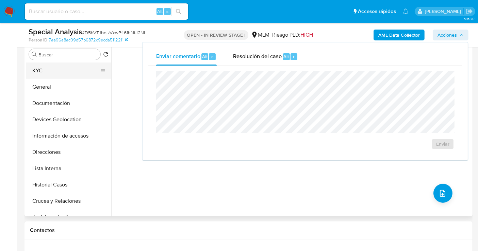
click at [40, 71] on button "KYC" at bounding box center [66, 71] width 80 height 16
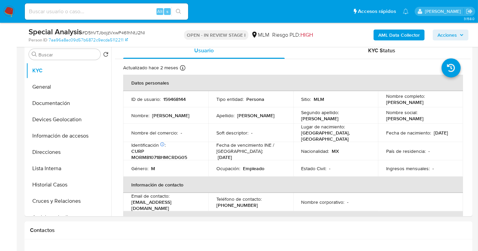
click at [447, 35] on span "Acciones" at bounding box center [446, 35] width 19 height 11
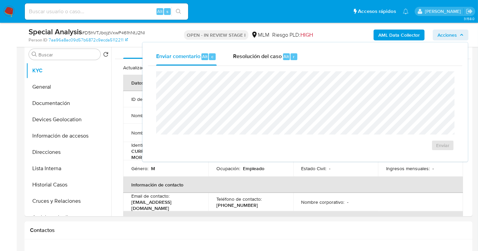
drag, startPoint x: 256, startPoint y: 59, endPoint x: 258, endPoint y: 68, distance: 9.2
click at [256, 58] on span "Resolución del caso" at bounding box center [257, 56] width 49 height 8
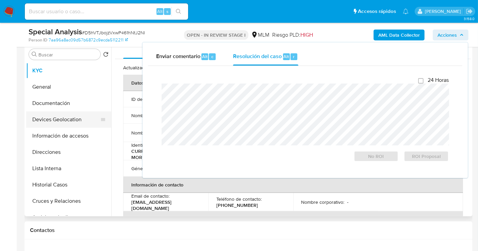
click at [80, 123] on button "Devices Geolocation" at bounding box center [66, 120] width 80 height 16
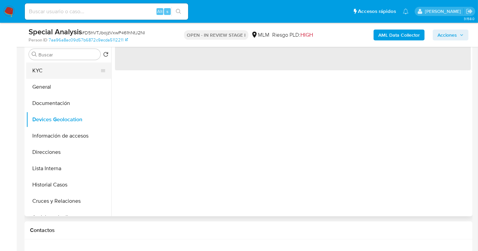
click at [48, 72] on button "KYC" at bounding box center [66, 71] width 80 height 16
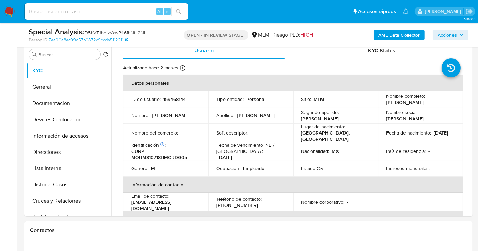
click at [446, 33] on span "Acciones" at bounding box center [446, 35] width 19 height 11
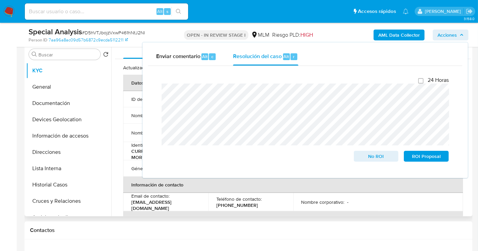
click at [132, 102] on td "ID de usuario : 159468144" at bounding box center [165, 99] width 85 height 16
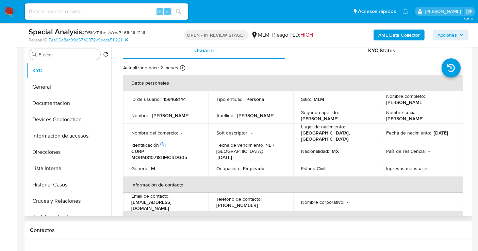
click at [167, 99] on p "159468144" at bounding box center [174, 99] width 22 height 6
copy p "159468144"
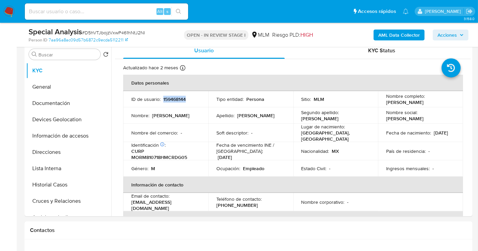
click at [440, 36] on span "Acciones" at bounding box center [446, 35] width 19 height 11
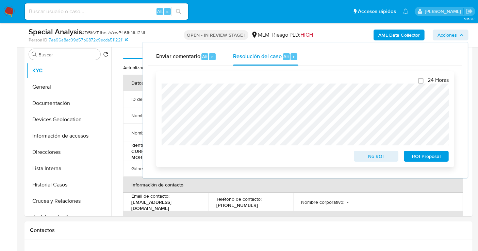
click at [366, 158] on span "No ROI" at bounding box center [375, 157] width 35 height 10
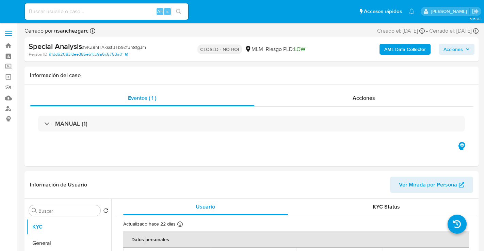
select select "10"
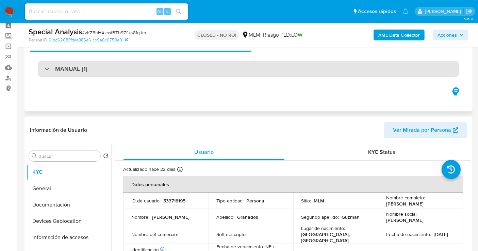
scroll to position [38, 0]
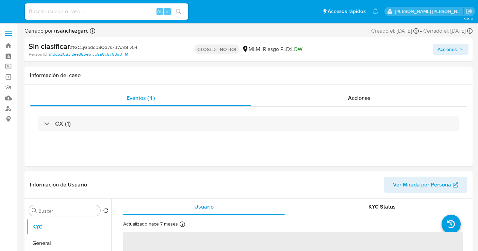
select select "10"
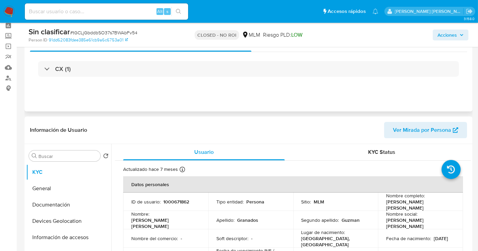
scroll to position [38, 0]
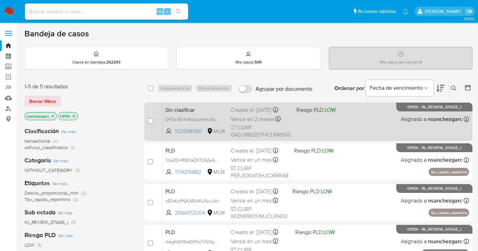
click at [260, 114] on div "Creado el: [DATE] Creado el: [DATE] 20:11:11" at bounding box center [261, 109] width 60 height 7
click at [250, 121] on span "Vence en 2 meses" at bounding box center [253, 119] width 44 height 7
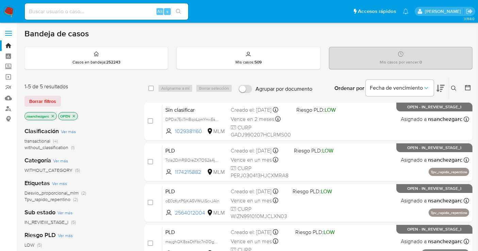
click at [7, 10] on img at bounding box center [9, 12] width 12 height 12
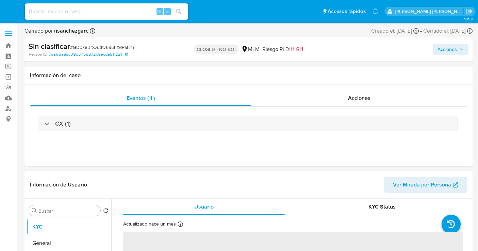
select select "10"
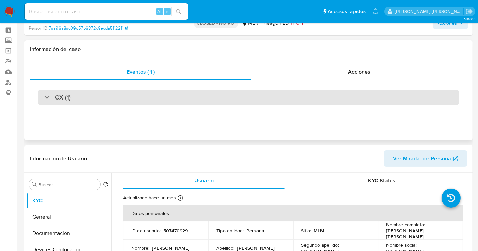
scroll to position [38, 0]
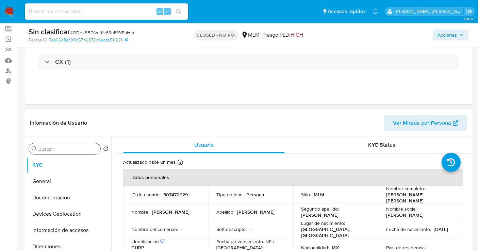
click at [55, 149] on input "Buscar" at bounding box center [67, 149] width 59 height 6
paste input "535702844"
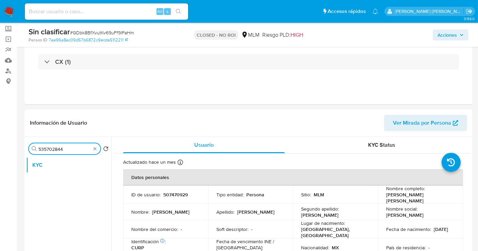
type input "535702844"
click at [58, 14] on input at bounding box center [106, 11] width 163 height 9
paste input "535702844"
type input "535702844"
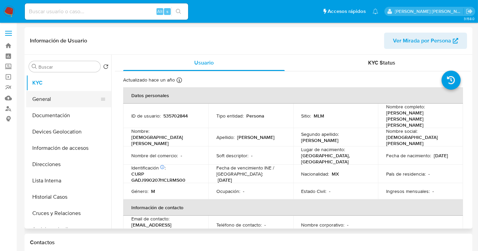
select select "10"
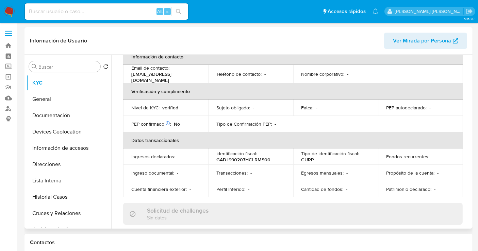
scroll to position [189, 0]
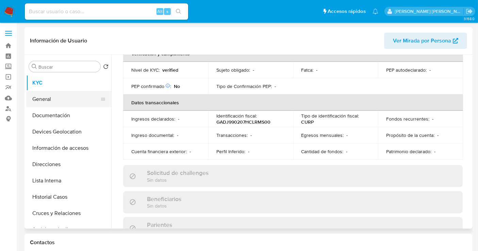
click at [50, 100] on button "General" at bounding box center [66, 99] width 80 height 16
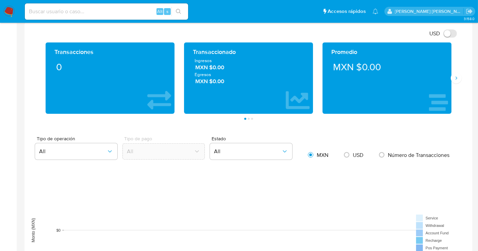
scroll to position [340, 0]
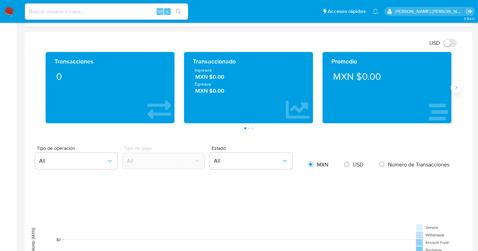
click at [456, 85] on icon "Siguiente" at bounding box center [455, 87] width 5 height 5
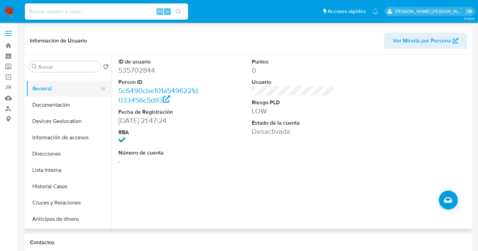
scroll to position [0, 0]
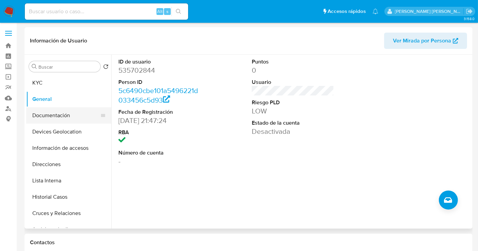
click at [55, 112] on button "Documentación" at bounding box center [66, 115] width 80 height 16
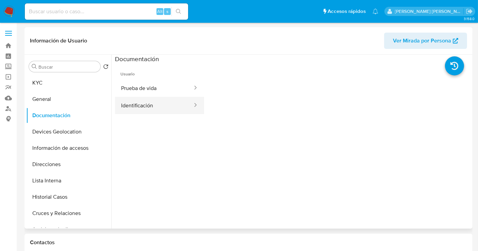
click at [134, 102] on button "Identificación" at bounding box center [154, 105] width 78 height 17
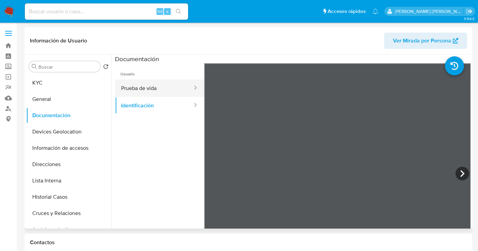
click at [152, 89] on button "Prueba de vida" at bounding box center [154, 88] width 78 height 17
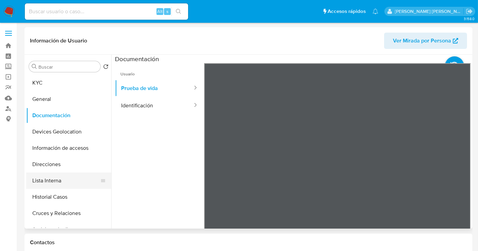
click at [53, 178] on button "Lista Interna" at bounding box center [66, 181] width 80 height 16
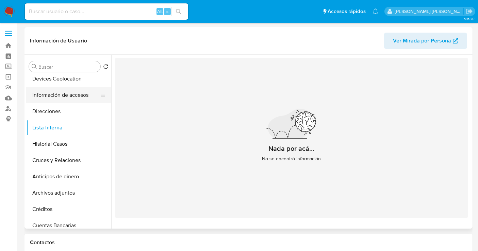
scroll to position [76, 0]
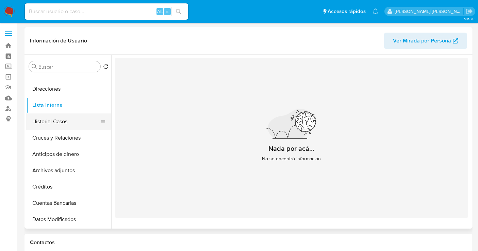
click at [45, 124] on button "Historial Casos" at bounding box center [66, 122] width 80 height 16
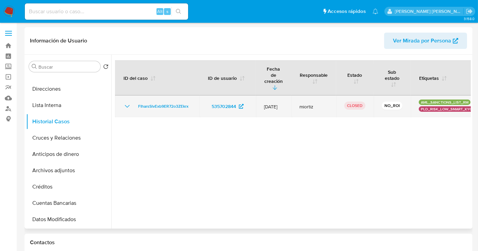
click at [128, 102] on icon "Mostrar/Ocultar" at bounding box center [127, 106] width 8 height 8
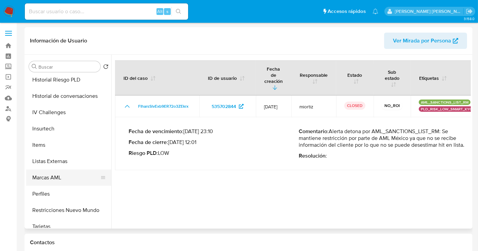
scroll to position [287, 0]
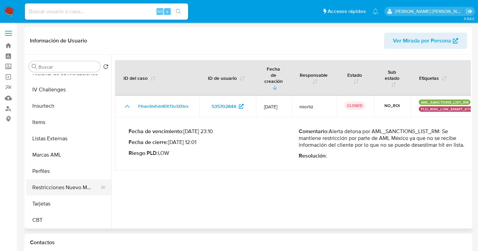
click at [59, 188] on button "Restricciones Nuevo Mundo" at bounding box center [66, 188] width 80 height 16
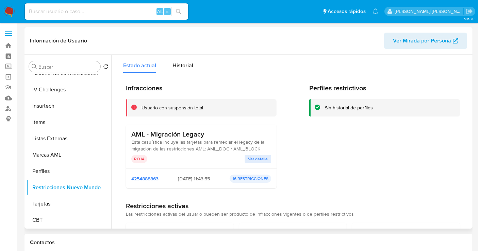
click at [261, 162] on span "Ver detalle" at bounding box center [258, 159] width 20 height 7
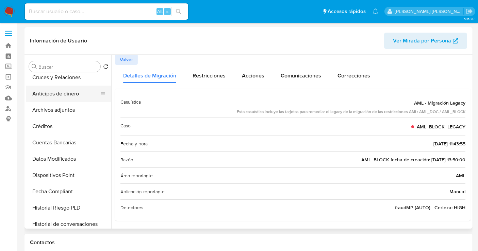
scroll to position [98, 0]
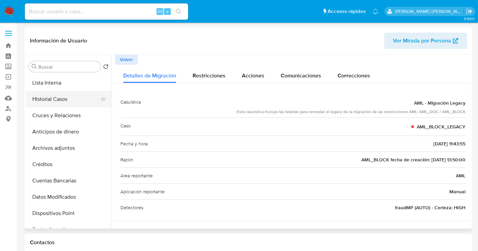
click at [51, 94] on button "Historial Casos" at bounding box center [66, 99] width 80 height 16
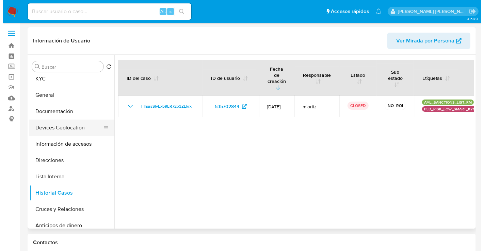
scroll to position [0, 0]
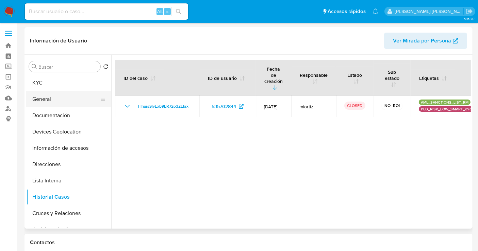
click at [56, 99] on button "General" at bounding box center [66, 99] width 80 height 16
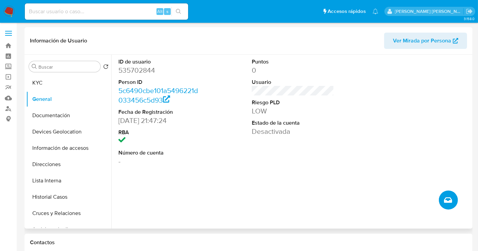
click at [448, 202] on icon "Crear caso manual" at bounding box center [448, 200] width 8 height 8
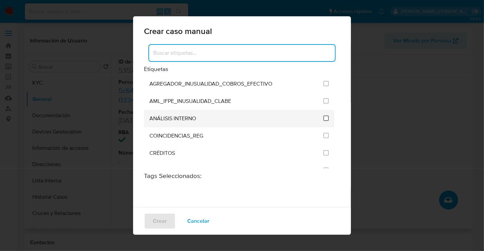
click at [323, 118] on input "1888" at bounding box center [325, 118] width 5 height 5
checkbox input "true"
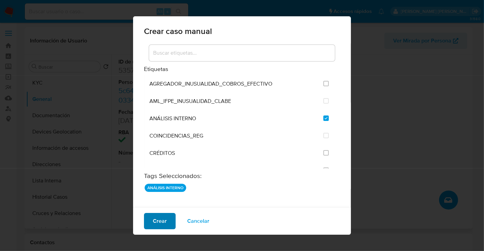
click at [161, 218] on span "Crear" at bounding box center [160, 221] width 14 height 15
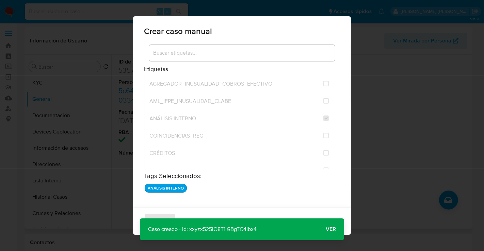
click at [330, 230] on span "Ver" at bounding box center [330, 230] width 10 height 0
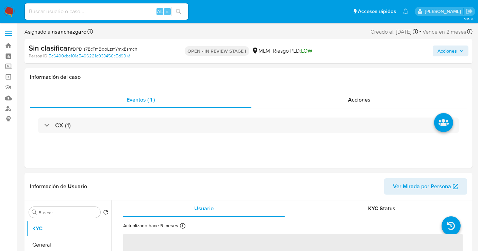
select select "10"
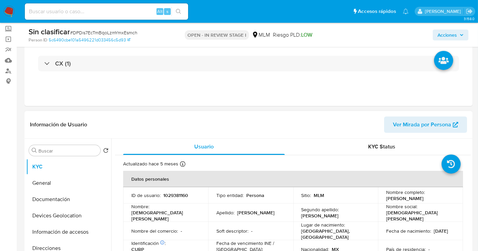
click at [177, 196] on p "1029381160" at bounding box center [175, 196] width 25 height 6
copy p "1029381160"
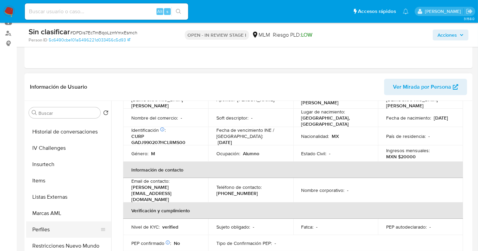
scroll to position [287, 0]
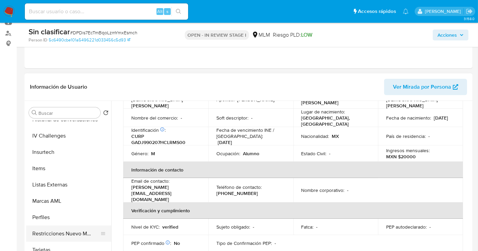
click at [79, 231] on button "Restricciones Nuevo Mundo" at bounding box center [66, 234] width 80 height 16
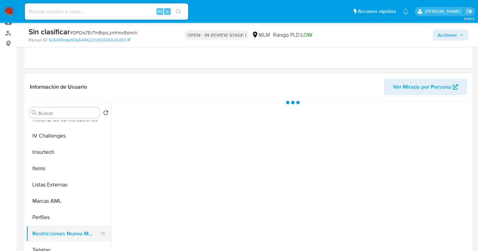
scroll to position [0, 0]
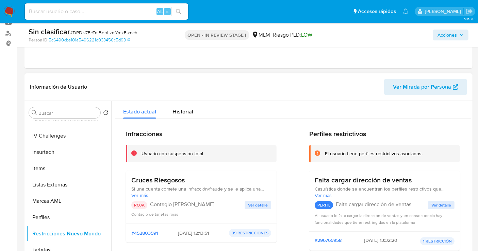
click at [250, 200] on div "Cruces Riesgosos Si una cuenta comete una infracción/fraude y se le aplica una …" at bounding box center [201, 196] width 140 height 41
click at [255, 203] on span "Ver detalle" at bounding box center [258, 205] width 20 height 7
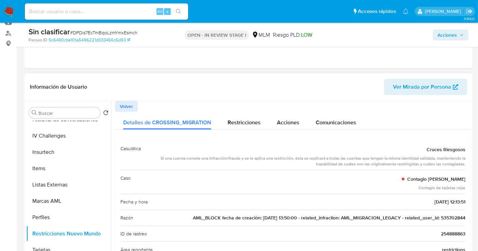
click at [455, 215] on span "AML_BLOCK fecha de creación: [DATE] 13:50:00 - related_infraction: AML_MIGRACIO…" at bounding box center [329, 218] width 272 height 7
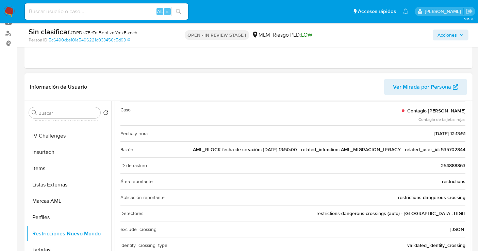
scroll to position [76, 0]
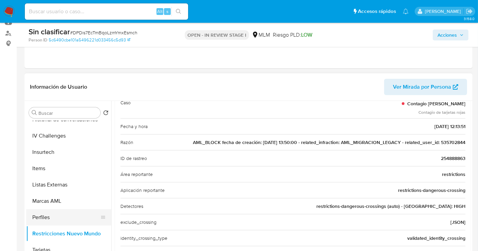
click at [46, 215] on button "Perfiles" at bounding box center [66, 218] width 80 height 16
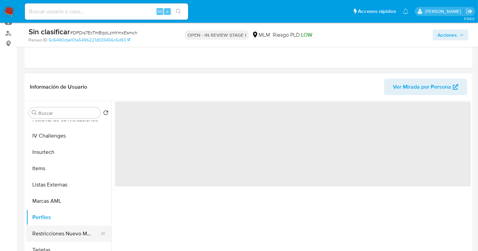
scroll to position [0, 0]
click at [54, 234] on button "Restricciones Nuevo Mundo" at bounding box center [66, 234] width 80 height 16
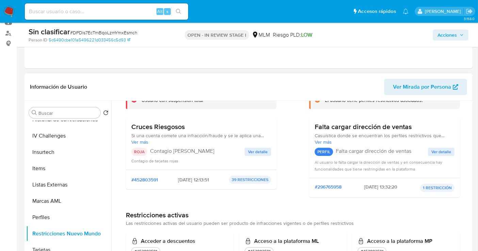
scroll to position [76, 0]
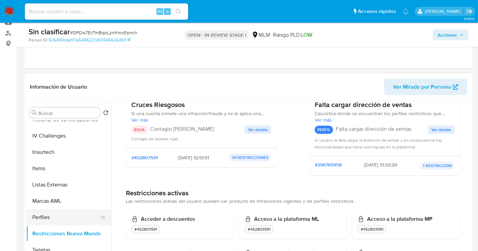
click at [52, 217] on button "Perfiles" at bounding box center [66, 218] width 80 height 16
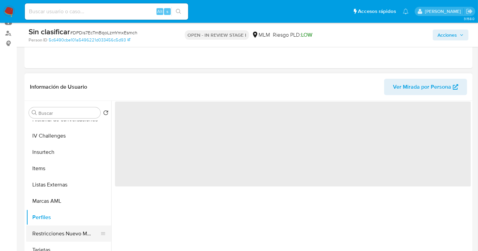
scroll to position [0, 0]
click at [59, 231] on button "Restricciones Nuevo Mundo" at bounding box center [66, 234] width 80 height 16
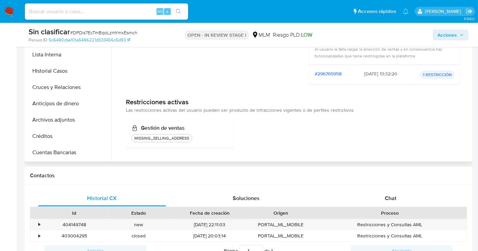
scroll to position [22, 0]
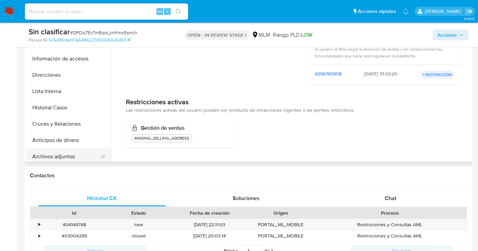
click at [83, 154] on button "Archivos adjuntos" at bounding box center [66, 157] width 80 height 16
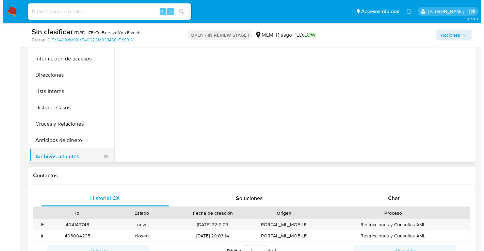
scroll to position [0, 0]
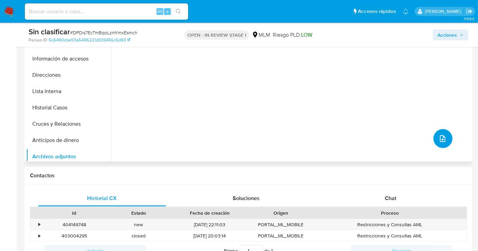
click at [446, 137] on button "upload-file" at bounding box center [442, 138] width 19 height 19
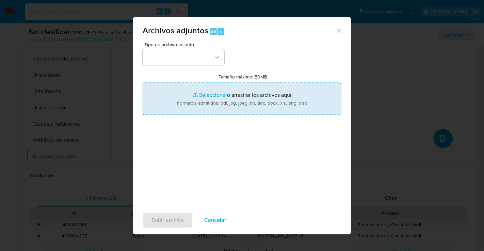
type input "C:\fakepath\1029381160_JESUS [PERSON_NAME] DOMINGUEZ_SEP25.pdf"
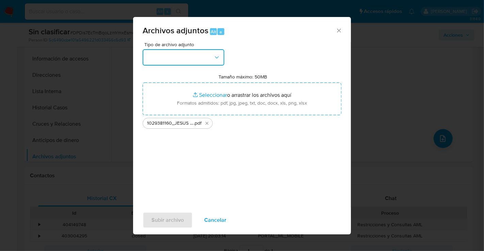
click at [177, 62] on button "button" at bounding box center [184, 57] width 82 height 16
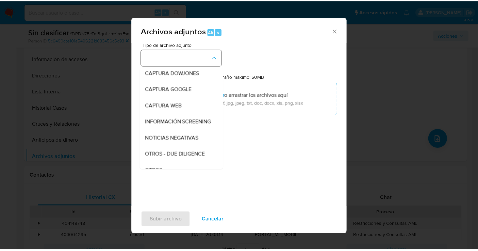
scroll to position [35, 0]
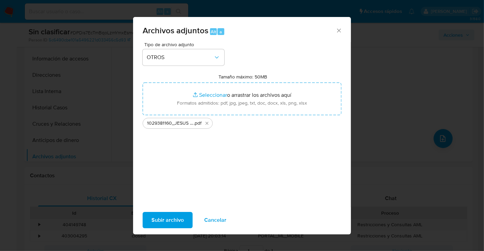
click at [168, 218] on span "Subir archivo" at bounding box center [167, 220] width 32 height 15
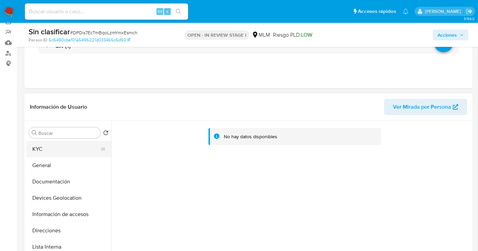
scroll to position [0, 0]
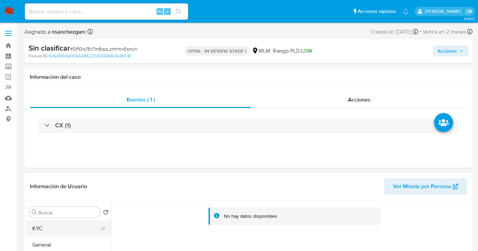
click at [46, 232] on button "KYC" at bounding box center [66, 229] width 80 height 16
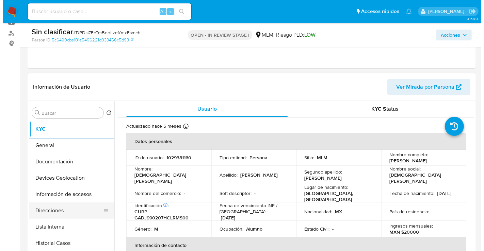
scroll to position [76, 0]
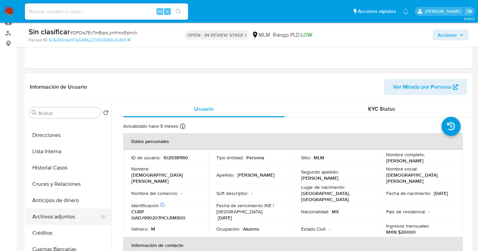
click at [53, 223] on button "Archivos adjuntos" at bounding box center [66, 217] width 80 height 16
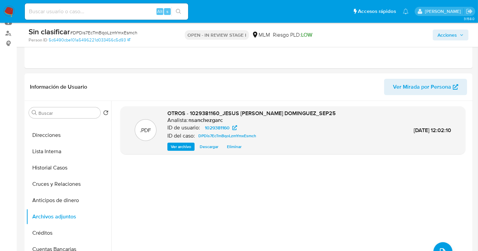
click at [451, 32] on span "Acciones" at bounding box center [446, 35] width 19 height 11
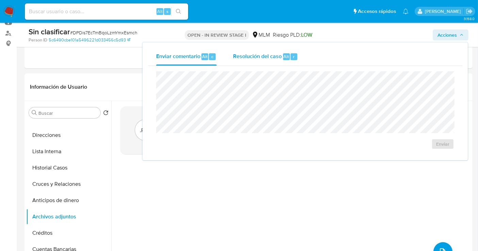
click at [243, 55] on span "Resolución del caso" at bounding box center [257, 56] width 49 height 8
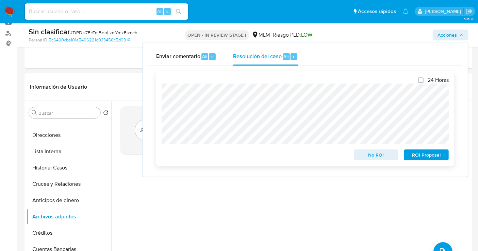
click at [367, 157] on span "No ROI" at bounding box center [375, 155] width 35 height 10
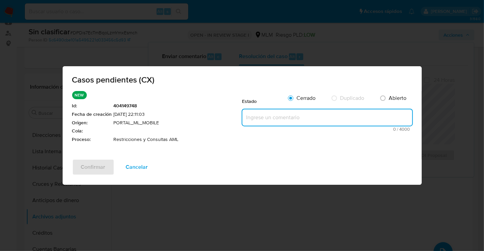
click at [272, 117] on textarea at bounding box center [327, 118] width 170 height 16
paste textarea "SE REALIZA VALIDACIÓN DE CASO GENERADO POR CX DONDE NO SE IDENTIFICA ALERTAS RE…"
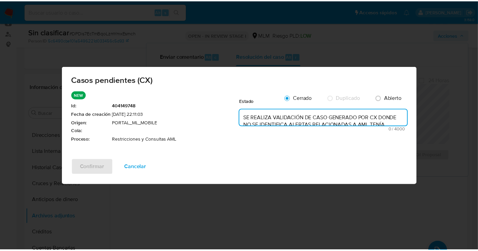
scroll to position [39, 0]
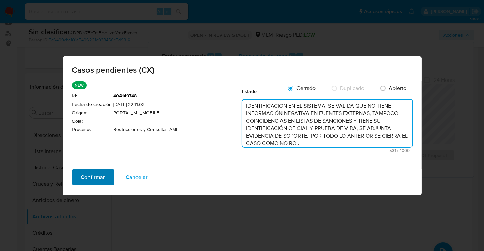
type textarea "SE REALIZA VALIDACIÓN DE CASO GENERADO POR CX DONDE NO SE IDENTIFICA ALERTAS RE…"
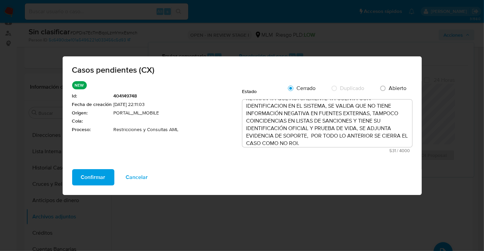
click at [97, 182] on span "Confirmar" at bounding box center [93, 177] width 24 height 15
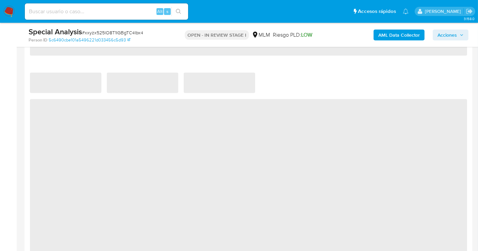
select select "10"
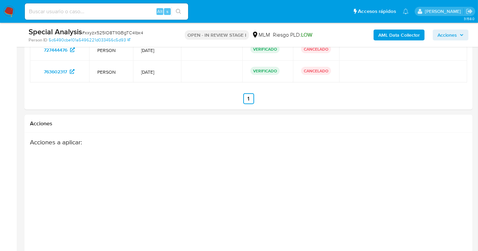
scroll to position [1122, 0]
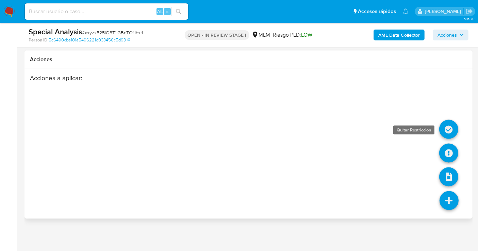
click at [448, 130] on icon at bounding box center [448, 129] width 19 height 19
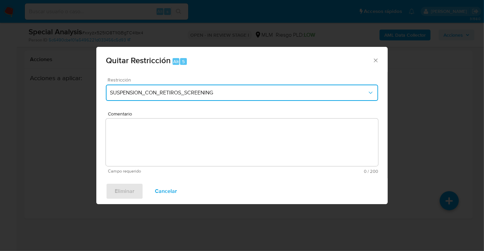
click at [193, 94] on span "SUSPENSION_CON_RETIROS_SCREENING" at bounding box center [238, 92] width 257 height 7
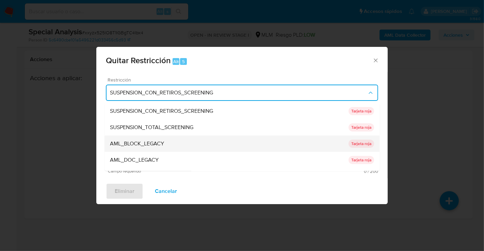
click at [159, 143] on span "AML_BLOCK_LEGACY" at bounding box center [137, 143] width 54 height 7
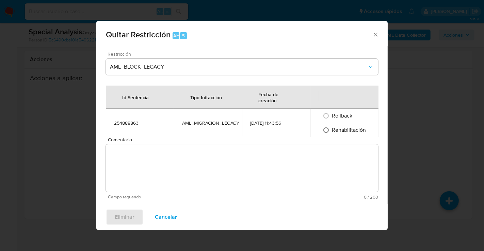
click at [329, 130] on input "Rehabilitación" at bounding box center [325, 130] width 11 height 11
radio input "true"
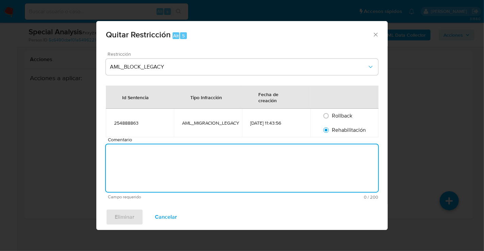
click at [169, 162] on textarea "Comentario" at bounding box center [242, 169] width 272 height 48
paste textarea "SE RETIRAN YA QUE ACTUALMENTE YA CUENTA CON IDENTIFICACION EN EL SISTEMA, SE VA…"
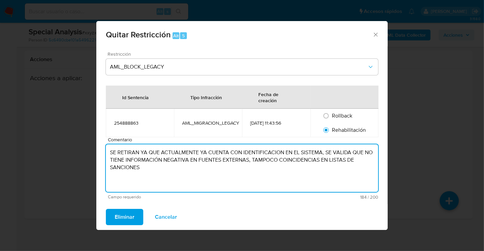
click at [138, 154] on textarea "SE RETIRAN YA QUE ACTUALMENTE YA CUENTA CON IDENTIFICACION EN EL SISTEMA, SE VA…" at bounding box center [242, 169] width 272 height 48
type textarea "SE RETIRA RESTRICCION YA QUE ACTUALMENTE YA CUENTA CON IDENTIFICACION EN EL SIS…"
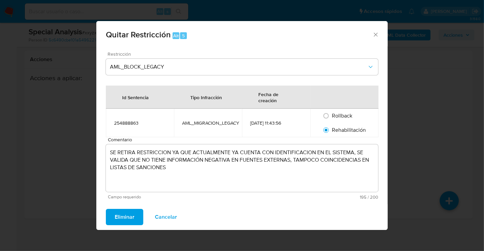
click at [125, 218] on span "Eliminar" at bounding box center [125, 217] width 20 height 15
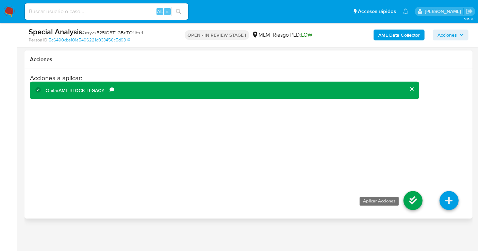
click at [410, 201] on icon at bounding box center [412, 200] width 19 height 19
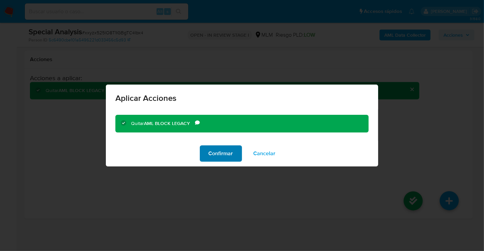
click at [226, 158] on span "Confirmar" at bounding box center [220, 153] width 24 height 15
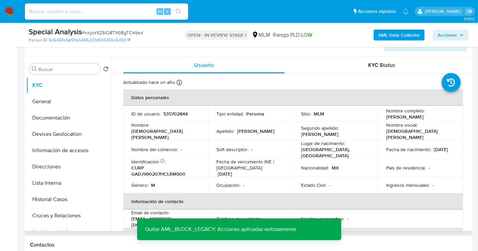
scroll to position [151, 0]
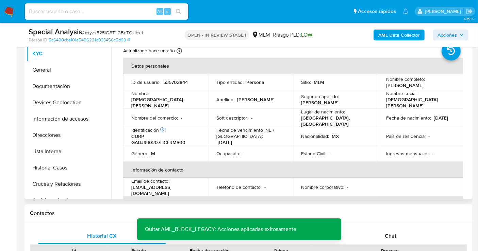
click at [174, 80] on p "535702844" at bounding box center [175, 82] width 24 height 6
copy p "535702844"
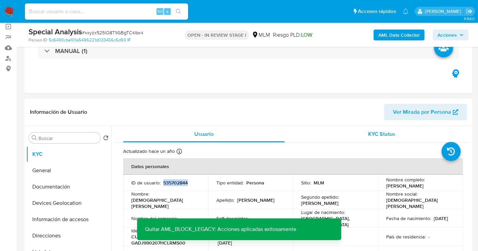
scroll to position [38, 0]
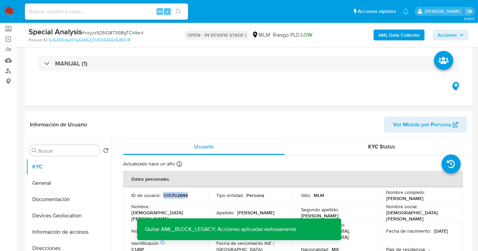
drag, startPoint x: 414, startPoint y: 201, endPoint x: 384, endPoint y: 197, distance: 30.6
click at [384, 197] on td "Nombre completo : Jesus Daniel Garcia Dominguez" at bounding box center [420, 195] width 85 height 16
copy p "Jesus Daniel Garcia Dominguez"
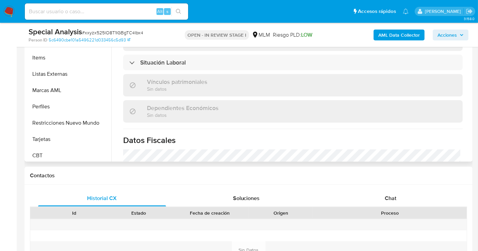
scroll to position [287, 0]
click at [59, 121] on button "Restricciones Nuevo Mundo" at bounding box center [66, 121] width 80 height 16
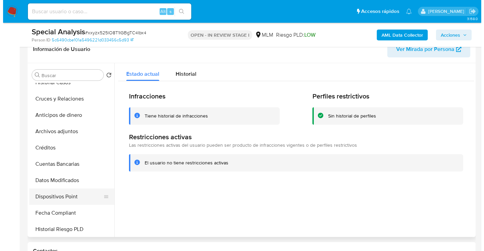
scroll to position [98, 0]
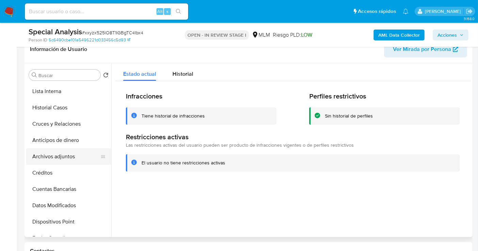
click at [55, 156] on button "Archivos adjuntos" at bounding box center [66, 157] width 80 height 16
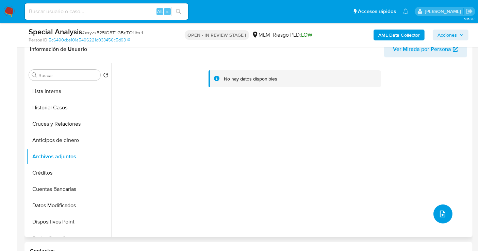
click at [441, 211] on icon "upload-file" at bounding box center [442, 214] width 8 height 8
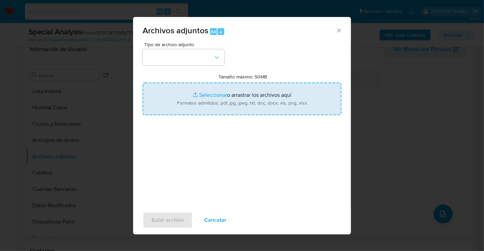
type input "C:\fakepath\1029381160_JESUS DANIEL GARCIA DOMINGUEZ_SEP25.pdf"
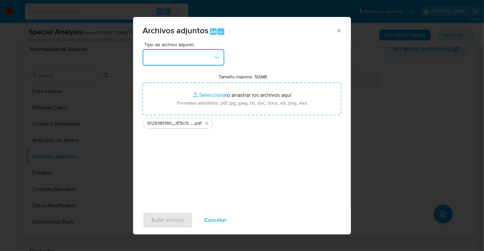
click at [202, 60] on button "button" at bounding box center [184, 57] width 82 height 16
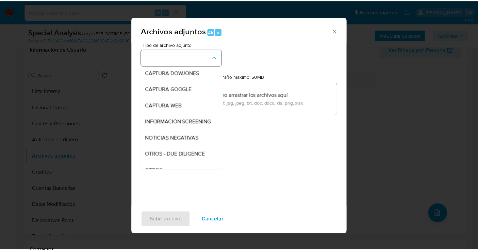
scroll to position [35, 0]
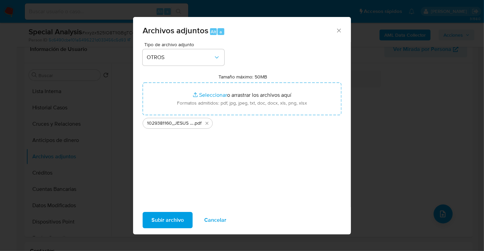
click at [170, 221] on span "Subir archivo" at bounding box center [167, 220] width 32 height 15
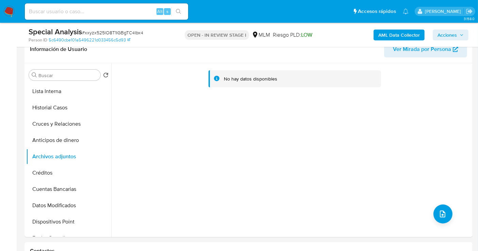
click at [446, 36] on span "Acciones" at bounding box center [446, 35] width 19 height 11
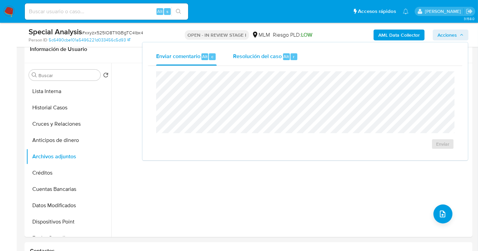
click at [253, 58] on span "Resolución del caso" at bounding box center [257, 56] width 49 height 8
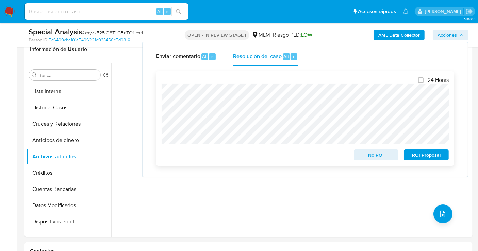
click at [368, 156] on span "No ROI" at bounding box center [375, 155] width 35 height 10
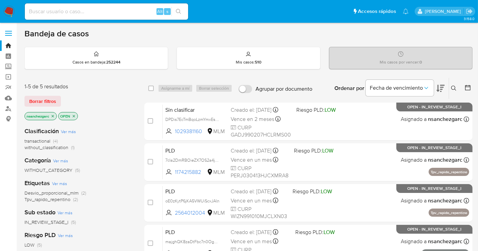
click at [456, 87] on icon at bounding box center [453, 88] width 5 height 5
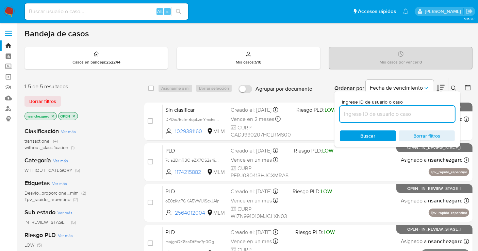
click at [366, 114] on input at bounding box center [397, 114] width 115 height 9
type input "468879559"
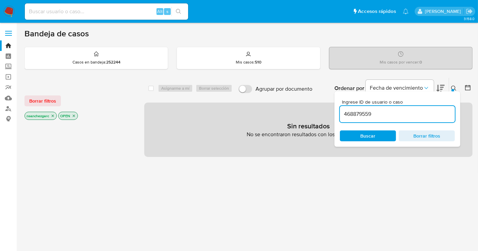
click at [53, 117] on icon "close-filter" at bounding box center [53, 116] width 4 height 4
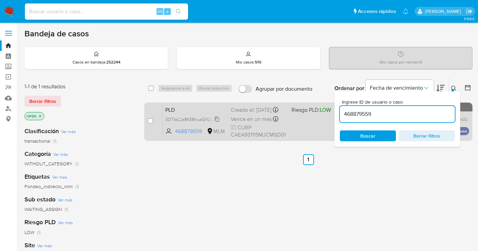
click at [215, 123] on span "3OT1aCJs8KEBhuaGXU2jv0mR" at bounding box center [195, 118] width 60 height 7
click at [148, 120] on input "checkbox" at bounding box center [150, 120] width 5 height 5
checkbox input "true"
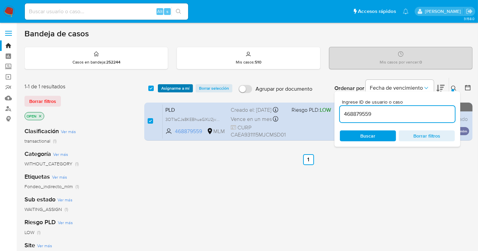
click at [171, 88] on span "Asignarme a mí" at bounding box center [175, 88] width 28 height 7
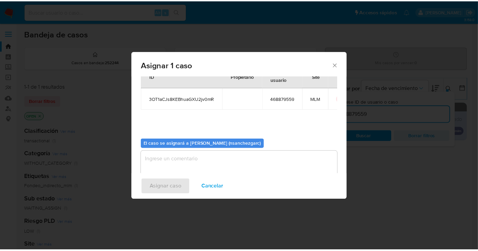
scroll to position [35, 0]
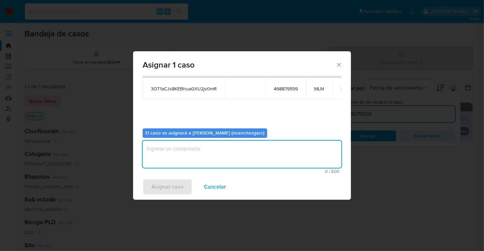
click at [157, 149] on textarea "assign-modal" at bounding box center [242, 154] width 199 height 27
type textarea "nesg"
click at [166, 186] on span "Asignar caso" at bounding box center [167, 187] width 32 height 15
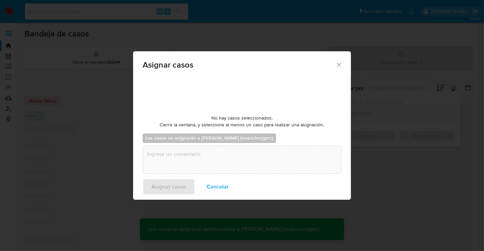
checkbox input "false"
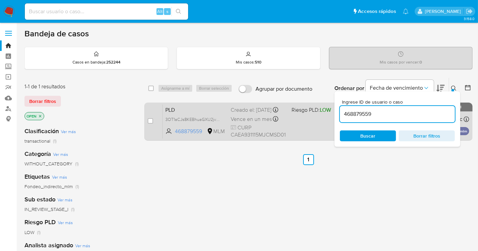
click at [246, 108] on div "Creado el: 12/08/2025 Creado el: 12/08/2025 02:09:17" at bounding box center [258, 109] width 55 height 7
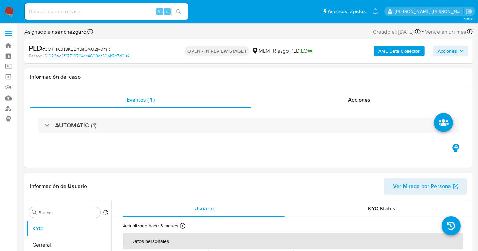
select select "10"
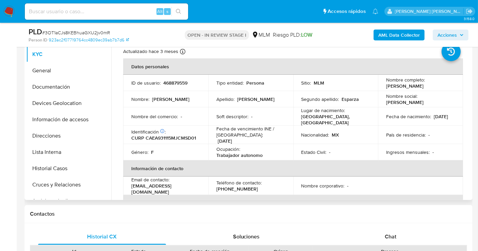
scroll to position [151, 0]
click at [50, 72] on button "General" at bounding box center [66, 70] width 80 height 16
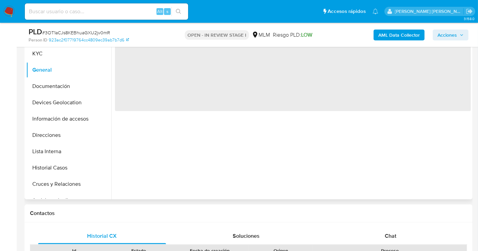
scroll to position [113, 0]
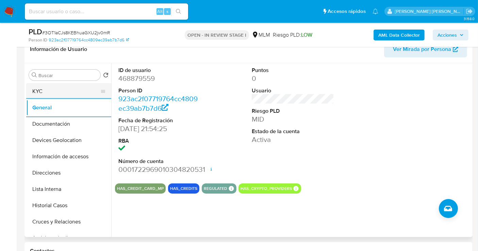
click at [67, 91] on button "KYC" at bounding box center [66, 91] width 80 height 16
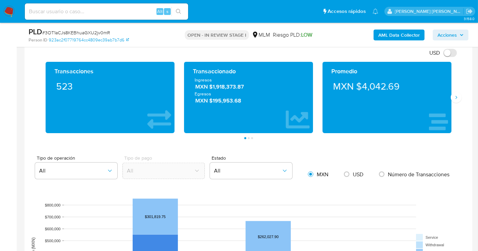
scroll to position [378, 0]
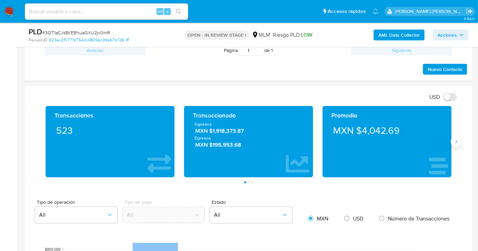
click at [456, 141] on icon "Siguiente" at bounding box center [455, 141] width 5 height 5
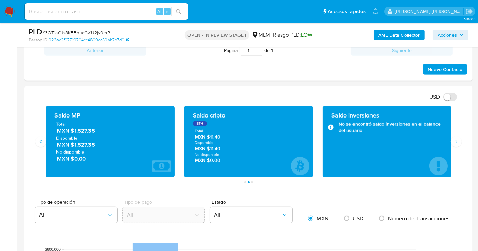
click at [89, 132] on span "MXN $1,527.35" at bounding box center [110, 132] width 107 height 8
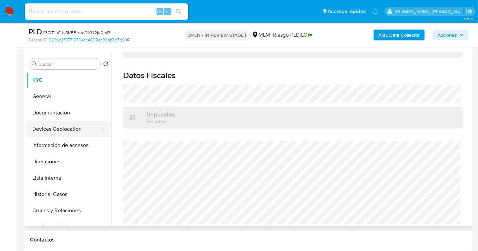
scroll to position [76, 0]
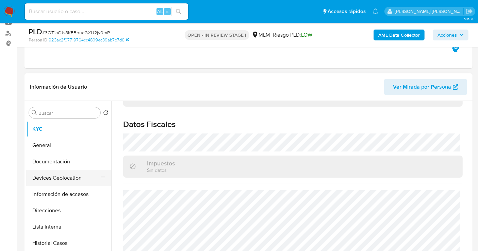
click at [58, 177] on button "Devices Geolocation" at bounding box center [66, 178] width 80 height 16
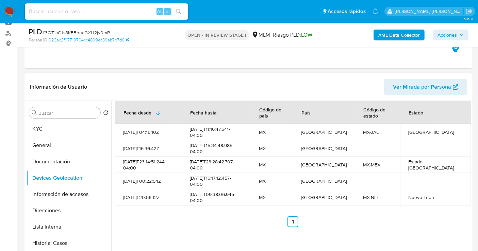
scroll to position [113, 0]
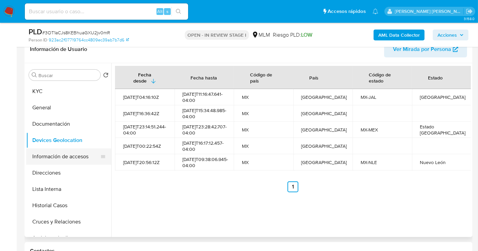
click at [64, 155] on button "Información de accesos" at bounding box center [66, 157] width 80 height 16
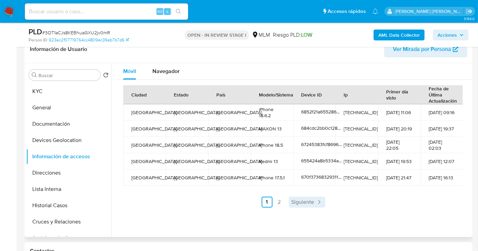
click at [298, 201] on span "Siguiente" at bounding box center [302, 202] width 23 height 5
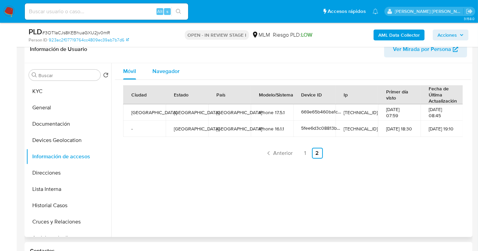
click at [167, 69] on span "Navegador" at bounding box center [165, 71] width 27 height 8
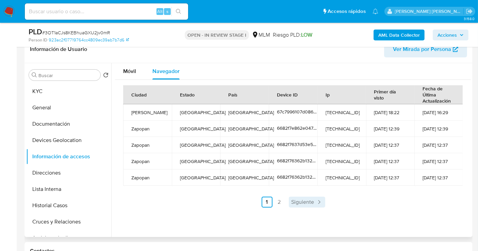
click at [308, 204] on span "Siguiente" at bounding box center [302, 202] width 23 height 5
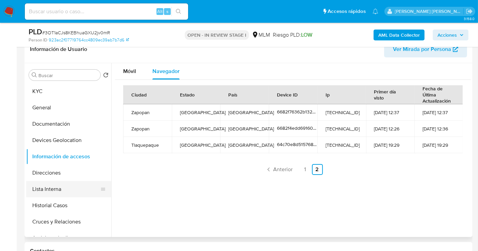
click at [47, 187] on button "Lista Interna" at bounding box center [66, 189] width 80 height 16
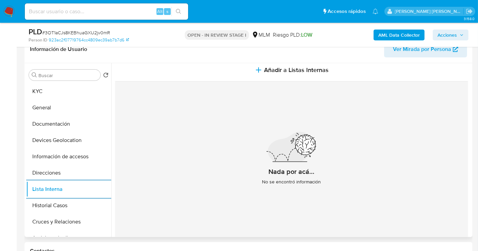
scroll to position [15, 0]
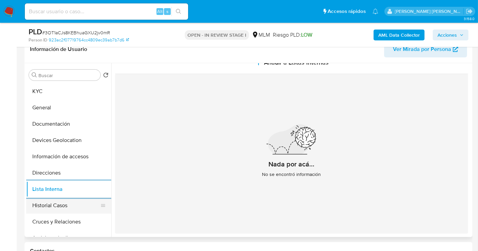
click at [51, 207] on button "Historial Casos" at bounding box center [66, 206] width 80 height 16
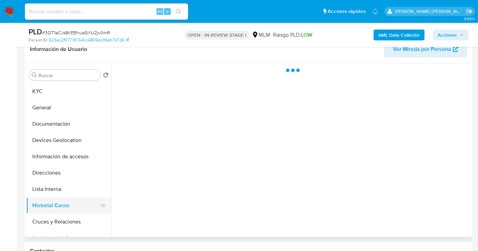
scroll to position [0, 0]
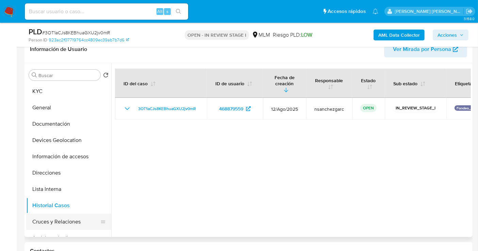
click at [57, 221] on button "Cruces y Relaciones" at bounding box center [66, 222] width 80 height 16
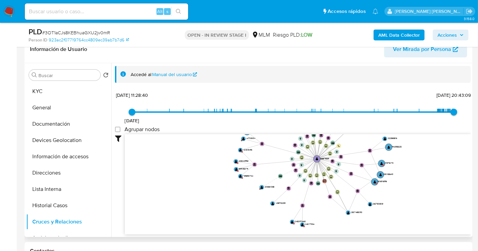
drag, startPoint x: 254, startPoint y: 171, endPoint x: 290, endPoint y: 111, distance: 70.9
click at [290, 111] on div "8/11/2020 8/11/2020, 11:28:40 10/9/2025, 20:43:09 Agrupar nodos Filtros Confian…" at bounding box center [293, 174] width 356 height 169
click at [41, 93] on button "KYC" at bounding box center [66, 91] width 80 height 16
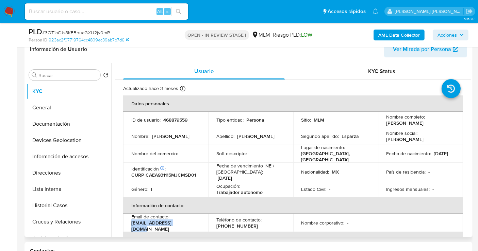
drag, startPoint x: 176, startPoint y: 224, endPoint x: 131, endPoint y: 223, distance: 45.2
click at [131, 223] on td "Email de contacto : adricampa@icloud.com" at bounding box center [165, 223] width 85 height 18
drag, startPoint x: 249, startPoint y: 223, endPoint x: 209, endPoint y: 223, distance: 39.8
click at [209, 223] on td "Teléfono de contacto : (33) 24318167" at bounding box center [250, 223] width 85 height 18
copy p "(33) 24318167"
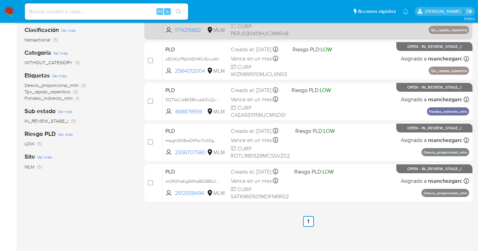
scroll to position [113, 0]
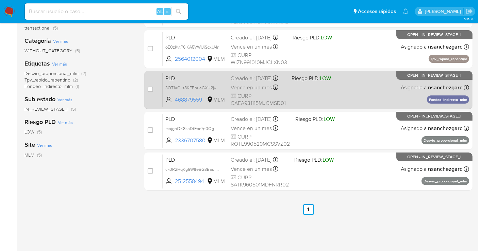
click at [251, 89] on span "Vence en un mes" at bounding box center [251, 87] width 41 height 7
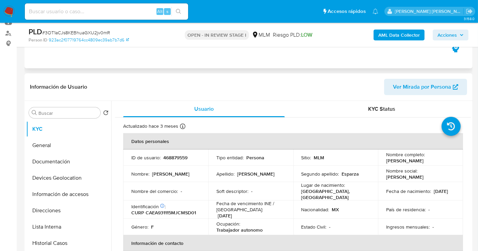
scroll to position [38, 0]
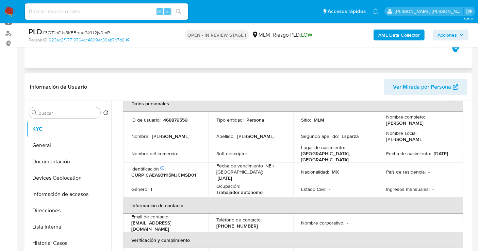
select select "10"
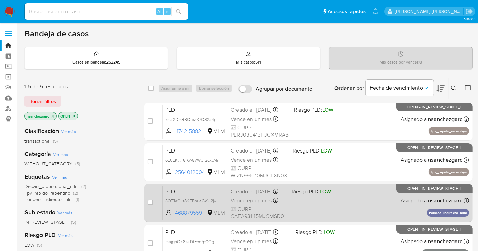
click at [243, 196] on div "Creado el: [DATE] Creado el: [DATE] 02:09:17" at bounding box center [258, 191] width 55 height 7
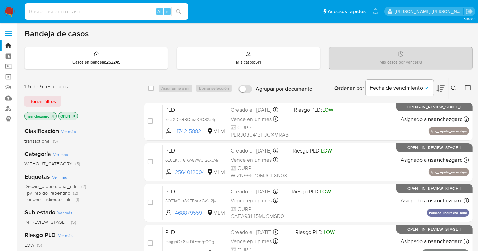
click at [47, 12] on input at bounding box center [106, 11] width 163 height 9
click at [77, 10] on input at bounding box center [106, 11] width 163 height 9
paste input "478792173"
type input "478792173"
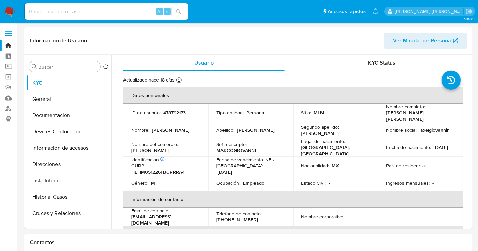
select select "10"
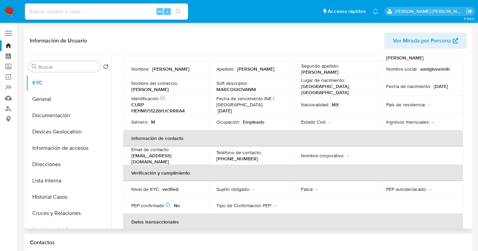
scroll to position [15, 0]
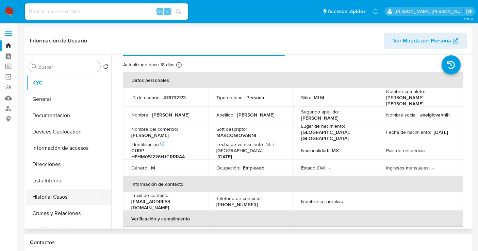
click at [53, 191] on button "Historial Casos" at bounding box center [66, 197] width 80 height 16
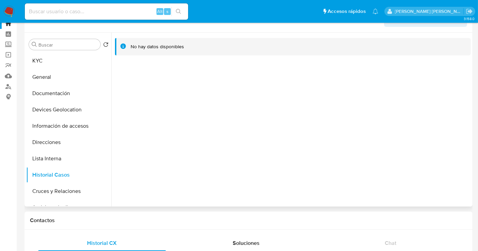
scroll to position [0, 0]
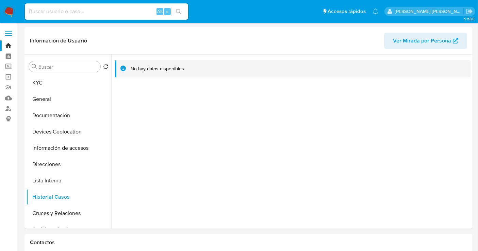
click at [49, 12] on input at bounding box center [106, 11] width 163 height 9
paste input "424615436"
type input "424615436"
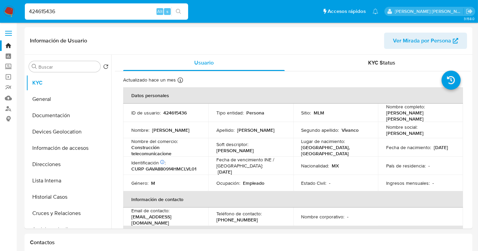
select select "10"
click at [55, 201] on button "Historial Casos" at bounding box center [66, 197] width 80 height 16
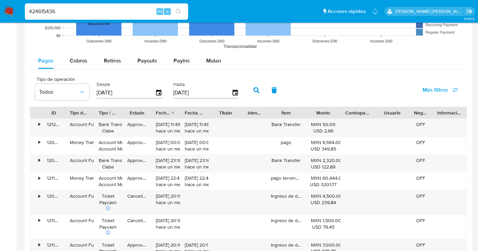
scroll to position [642, 0]
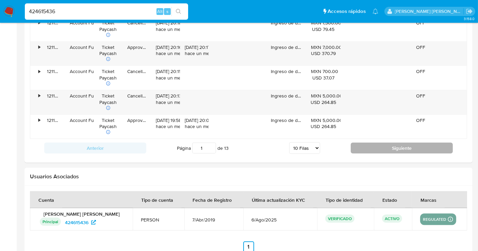
click at [373, 146] on button "Siguiente" at bounding box center [402, 148] width 102 height 11
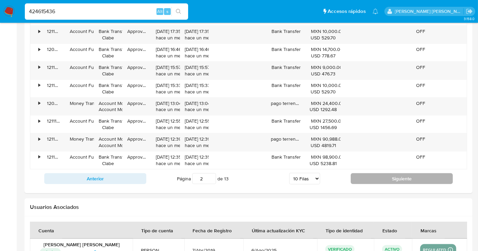
scroll to position [680, 0]
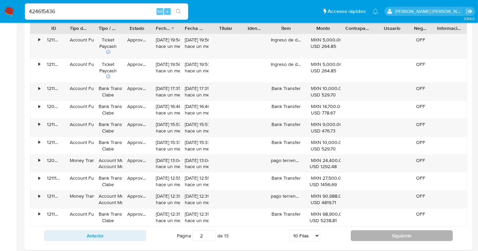
click at [381, 231] on button "Siguiente" at bounding box center [402, 236] width 102 height 11
type input "3"
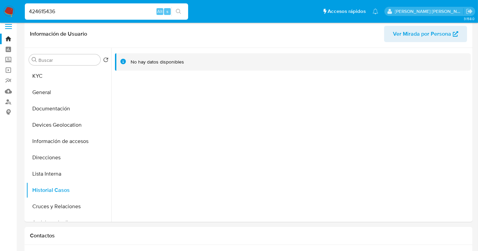
scroll to position [0, 0]
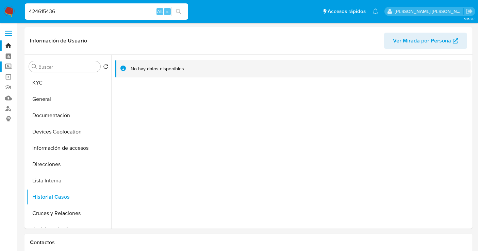
click at [4, 67] on label "Screening" at bounding box center [40, 67] width 81 height 11
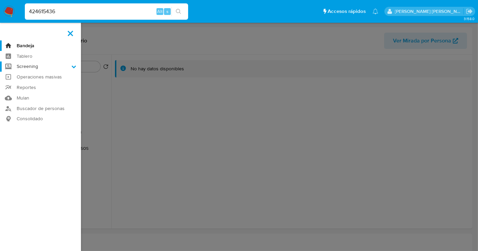
click at [0, 0] on input "Screening" at bounding box center [0, 0] width 0 height 0
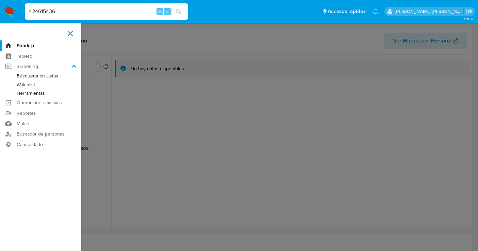
click at [27, 93] on link "Herramientas" at bounding box center [40, 93] width 81 height 9
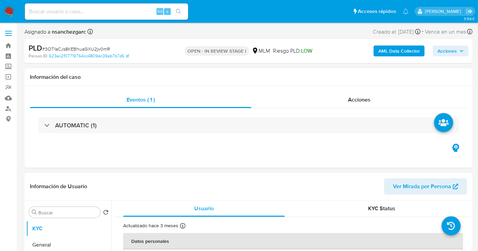
select select "10"
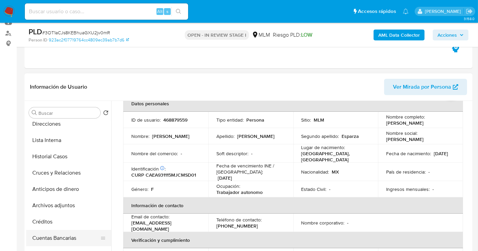
scroll to position [113, 0]
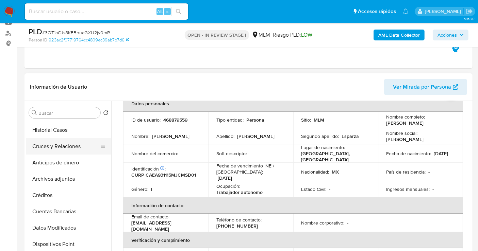
click at [54, 143] on button "Cruces y Relaciones" at bounding box center [66, 146] width 80 height 16
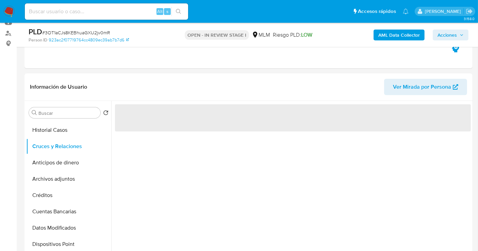
scroll to position [0, 0]
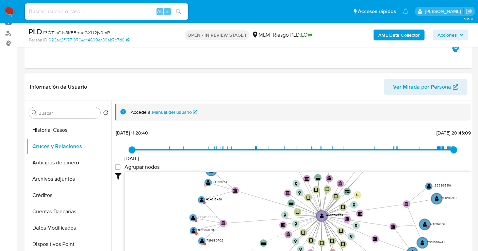
drag, startPoint x: 248, startPoint y: 215, endPoint x: 256, endPoint y: 192, distance: 24.5
click at [256, 192] on icon "device-670f373683293118501f69c6  user-468879559  468879559 device-655424a8b53…" at bounding box center [298, 221] width 346 height 99
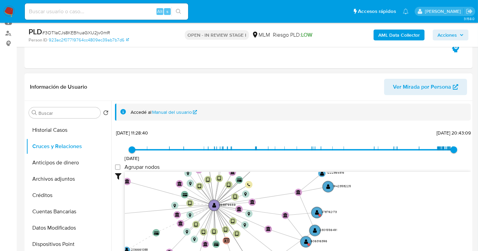
drag, startPoint x: 261, startPoint y: 219, endPoint x: 144, endPoint y: 226, distance: 117.2
click at [144, 226] on icon "device-670f373683293118501f69c6  user-468879559  468879559 device-655424a8b53…" at bounding box center [298, 221] width 346 height 99
click at [328, 213] on text "478792173" at bounding box center [328, 212] width 15 height 4
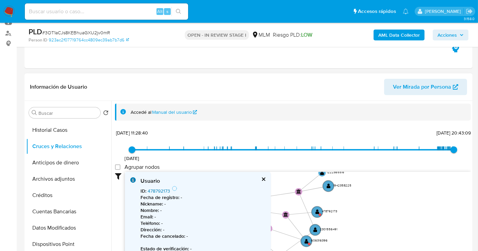
click at [157, 190] on link "478792173" at bounding box center [159, 191] width 22 height 7
click at [261, 178] on button "cerrar" at bounding box center [263, 179] width 4 height 4
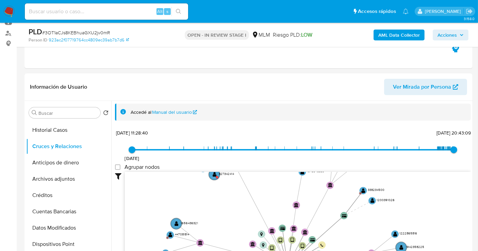
drag, startPoint x: 369, startPoint y: 207, endPoint x: 444, endPoint y: 269, distance: 97.4
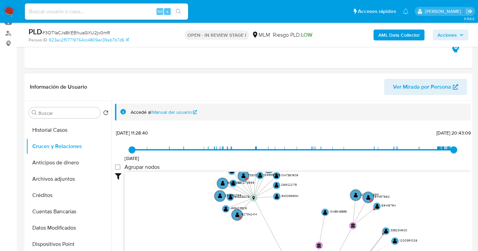
drag, startPoint x: 292, startPoint y: 187, endPoint x: 305, endPoint y: 223, distance: 38.2
click at [313, 228] on icon "device-670f373683293118501f69c6  user-468879559  468879559 device-655424a8b53…" at bounding box center [298, 221] width 346 height 99
click at [251, 214] on text "827342414" at bounding box center [249, 214] width 15 height 4
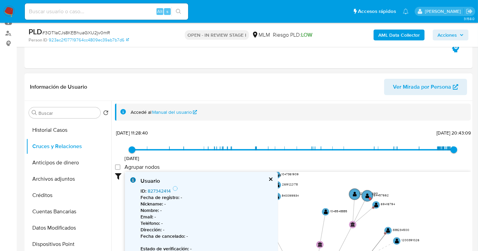
click at [152, 190] on link "827342414" at bounding box center [159, 191] width 23 height 7
drag, startPoint x: 268, startPoint y: 177, endPoint x: 290, endPoint y: 182, distance: 22.7
click at [268, 177] on button "cerrar" at bounding box center [270, 179] width 4 height 4
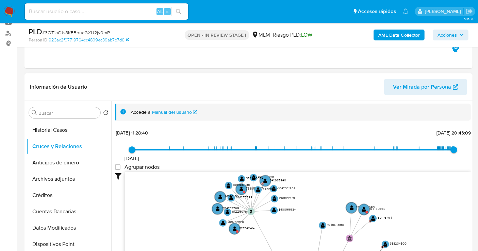
drag, startPoint x: 320, startPoint y: 190, endPoint x: 318, endPoint y: 203, distance: 13.9
click at [318, 203] on icon "device-670f373683293118501f69c6  user-468879559  468879559 device-655424a8b53…" at bounding box center [298, 221] width 346 height 99
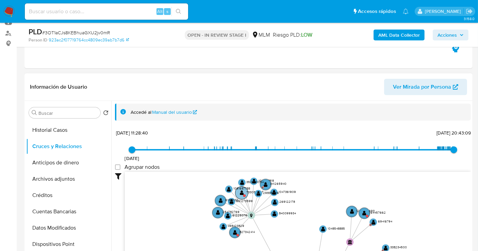
click at [249, 191] on text "733052967" at bounding box center [254, 192] width 17 height 4
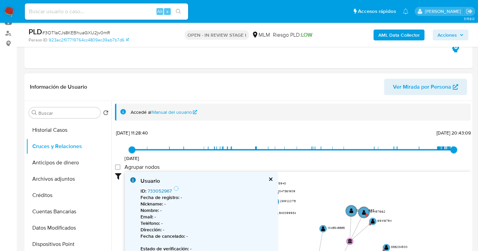
click at [163, 190] on link "733052967" at bounding box center [160, 191] width 24 height 7
click at [266, 178] on div "Usuario" at bounding box center [206, 181] width 132 height 7
click at [270, 177] on button "cerrar" at bounding box center [270, 179] width 4 height 4
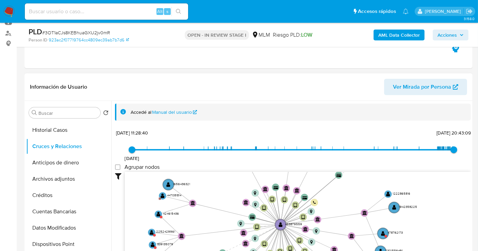
drag, startPoint x: 326, startPoint y: 208, endPoint x: 298, endPoint y: 110, distance: 101.6
click at [298, 110] on div "Accedé al Manual del usuario 8/11/2020 8/11/2020, 11:28:40 10/9/2025, 20:43:09 …" at bounding box center [293, 201] width 356 height 194
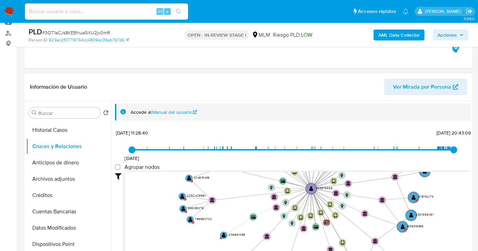
drag, startPoint x: 257, startPoint y: 196, endPoint x: 280, endPoint y: 171, distance: 33.0
click at [280, 172] on icon "device-670f373683293118501f69c6  user-468879559  468879559 device-655424a8b53…" at bounding box center [298, 221] width 346 height 99
click at [198, 177] on text "424615436" at bounding box center [202, 177] width 16 height 4
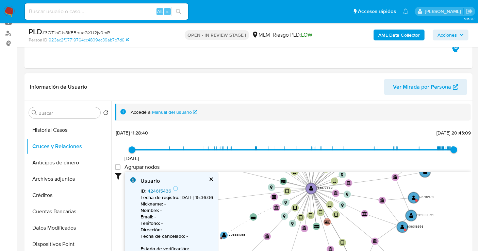
click at [162, 190] on link "424615436" at bounding box center [159, 191] width 23 height 7
click at [213, 180] on button "cerrar" at bounding box center [210, 179] width 4 height 4
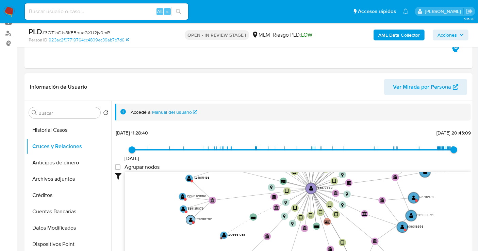
click at [198, 218] on text "789890702" at bounding box center [203, 219] width 17 height 4
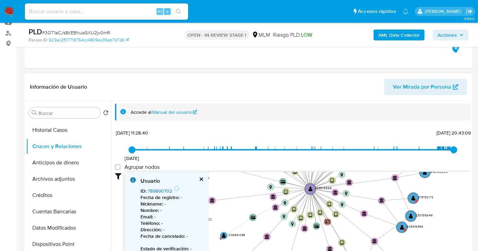
click at [154, 193] on link "789890702" at bounding box center [160, 191] width 24 height 7
click at [200, 177] on button "cerrar" at bounding box center [201, 179] width 4 height 4
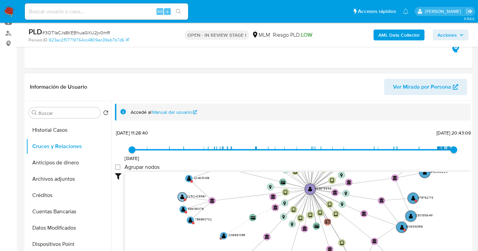
click at [190, 194] on text "2252429961" at bounding box center [196, 196] width 19 height 4
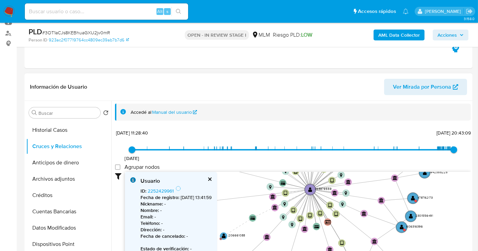
click at [163, 194] on b "Fecha de registro :" at bounding box center [159, 197] width 39 height 7
click at [161, 191] on link "2252429961" at bounding box center [161, 191] width 26 height 7
click at [212, 178] on button "cerrar" at bounding box center [209, 179] width 4 height 4
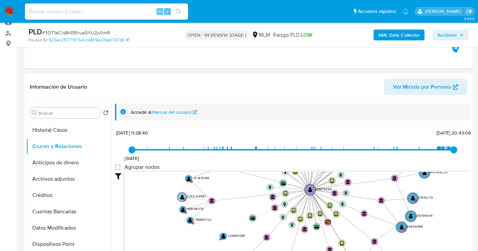
click at [191, 197] on text "2252429961" at bounding box center [196, 196] width 19 height 4
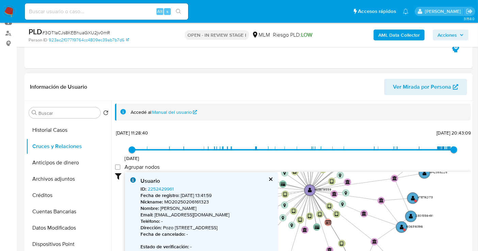
click at [267, 178] on div "Usuario" at bounding box center [211, 181] width 142 height 7
click at [270, 178] on button "cerrar" at bounding box center [270, 179] width 4 height 4
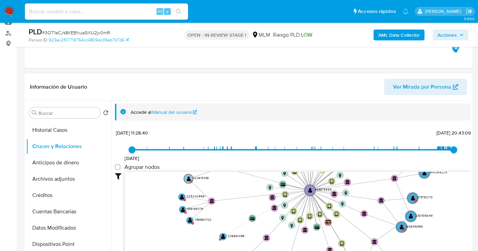
click at [204, 180] on text "424615436" at bounding box center [201, 178] width 16 height 4
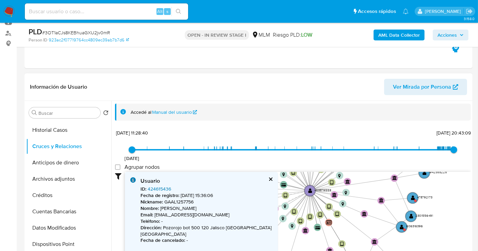
click at [160, 188] on link "424615436" at bounding box center [159, 189] width 23 height 7
click at [271, 181] on button "cerrar" at bounding box center [270, 179] width 4 height 4
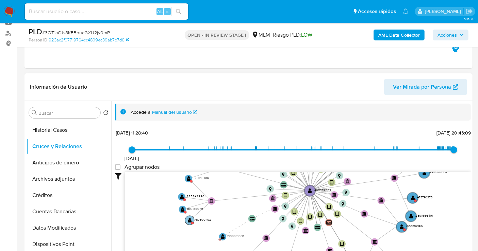
click at [200, 218] on text "789890702" at bounding box center [202, 219] width 17 height 4
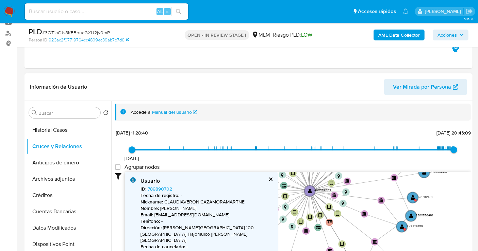
click at [162, 192] on b "Fecha de registro :" at bounding box center [159, 195] width 39 height 7
click at [160, 189] on link "789890702" at bounding box center [160, 189] width 24 height 7
click at [418, 197] on text "478792173" at bounding box center [424, 197] width 15 height 4
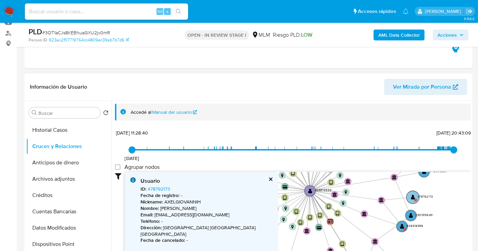
click at [421, 197] on text "478792173" at bounding box center [424, 197] width 15 height 4
click at [156, 188] on link "478792173" at bounding box center [159, 189] width 22 height 7
click at [408, 227] on text "606316396" at bounding box center [415, 226] width 17 height 4
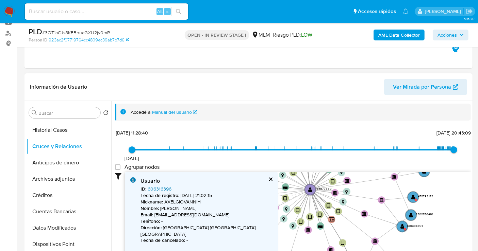
click at [167, 186] on link "606316396" at bounding box center [160, 189] width 24 height 7
click at [414, 225] on text "606316396" at bounding box center [415, 226] width 17 height 4
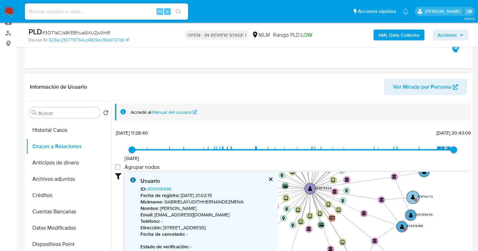
click at [420, 197] on text "478792173" at bounding box center [424, 197] width 15 height 4
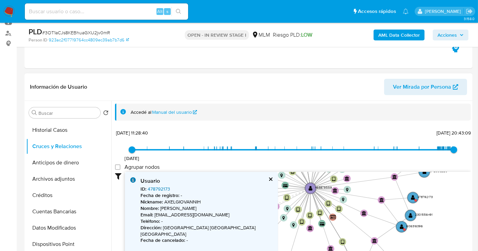
click at [156, 187] on link "478792173" at bounding box center [159, 189] width 22 height 7
click at [269, 179] on button "cerrar" at bounding box center [270, 179] width 4 height 4
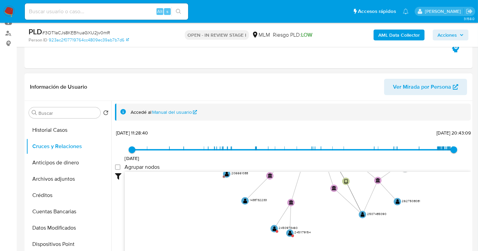
drag, startPoint x: 447, startPoint y: 202, endPoint x: 455, endPoint y: 137, distance: 65.5
click at [455, 137] on div "8/11/2020 8/11/2020, 11:28:40 10/9/2025, 20:43:09 Agrupar nodos Filtros Confian…" at bounding box center [293, 212] width 356 height 169
click at [300, 233] on text "2451179154" at bounding box center [303, 231] width 16 height 4
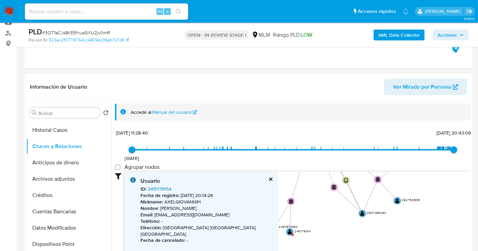
click at [155, 189] on link "2451179154" at bounding box center [160, 189] width 24 height 7
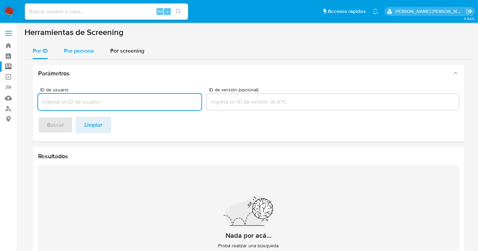
click at [78, 53] on span "Por persona" at bounding box center [79, 51] width 30 height 8
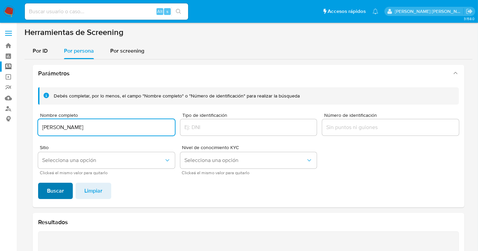
type input "[PERSON_NAME]"
click at [57, 191] on span "Buscar" at bounding box center [55, 191] width 17 height 15
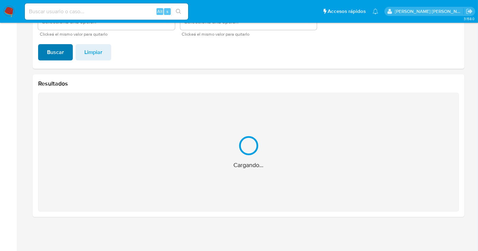
scroll to position [31, 0]
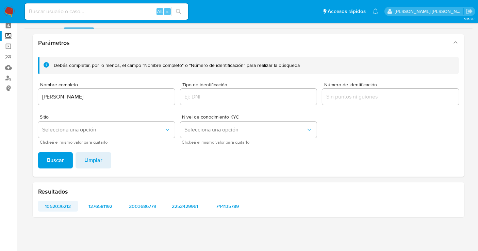
click at [55, 206] on span "1052036212" at bounding box center [58, 207] width 30 height 10
click at [108, 204] on span "1276581192" at bounding box center [100, 207] width 30 height 10
click at [143, 207] on span "2003686779" at bounding box center [143, 207] width 30 height 10
click at [67, 94] on input "[PERSON_NAME]" at bounding box center [106, 97] width 137 height 9
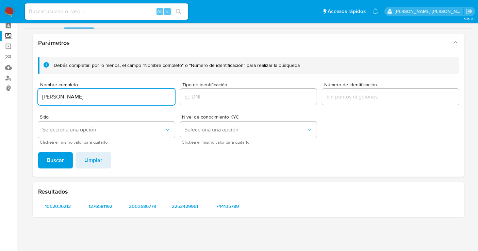
click at [67, 94] on input "[PERSON_NAME]" at bounding box center [106, 97] width 137 height 9
click at [53, 157] on span "Buscar" at bounding box center [55, 160] width 17 height 15
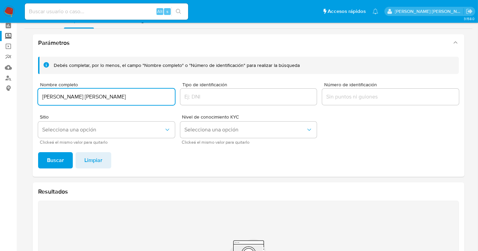
click at [74, 96] on input "[PERSON_NAME] [PERSON_NAME]" at bounding box center [106, 97] width 137 height 9
type input "[PERSON_NAME] [PERSON_NAME]"
click at [57, 159] on span "Buscar" at bounding box center [55, 160] width 17 height 15
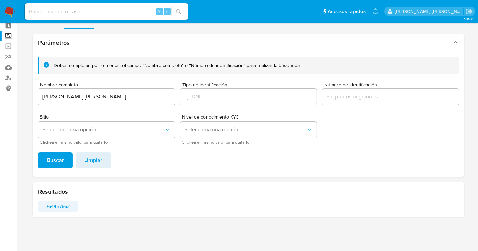
click at [55, 210] on span "764457662" at bounding box center [58, 207] width 30 height 10
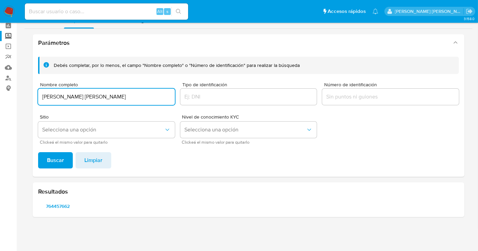
click at [80, 98] on input "[PERSON_NAME] [PERSON_NAME]" at bounding box center [106, 97] width 137 height 9
type input "[PERSON_NAME] [PERSON_NAME] [PERSON_NAME]"
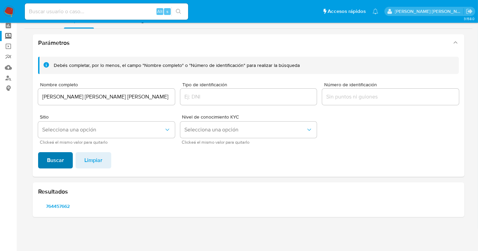
click at [58, 155] on span "Buscar" at bounding box center [55, 160] width 17 height 15
click at [57, 206] on span "1908888801" at bounding box center [58, 207] width 30 height 10
click at [9, 6] on img at bounding box center [9, 12] width 12 height 12
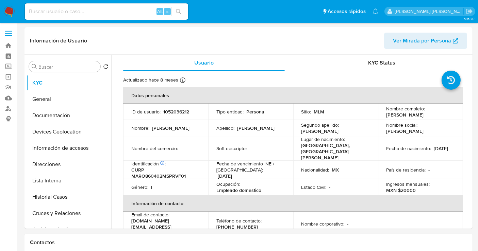
select select "10"
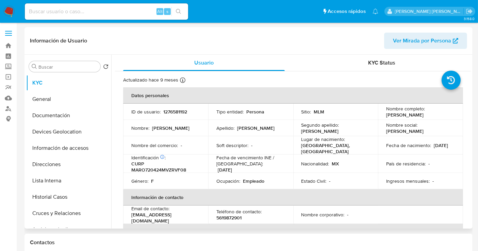
select select "10"
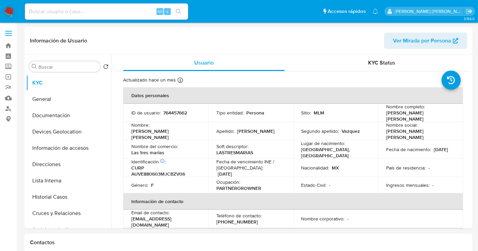
select select "10"
click at [178, 113] on p "764457662" at bounding box center [175, 113] width 24 height 6
copy p "764457662"
click at [54, 196] on button "Historial Casos" at bounding box center [66, 197] width 80 height 16
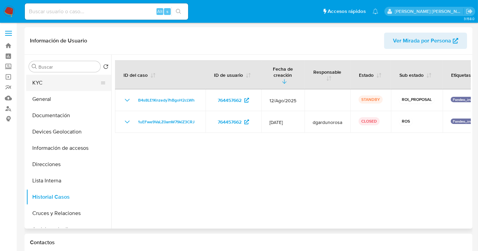
click at [40, 87] on button "KYC" at bounding box center [66, 83] width 80 height 16
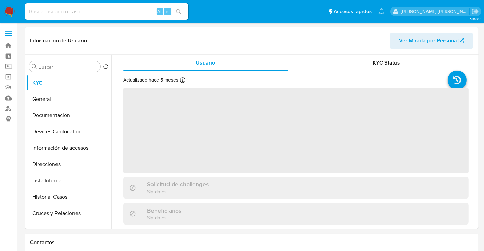
select select "10"
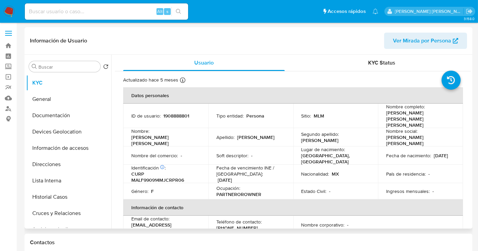
click at [178, 113] on p "1908888801" at bounding box center [176, 116] width 26 height 6
copy p "1908888801"
click at [54, 195] on button "Historial Casos" at bounding box center [66, 197] width 80 height 16
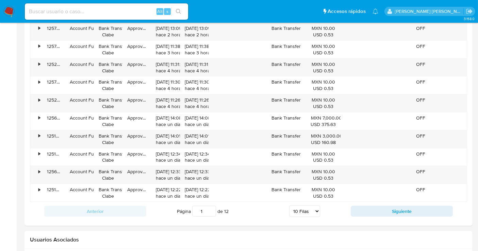
scroll to position [756, 0]
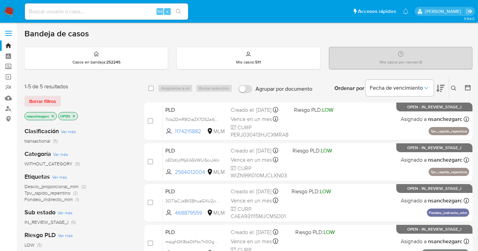
click at [455, 89] on icon at bounding box center [453, 88] width 5 height 5
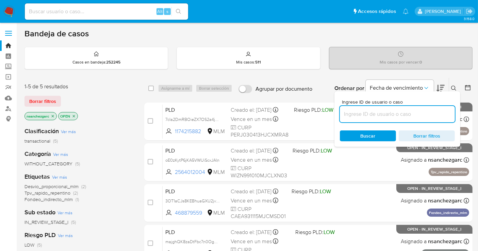
click at [363, 111] on input at bounding box center [397, 114] width 115 height 9
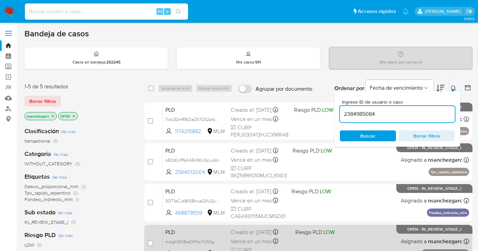
type input "2384985084"
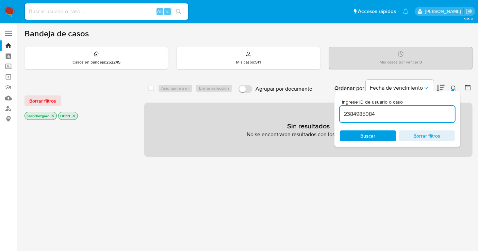
click at [53, 116] on icon "close-filter" at bounding box center [53, 116] width 4 height 4
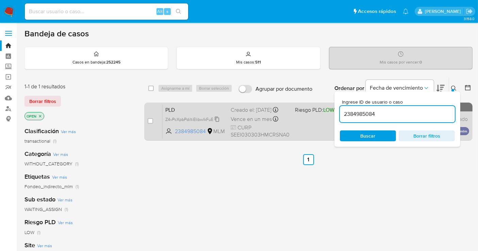
click at [214, 122] on icon at bounding box center [216, 119] width 5 height 5
click at [153, 123] on div "case-item-checkbox No es posible asignar el caso" at bounding box center [155, 121] width 15 height 34
click at [150, 121] on input "checkbox" at bounding box center [150, 120] width 5 height 5
checkbox input "true"
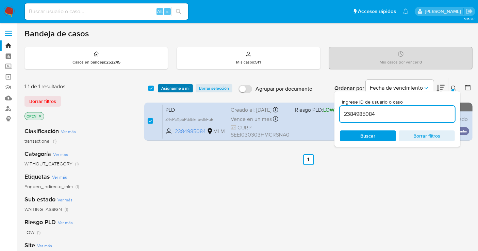
click at [179, 85] on span "Asignarme a mí" at bounding box center [175, 88] width 28 height 7
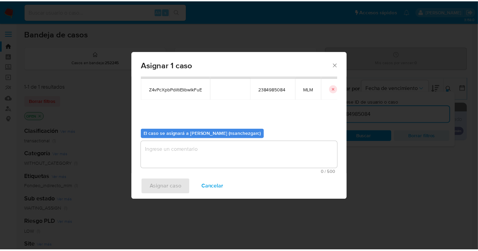
scroll to position [35, 0]
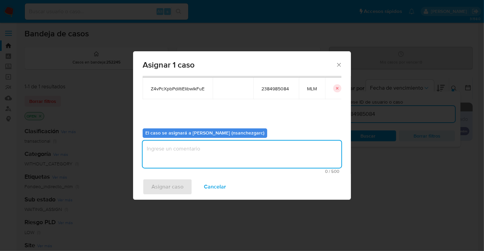
click at [167, 153] on textarea "assign-modal" at bounding box center [242, 154] width 199 height 27
type textarea "nesg"
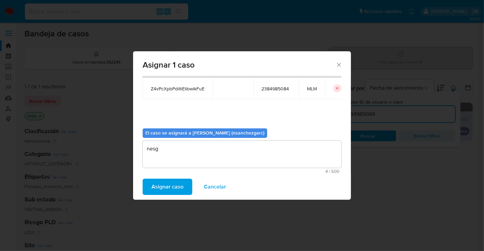
click at [178, 186] on span "Asignar caso" at bounding box center [167, 187] width 32 height 15
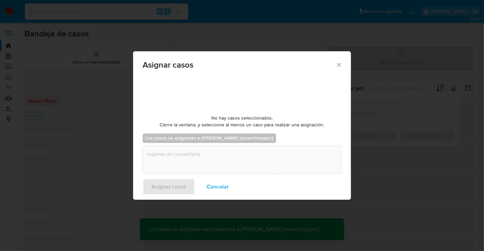
checkbox input "false"
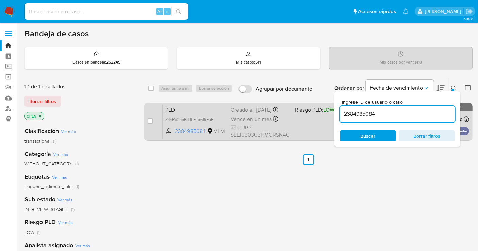
click at [241, 123] on span "Vence en un mes" at bounding box center [251, 119] width 41 height 7
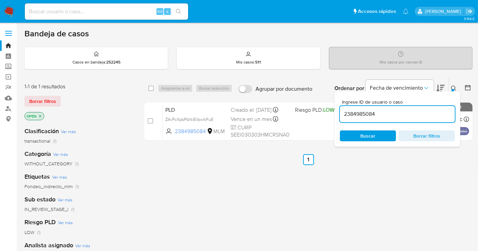
click at [65, 13] on input at bounding box center [106, 11] width 163 height 9
paste input "1331944520"
type input "1331944520"
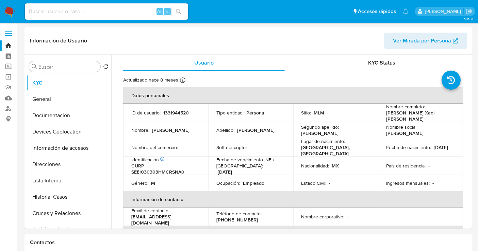
select select "10"
click at [60, 119] on button "Documentación" at bounding box center [66, 115] width 80 height 16
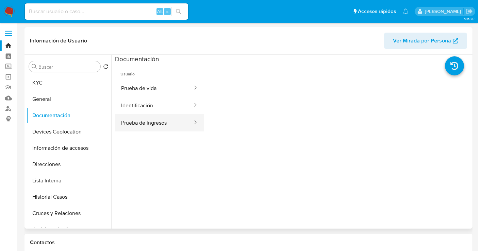
click at [144, 126] on button "Prueba de ingresos" at bounding box center [154, 122] width 78 height 17
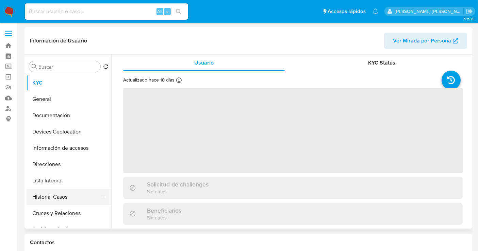
click at [71, 197] on button "Historial Casos" at bounding box center [66, 197] width 80 height 16
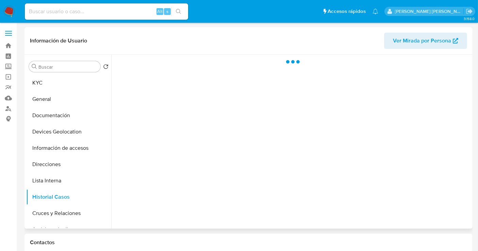
select select "10"
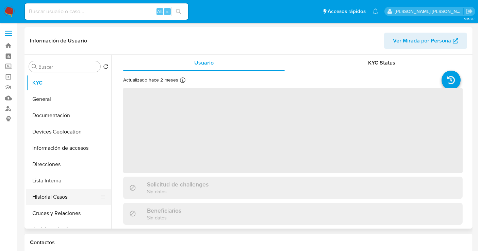
click at [59, 198] on button "Historial Casos" at bounding box center [66, 197] width 80 height 16
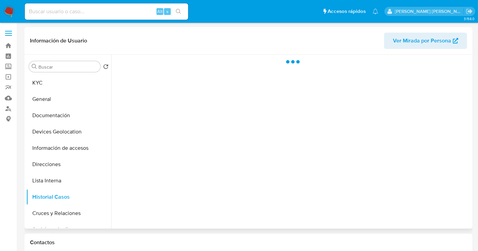
select select "10"
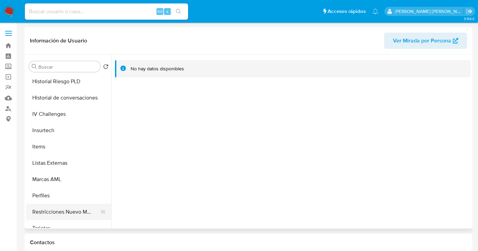
scroll to position [264, 0]
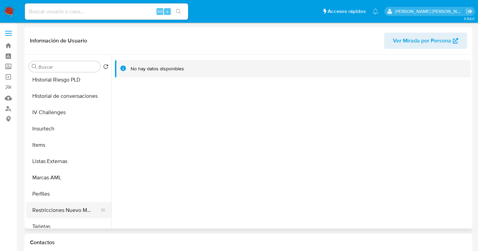
click at [67, 210] on button "Restricciones Nuevo Mundo" at bounding box center [66, 210] width 80 height 16
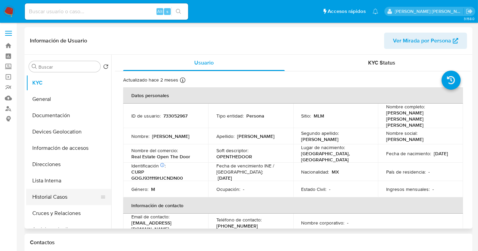
select select "10"
click at [53, 198] on button "Historial Casos" at bounding box center [66, 197] width 80 height 16
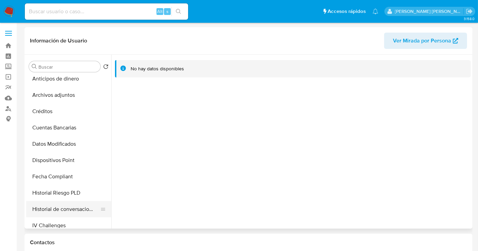
scroll to position [264, 0]
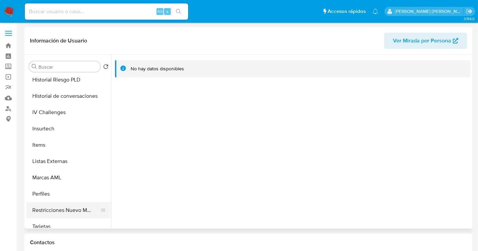
click at [72, 209] on button "Restricciones Nuevo Mundo" at bounding box center [66, 210] width 80 height 16
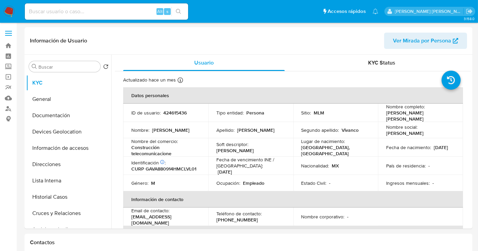
select select "10"
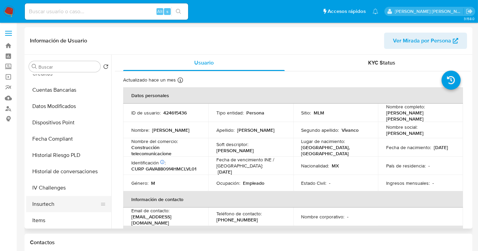
scroll to position [287, 0]
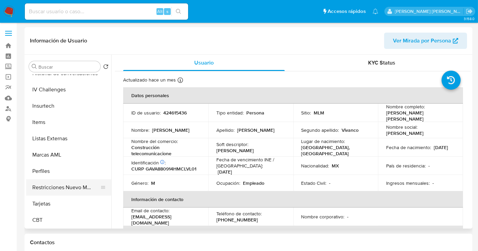
click at [79, 186] on button "Restricciones Nuevo Mundo" at bounding box center [66, 188] width 80 height 16
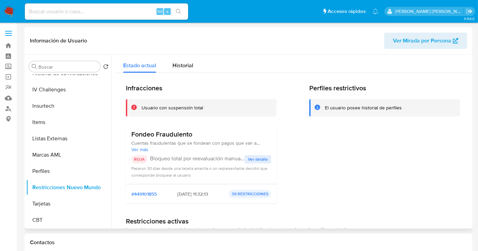
click at [262, 160] on span "Ver detalle" at bounding box center [258, 159] width 20 height 7
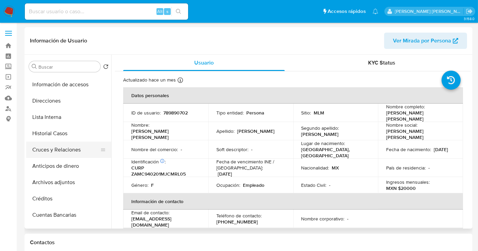
select select "10"
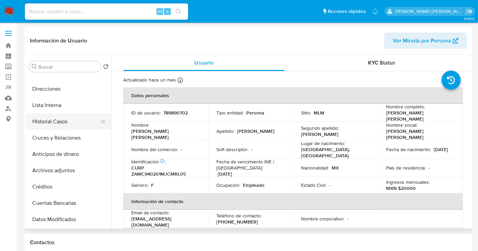
click at [54, 123] on button "Historial Casos" at bounding box center [66, 122] width 80 height 16
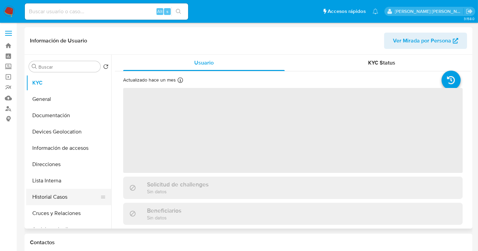
click at [46, 195] on button "Historial Casos" at bounding box center [66, 197] width 80 height 16
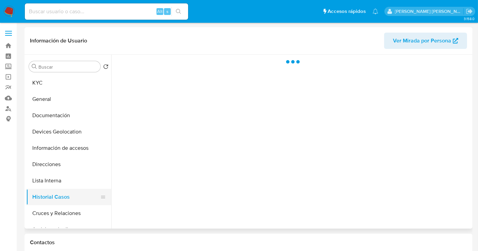
select select "10"
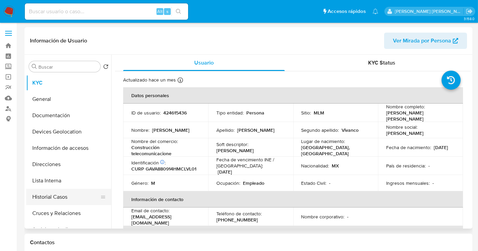
select select "10"
click at [53, 198] on button "Historial Casos" at bounding box center [66, 197] width 80 height 16
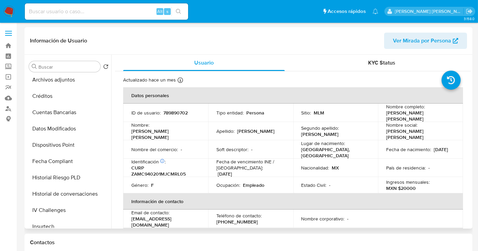
select select "10"
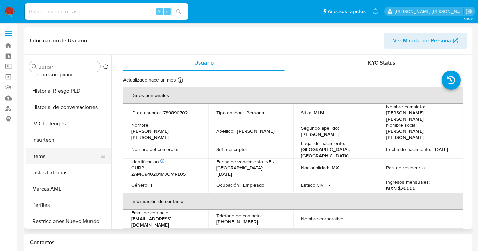
scroll to position [287, 0]
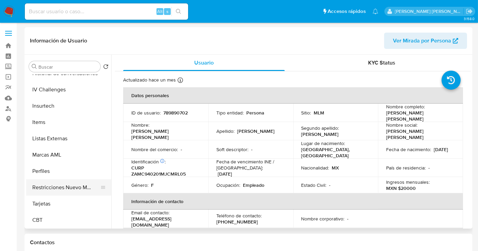
click at [54, 189] on button "Restricciones Nuevo Mundo" at bounding box center [66, 188] width 80 height 16
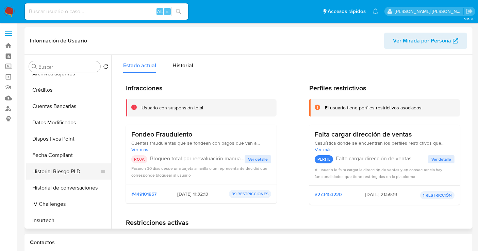
scroll to position [98, 0]
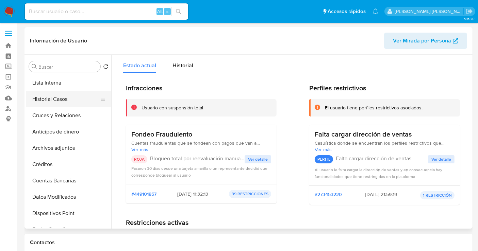
click at [47, 99] on button "Historial Casos" at bounding box center [66, 99] width 80 height 16
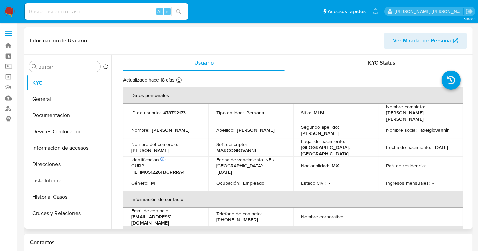
select select "10"
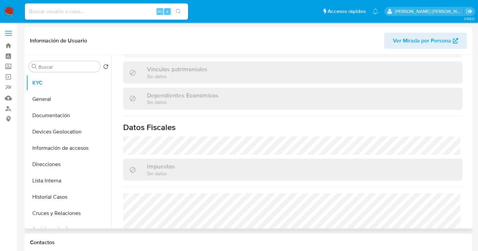
scroll to position [431, 0]
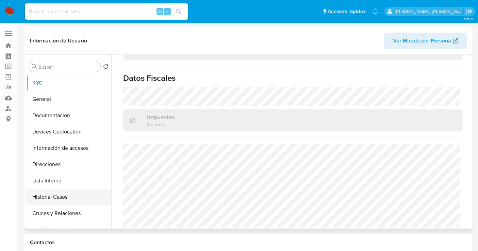
click at [67, 200] on button "Historial Casos" at bounding box center [66, 197] width 80 height 16
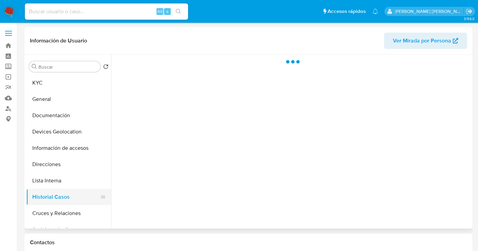
scroll to position [0, 0]
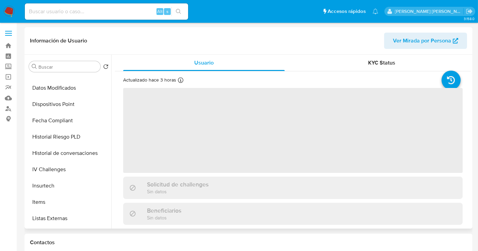
scroll to position [264, 0]
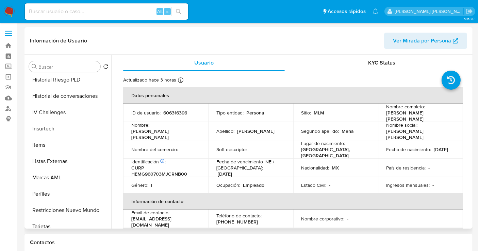
select select "10"
click at [58, 210] on button "Restricciones Nuevo Mundo" at bounding box center [68, 210] width 85 height 16
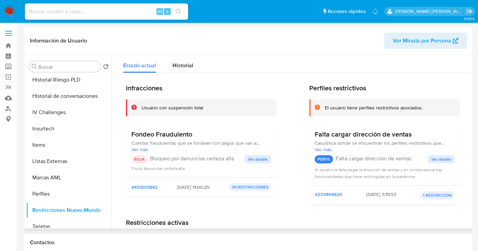
click at [256, 156] on span "Ver detalle" at bounding box center [258, 159] width 20 height 7
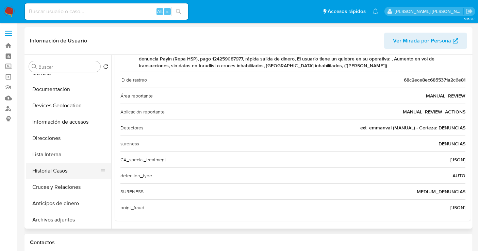
scroll to position [38, 0]
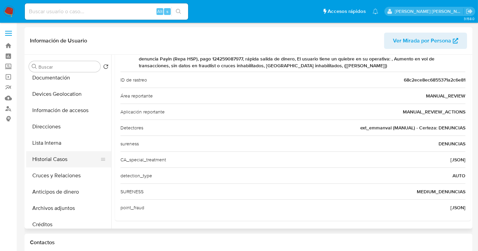
click at [50, 157] on button "Historial Casos" at bounding box center [66, 159] width 80 height 16
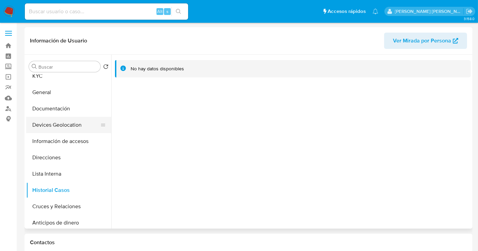
scroll to position [0, 0]
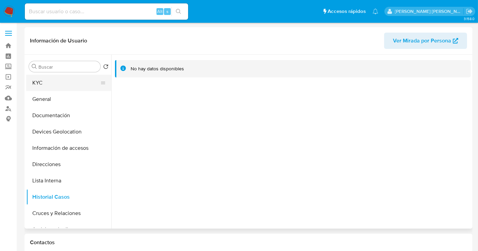
click at [45, 84] on button "KYC" at bounding box center [66, 83] width 80 height 16
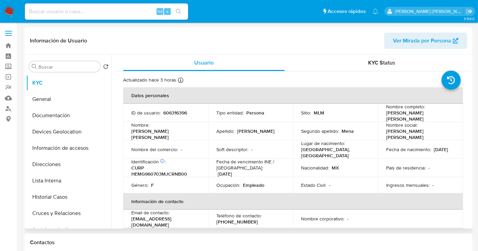
click at [184, 110] on p "606316396" at bounding box center [175, 113] width 24 height 6
copy p "606316396"
drag, startPoint x: 401, startPoint y: 119, endPoint x: 382, endPoint y: 112, distance: 20.4
click at [382, 112] on td "Nombre completo : Gabriela Yudith Hernandez Mena" at bounding box center [420, 113] width 85 height 18
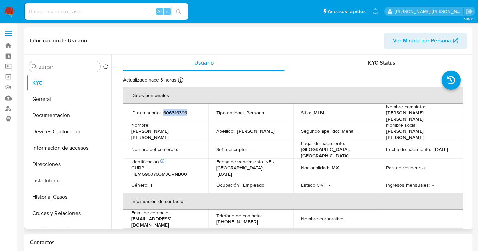
copy p "Gabriela Yudith Hernandez Mena"
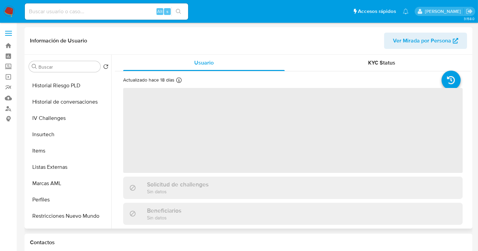
scroll to position [287, 0]
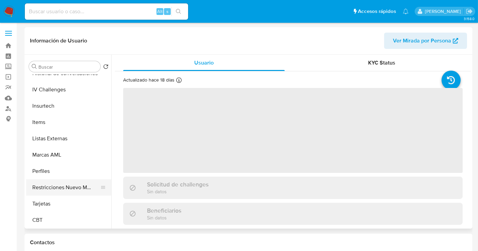
click at [68, 188] on button "Restricciones Nuevo Mundo" at bounding box center [66, 188] width 80 height 16
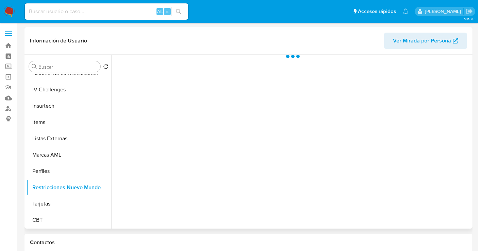
select select "10"
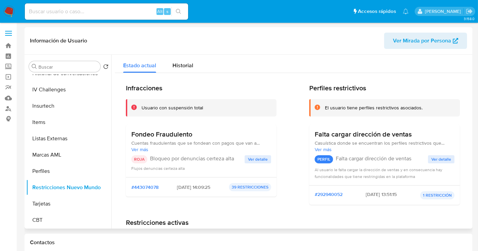
click at [255, 158] on span "Ver detalle" at bounding box center [258, 159] width 20 height 7
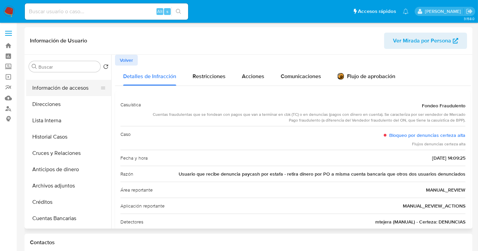
scroll to position [0, 0]
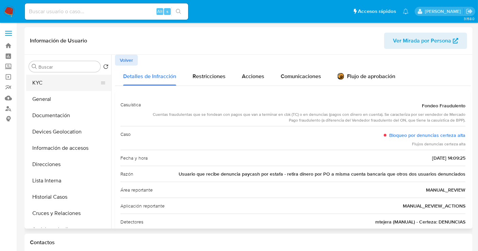
click at [36, 82] on button "KYC" at bounding box center [66, 83] width 80 height 16
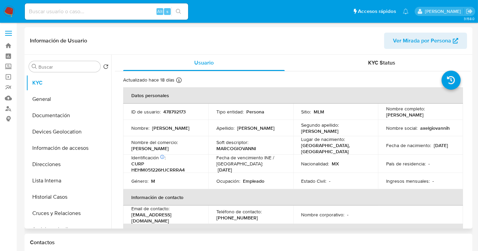
click at [171, 112] on p "478792173" at bounding box center [174, 112] width 22 height 6
copy p "478792173"
copy p "Marco Giovanni Hernandez Hernandez"
drag, startPoint x: 410, startPoint y: 121, endPoint x: 381, endPoint y: 114, distance: 30.1
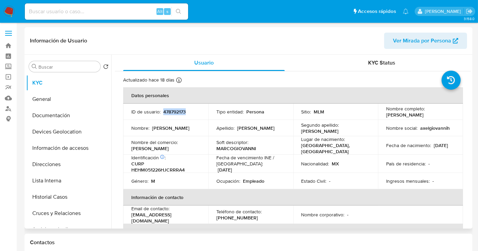
click at [381, 114] on td "Nombre completo : Marco Giovanni Hernandez Hernandez" at bounding box center [420, 112] width 85 height 16
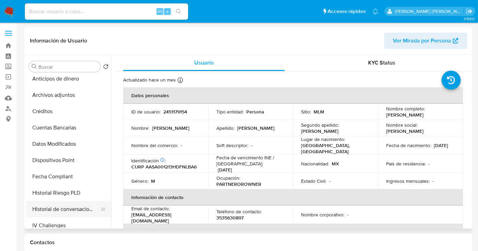
select select "10"
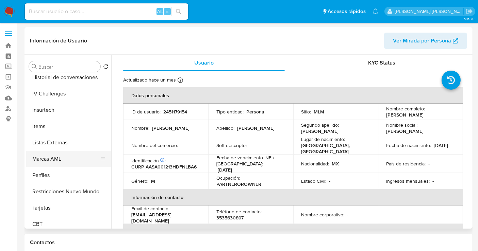
scroll to position [287, 0]
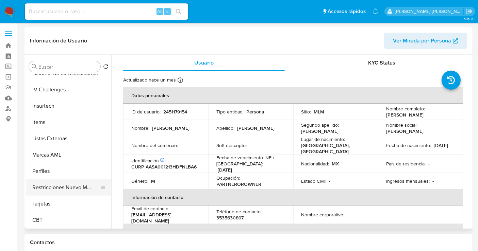
click at [70, 188] on button "Restricciones Nuevo Mundo" at bounding box center [66, 188] width 80 height 16
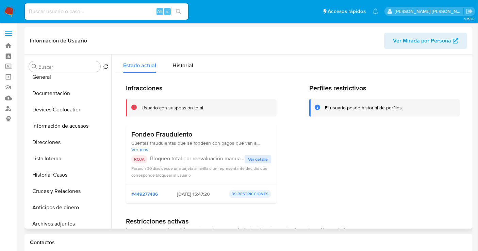
scroll to position [0, 0]
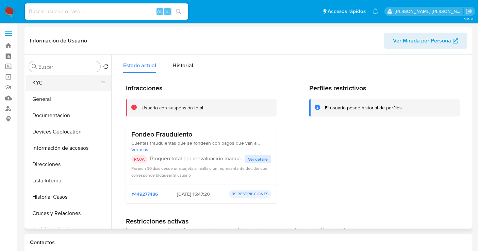
click at [47, 85] on button "KYC" at bounding box center [66, 83] width 80 height 16
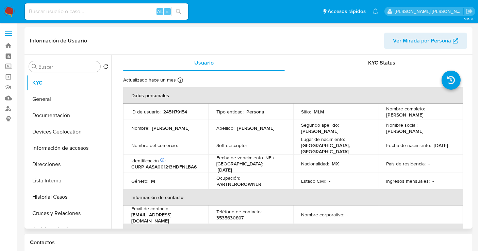
click at [180, 109] on p "2451179154" at bounding box center [175, 112] width 24 height 6
copy p "2451179154"
drag, startPoint x: 428, startPoint y: 116, endPoint x: 381, endPoint y: 117, distance: 46.3
click at [381, 117] on td "Nombre completo : Abel Anaya Silva" at bounding box center [420, 112] width 85 height 16
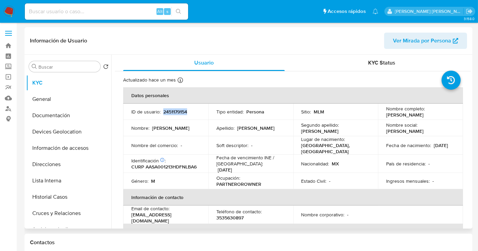
copy p "Abel Anaya Silva"
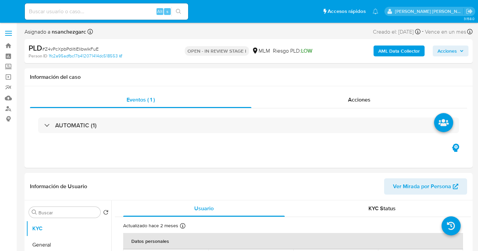
select select "10"
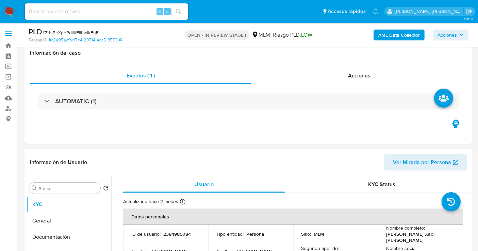
scroll to position [113, 0]
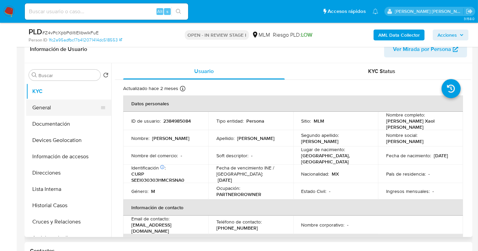
click at [34, 110] on button "General" at bounding box center [66, 108] width 80 height 16
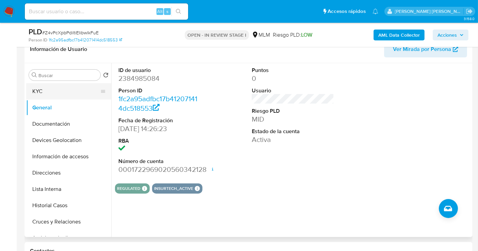
click at [48, 90] on button "KYC" at bounding box center [66, 91] width 80 height 16
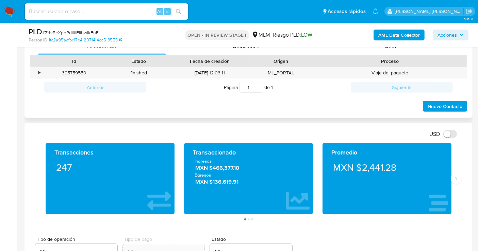
scroll to position [378, 0]
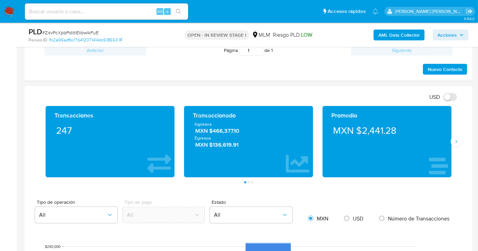
drag, startPoint x: 456, startPoint y: 141, endPoint x: 483, endPoint y: 155, distance: 30.7
click at [456, 141] on icon "Siguiente" at bounding box center [455, 141] width 5 height 5
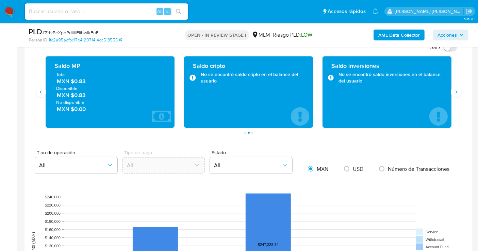
scroll to position [416, 0]
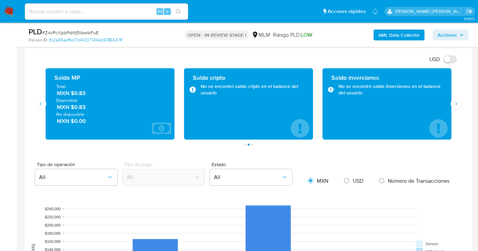
click at [83, 92] on span "MXN $0.83" at bounding box center [110, 94] width 107 height 8
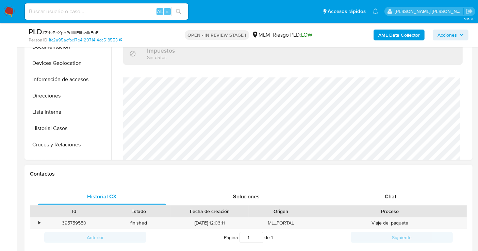
scroll to position [113, 0]
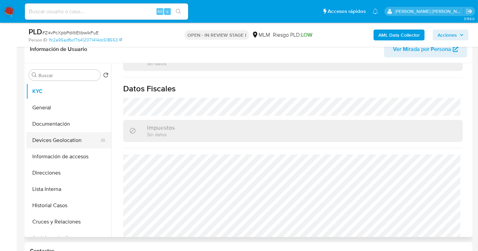
click at [50, 140] on button "Devices Geolocation" at bounding box center [66, 140] width 80 height 16
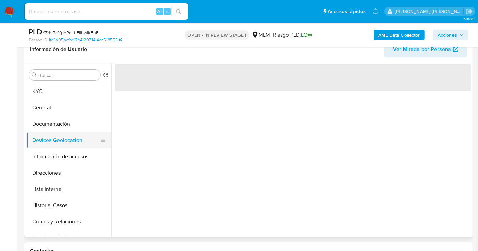
scroll to position [0, 0]
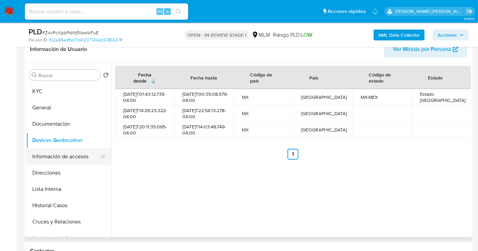
click at [65, 160] on button "Información de accesos" at bounding box center [66, 157] width 80 height 16
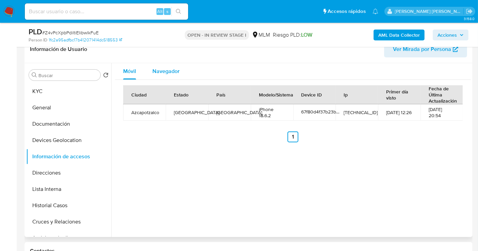
click at [168, 74] on span "Navegador" at bounding box center [165, 71] width 27 height 8
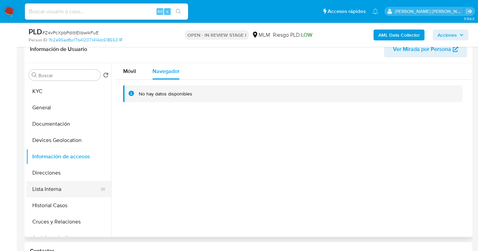
click at [52, 188] on button "Lista Interna" at bounding box center [66, 189] width 80 height 16
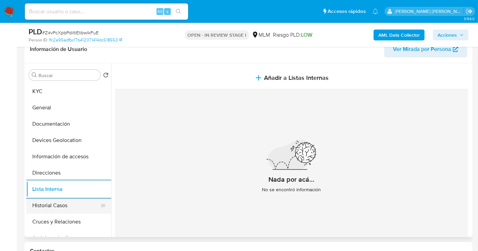
click at [56, 208] on button "Historial Casos" at bounding box center [66, 206] width 80 height 16
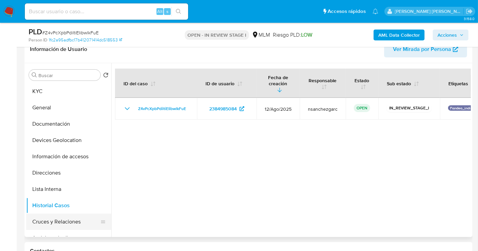
click at [53, 221] on button "Cruces y Relaciones" at bounding box center [66, 222] width 80 height 16
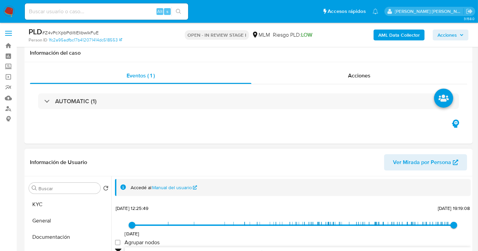
scroll to position [113, 0]
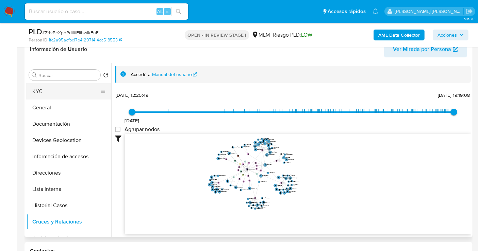
click at [50, 91] on button "KYC" at bounding box center [66, 91] width 80 height 16
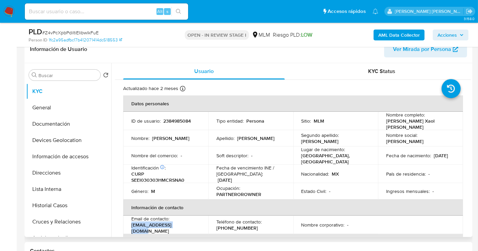
drag, startPoint x: 186, startPoint y: 226, endPoint x: 127, endPoint y: 223, distance: 59.2
click at [127, 223] on td "Email de contacto : ianxaol0303@gmail.com" at bounding box center [165, 225] width 85 height 18
copy p "ianxaol0303@gmail.com"
drag, startPoint x: 247, startPoint y: 223, endPoint x: 215, endPoint y: 223, distance: 31.6
click at [216, 223] on div "Teléfono de contacto : (55) 49341173" at bounding box center [250, 225] width 69 height 12
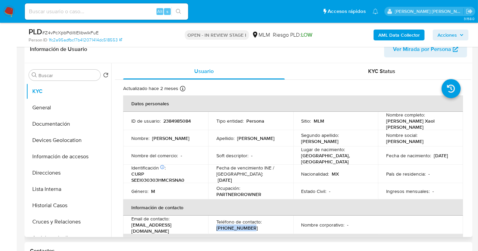
copy p "(55) 49341173"
click at [51, 123] on button "Documentación" at bounding box center [66, 124] width 80 height 16
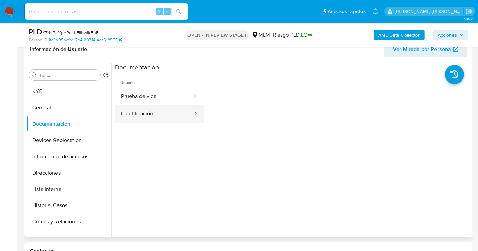
click at [140, 109] on button "Identificación" at bounding box center [154, 113] width 78 height 17
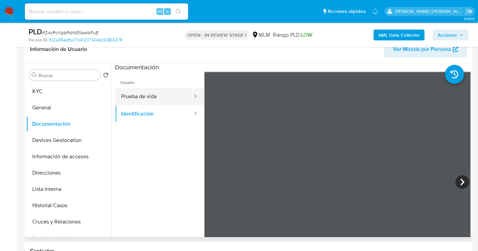
click at [155, 99] on button "Prueba de vida" at bounding box center [154, 96] width 78 height 17
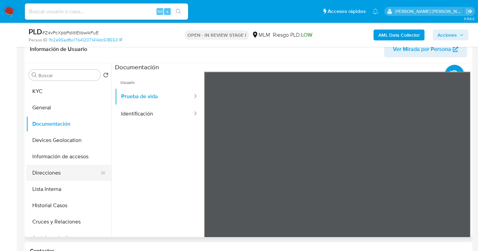
click at [52, 172] on button "Direcciones" at bounding box center [66, 173] width 80 height 16
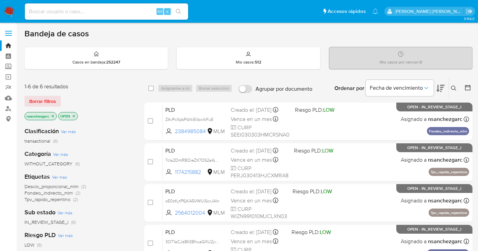
click at [94, 10] on input at bounding box center [106, 11] width 163 height 9
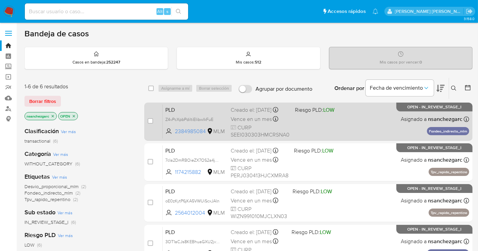
click at [250, 110] on div "Creado el: [DATE] Creado el: [DATE] 02:14:00" at bounding box center [260, 109] width 59 height 7
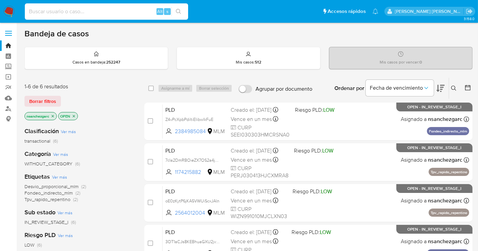
click at [40, 14] on input at bounding box center [106, 11] width 163 height 9
paste input "231836479"
type input "231836479"
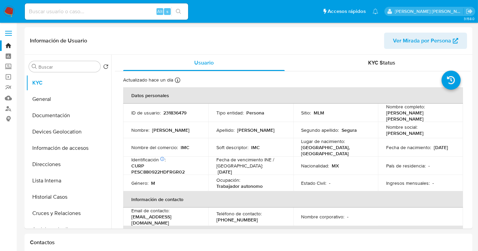
select select "10"
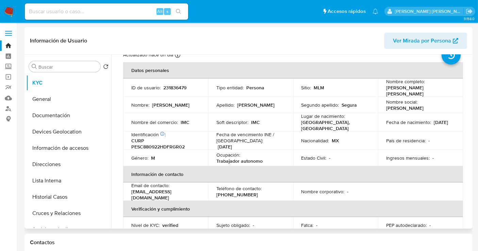
scroll to position [14, 0]
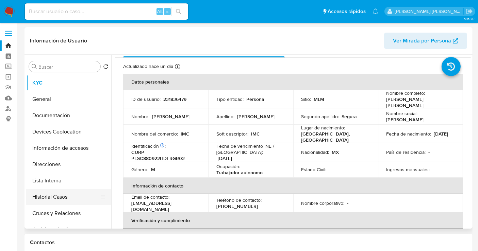
click at [42, 199] on button "Historial Casos" at bounding box center [66, 197] width 80 height 16
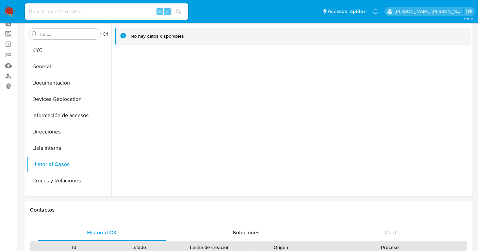
scroll to position [0, 0]
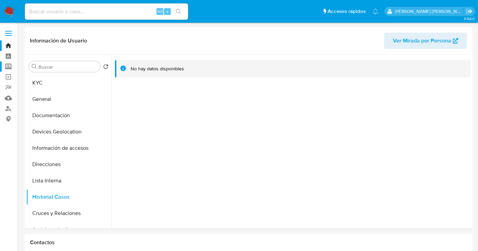
click at [5, 66] on label "Screening" at bounding box center [40, 67] width 81 height 11
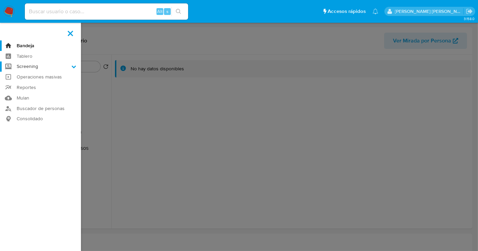
click at [0, 0] on input "Screening" at bounding box center [0, 0] width 0 height 0
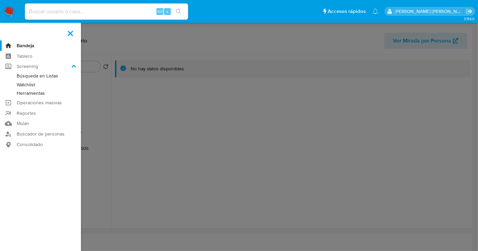
click at [28, 91] on link "Herramientas" at bounding box center [40, 93] width 81 height 9
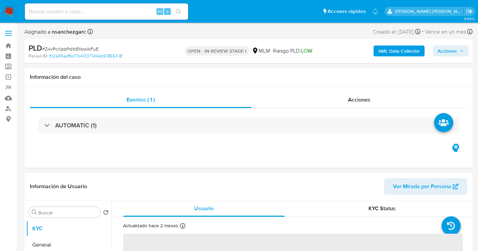
select select "10"
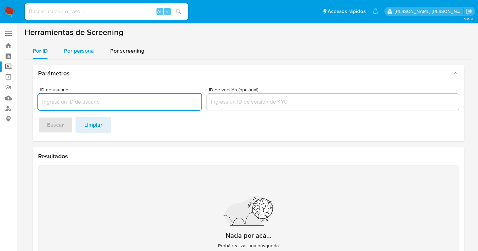
click at [88, 51] on span "Por persona" at bounding box center [79, 51] width 30 height 8
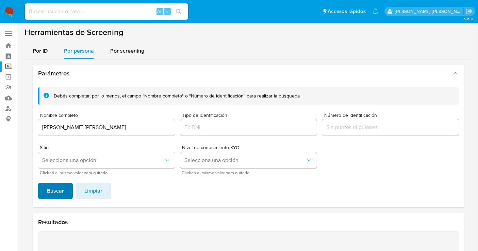
click at [56, 193] on span "Buscar" at bounding box center [55, 191] width 17 height 15
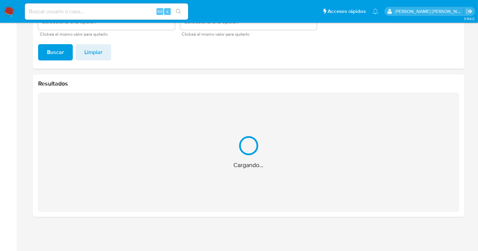
scroll to position [31, 0]
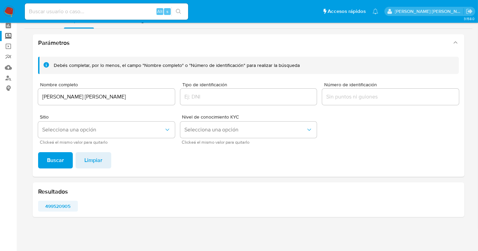
click at [65, 206] on span "499520905" at bounding box center [58, 207] width 30 height 10
click at [102, 97] on input "[PERSON_NAME] [PERSON_NAME]" at bounding box center [106, 97] width 137 height 9
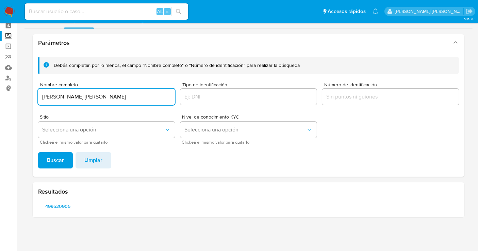
click at [102, 97] on input "[PERSON_NAME] [PERSON_NAME]" at bounding box center [106, 97] width 137 height 9
click at [102, 97] on input "DANIEL ADRIAN CORONA TOVAR" at bounding box center [106, 97] width 137 height 9
type input "MARIA DE LA LUZ ESCANDON CASTILLO"
click at [66, 157] on button "Buscar" at bounding box center [55, 160] width 35 height 16
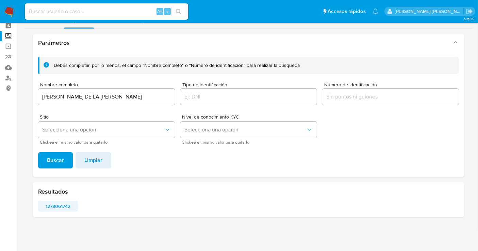
click at [59, 207] on span "1278061742" at bounding box center [58, 207] width 30 height 10
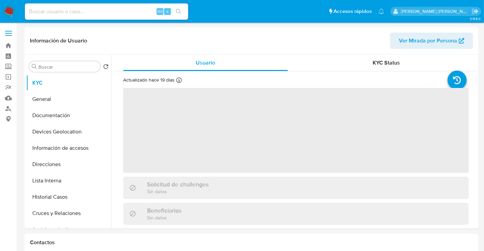
select select "10"
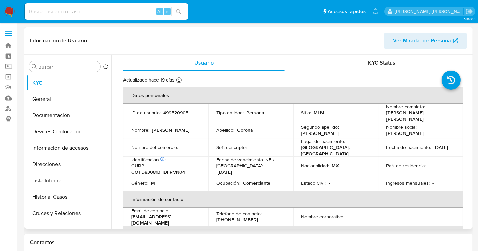
click at [179, 113] on p "499520905" at bounding box center [175, 113] width 25 height 6
copy p "499520905"
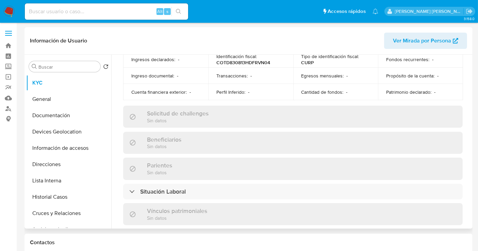
scroll to position [51, 0]
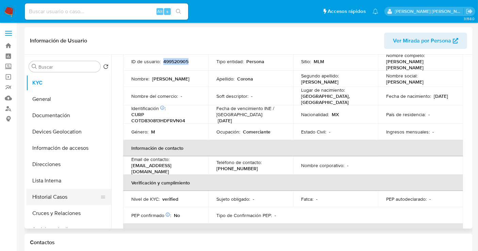
click at [53, 194] on button "Historial Casos" at bounding box center [66, 197] width 80 height 16
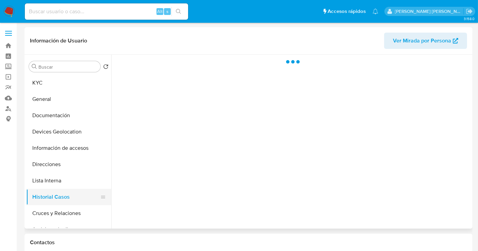
scroll to position [0, 0]
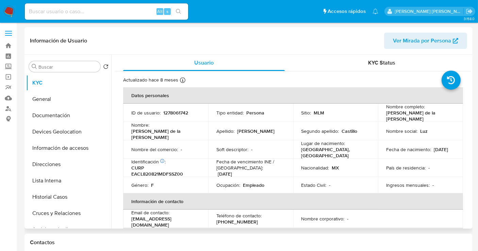
click at [173, 110] on p "1278061742" at bounding box center [175, 113] width 25 height 6
select select "10"
click at [173, 110] on p "1278061742" at bounding box center [175, 113] width 25 height 6
copy p "1278061742"
click at [55, 198] on button "Historial Casos" at bounding box center [66, 197] width 80 height 16
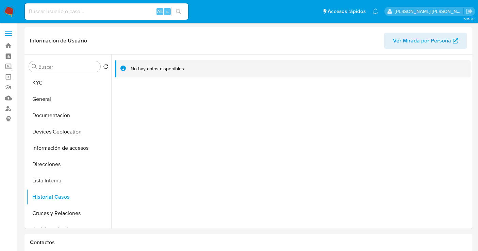
click at [86, 15] on input at bounding box center [106, 11] width 163 height 9
paste input "499520905"
type input "499520905"
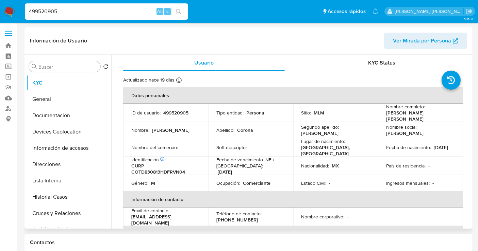
select select "10"
click at [46, 11] on input "499520905" at bounding box center [106, 11] width 163 height 9
paste input "231836479"
type input "231836479"
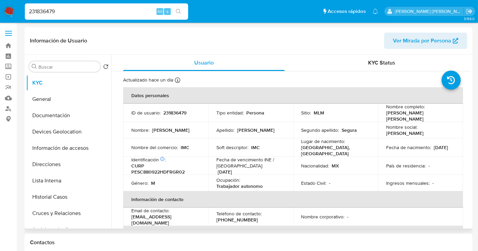
select select "10"
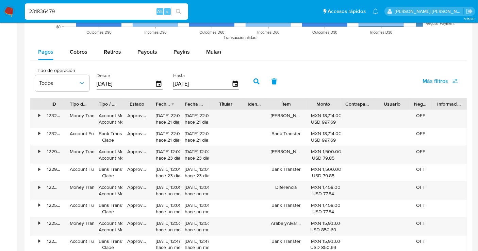
scroll to position [718, 0]
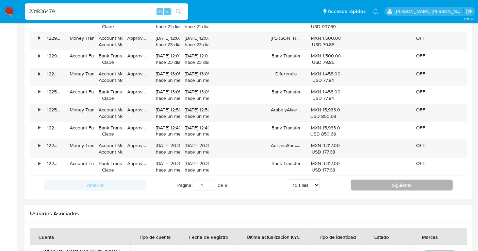
click at [396, 184] on button "Siguiente" at bounding box center [402, 185] width 102 height 11
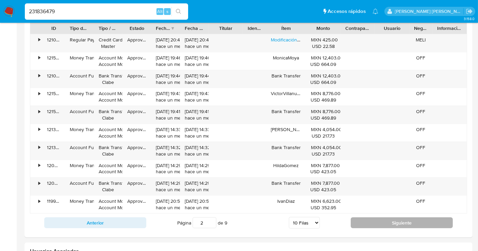
scroll to position [793, 0]
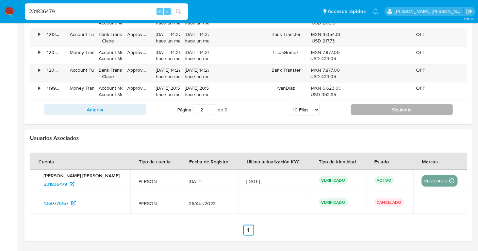
click at [382, 105] on button "Siguiente" at bounding box center [402, 109] width 102 height 11
type input "3"
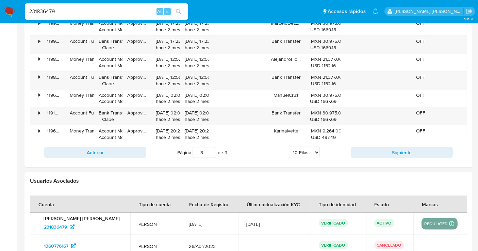
scroll to position [815, 0]
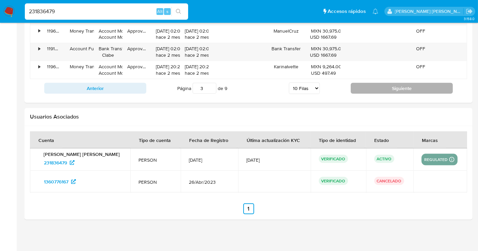
click at [392, 88] on button "Siguiente" at bounding box center [402, 88] width 102 height 11
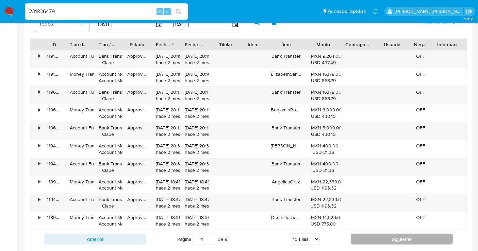
scroll to position [664, 0]
click at [388, 240] on button "Siguiente" at bounding box center [402, 239] width 102 height 11
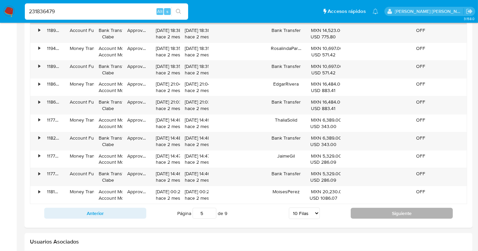
scroll to position [701, 0]
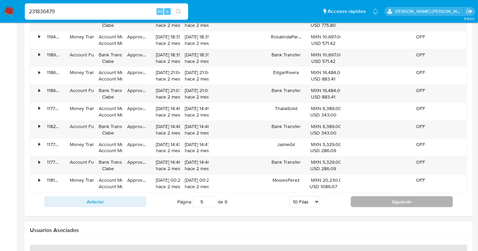
click at [375, 204] on button "Siguiente" at bounding box center [402, 202] width 102 height 11
type input "6"
